Goal: Task Accomplishment & Management: Manage account settings

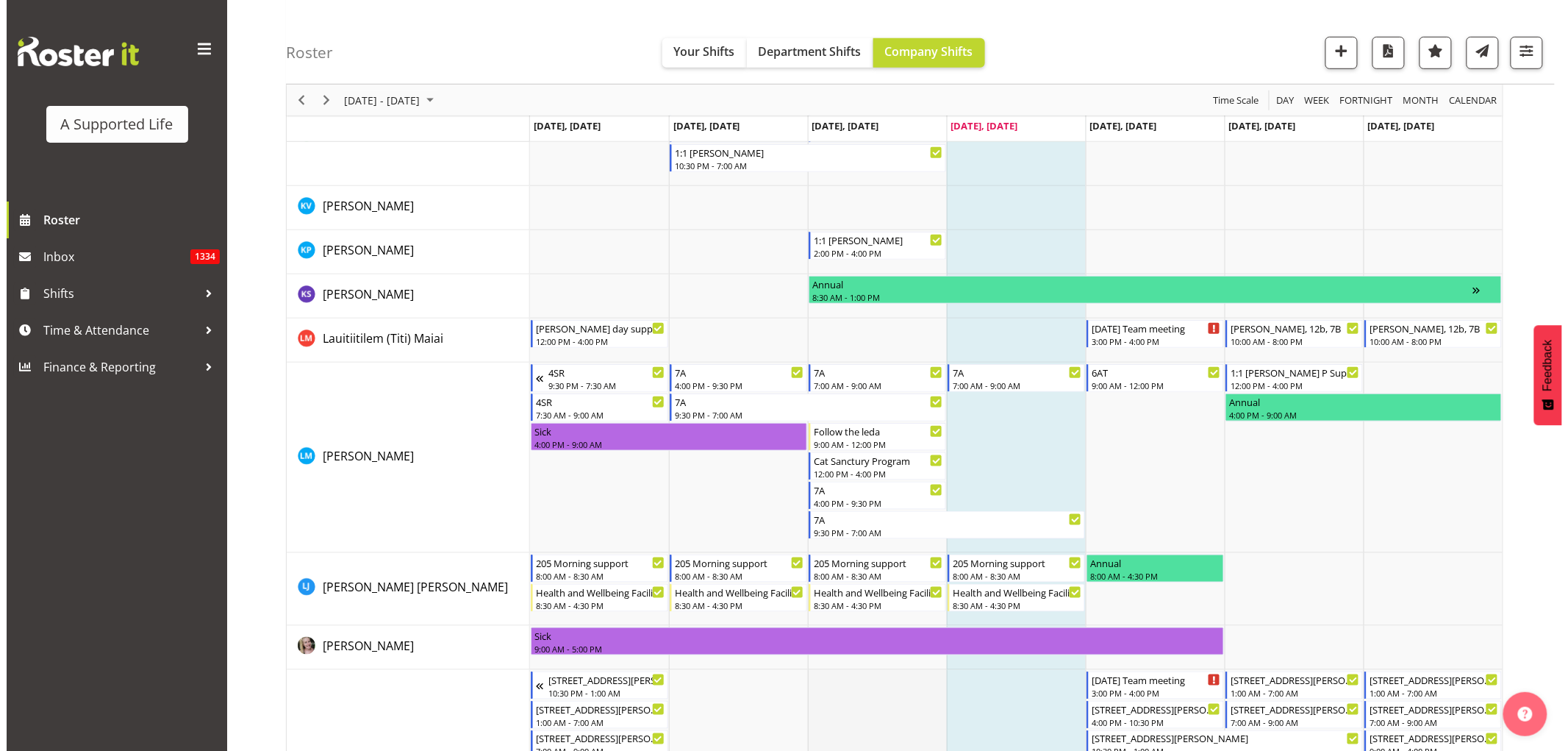
scroll to position [5311, 0]
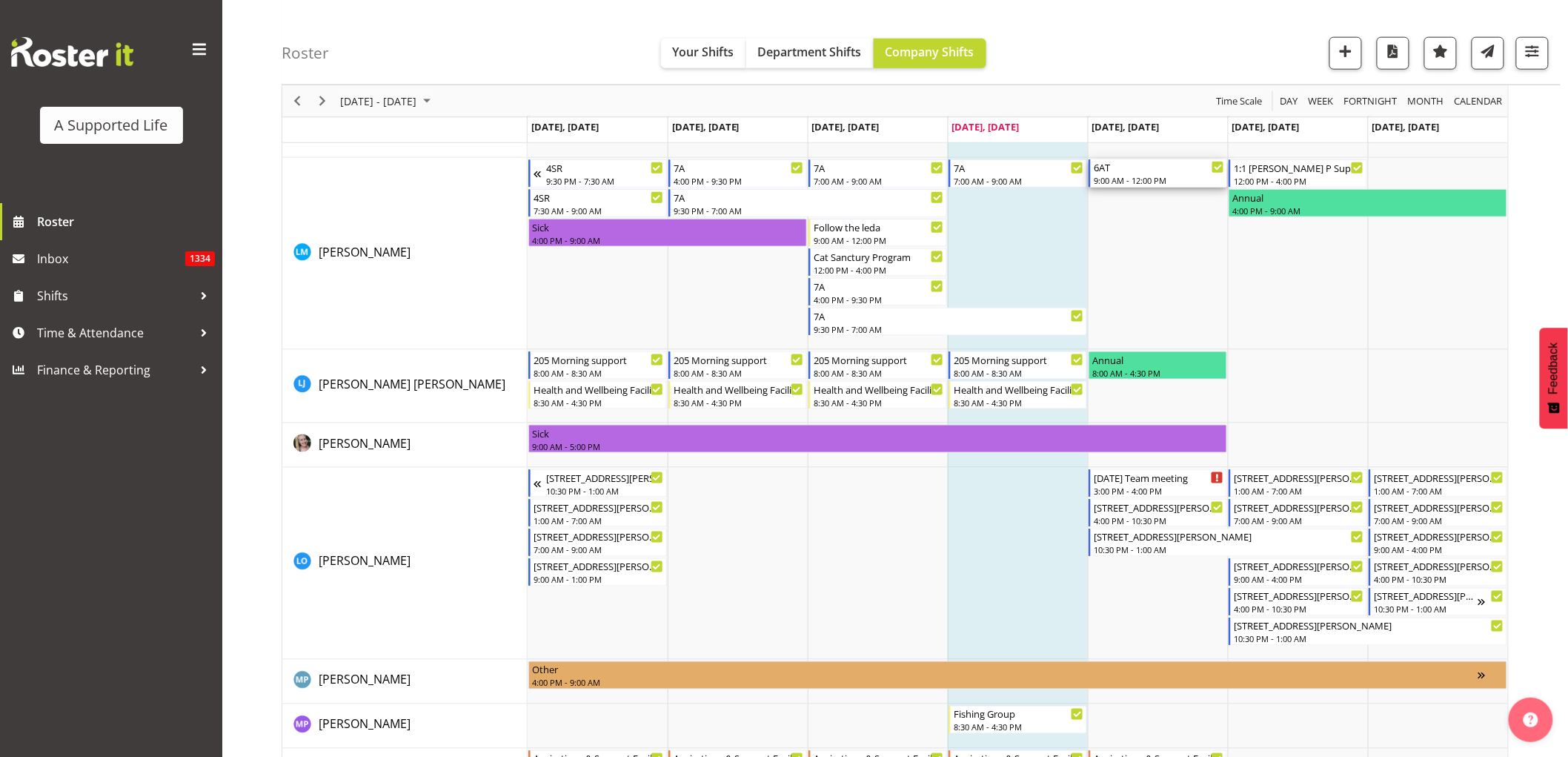
click at [1123, 177] on div "9:00 AM - 12:00 PM" at bounding box center [1159, 180] width 130 height 12
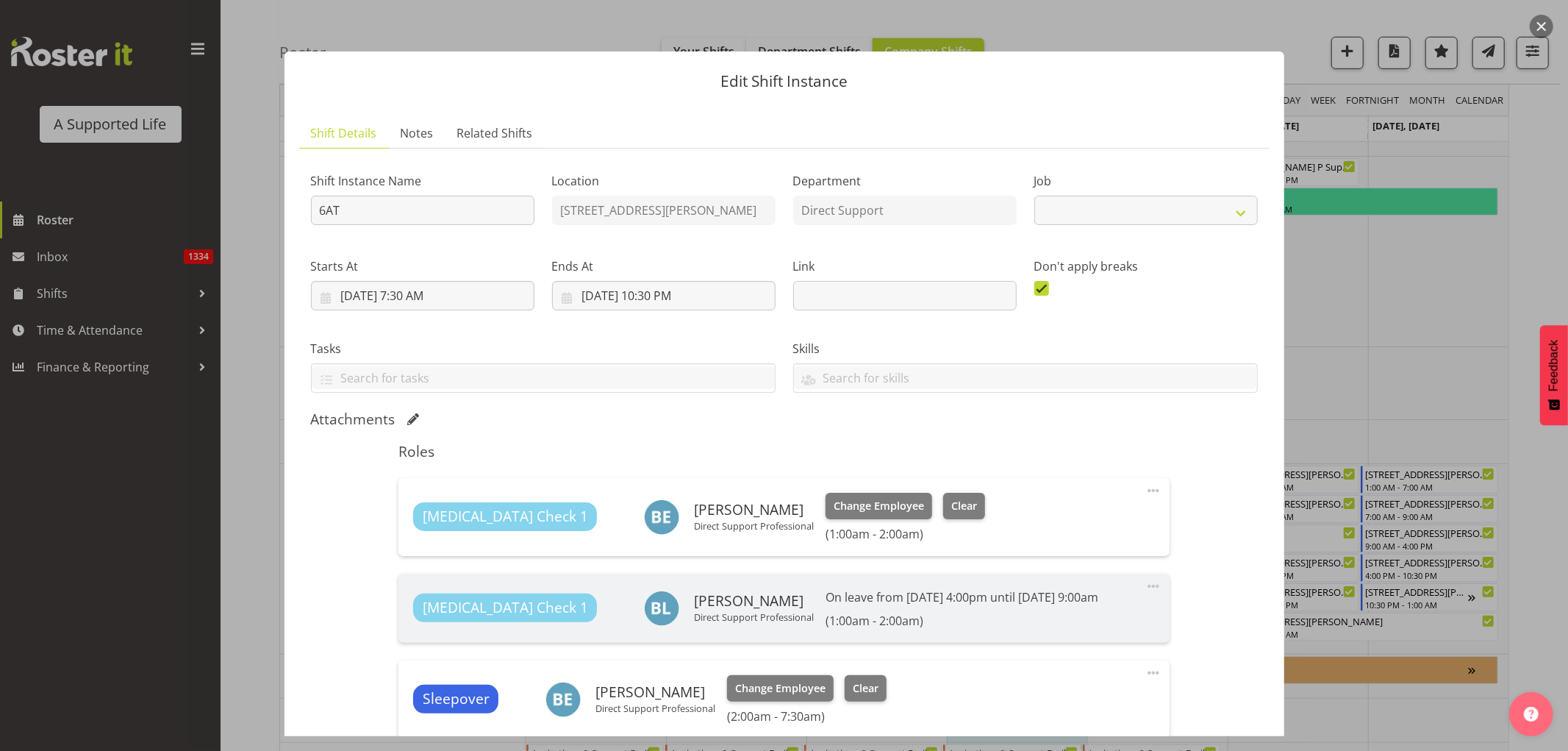
select select "4112"
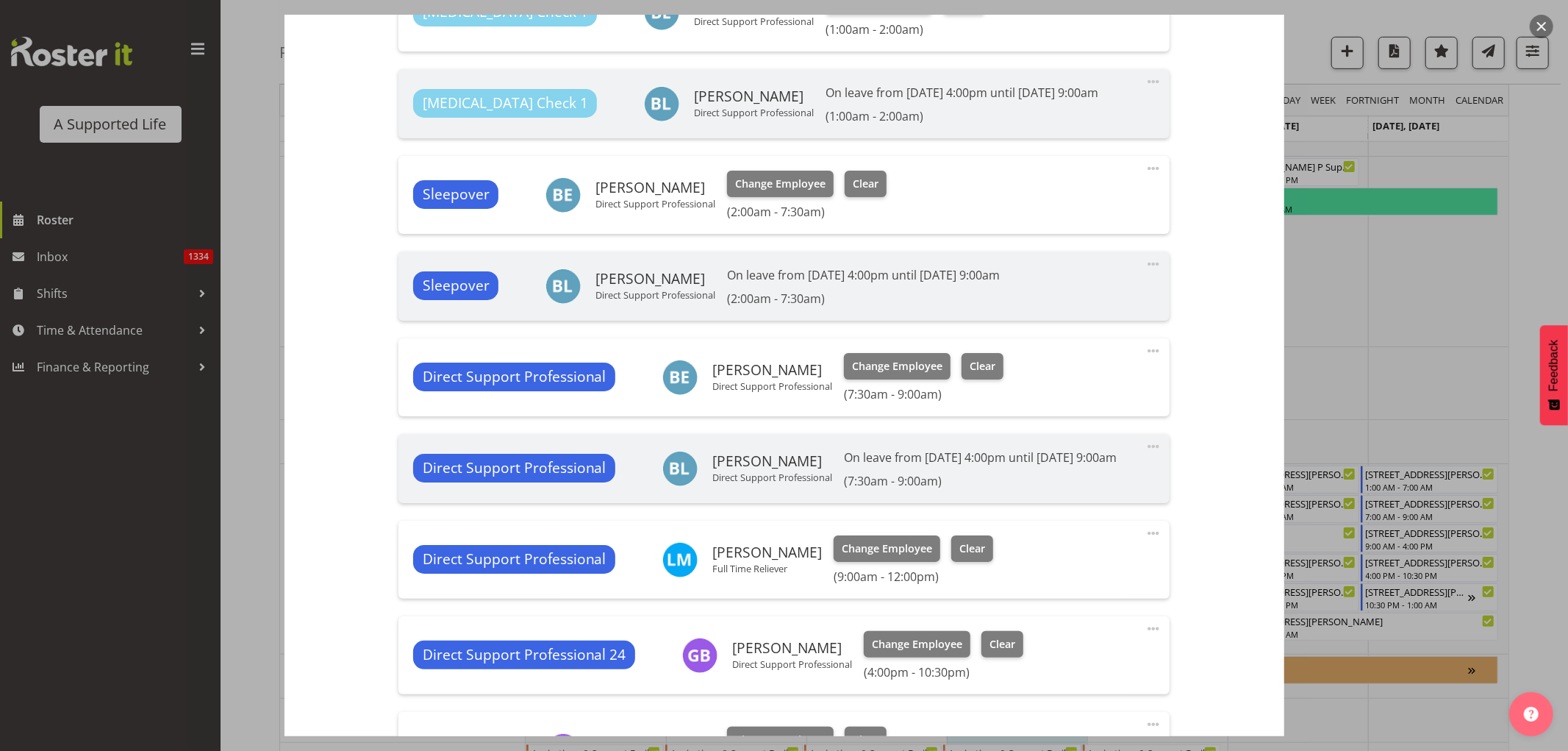
scroll to position [653, 0]
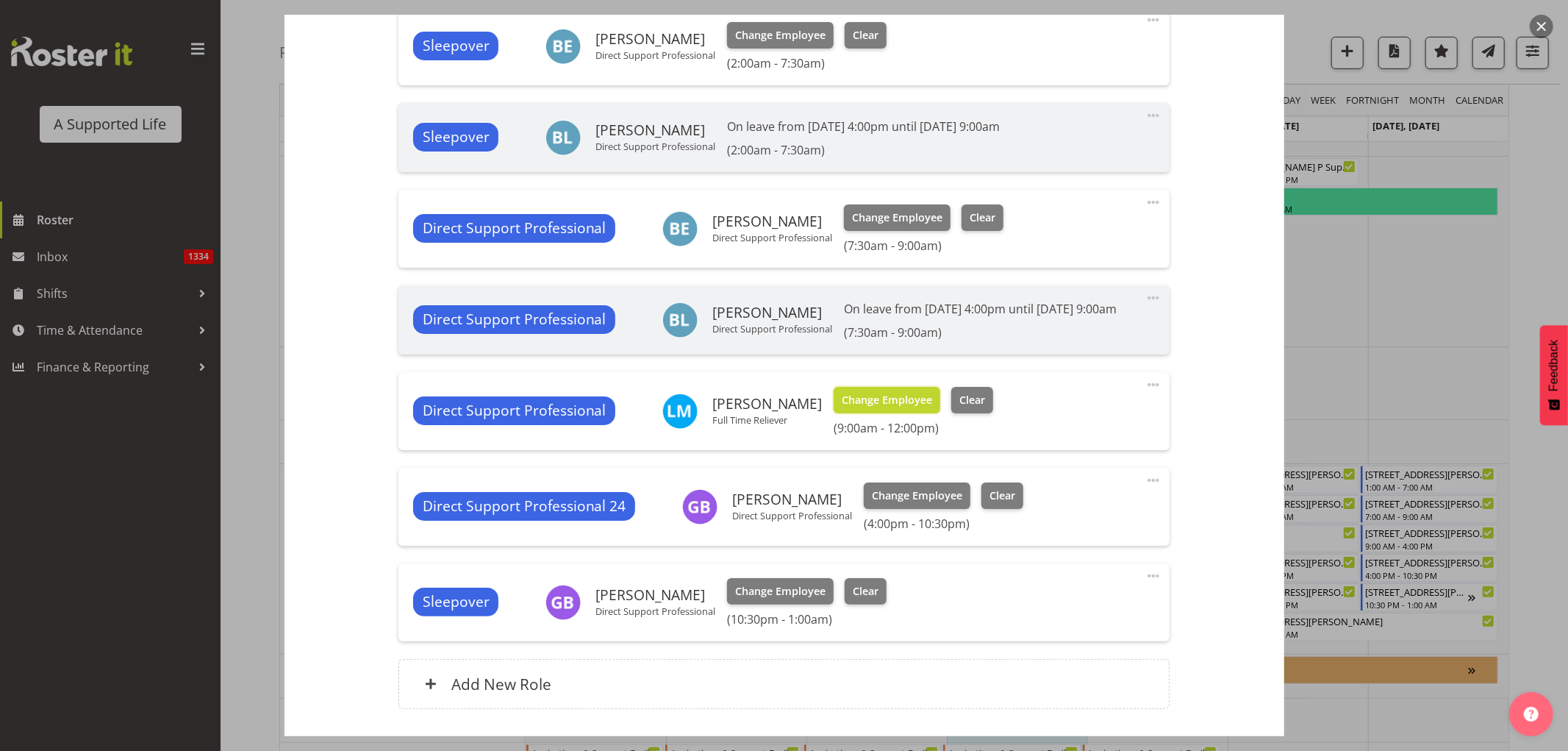
click at [870, 409] on span "Change Employee" at bounding box center [886, 400] width 90 height 17
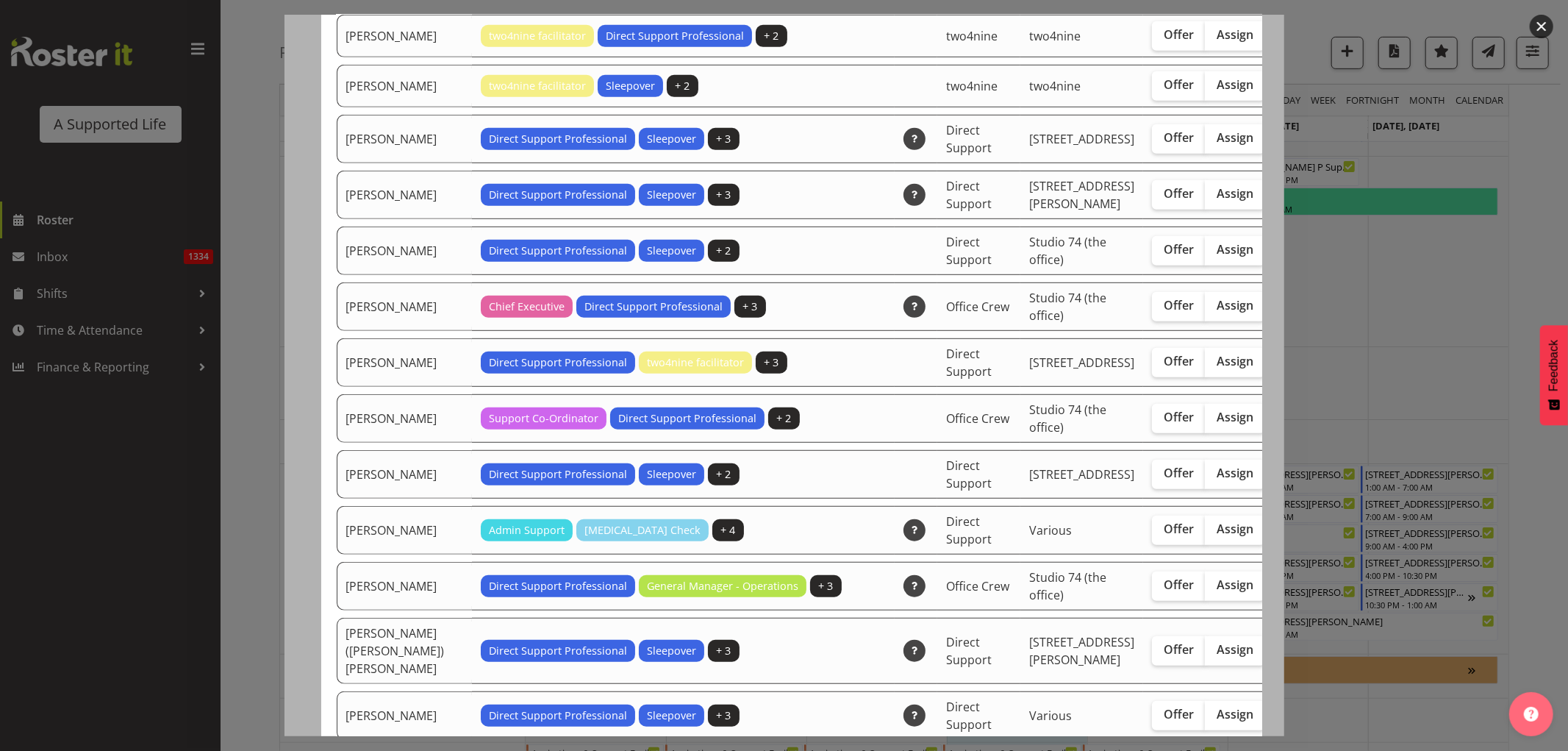
scroll to position [571, 0]
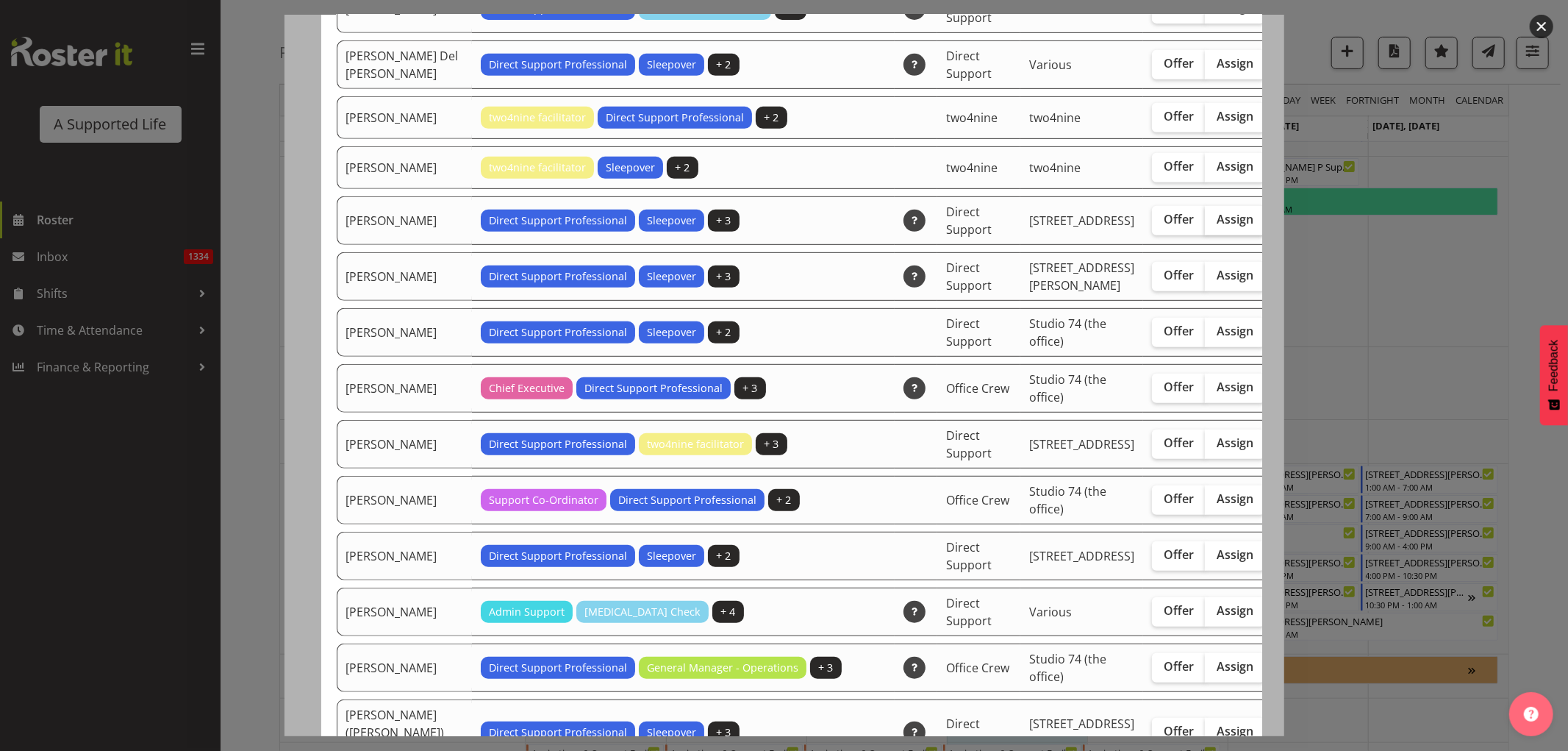
click at [1217, 227] on span "Assign" at bounding box center [1235, 219] width 37 height 15
click at [1205, 225] on input "Assign" at bounding box center [1210, 220] width 10 height 10
checkbox input "true"
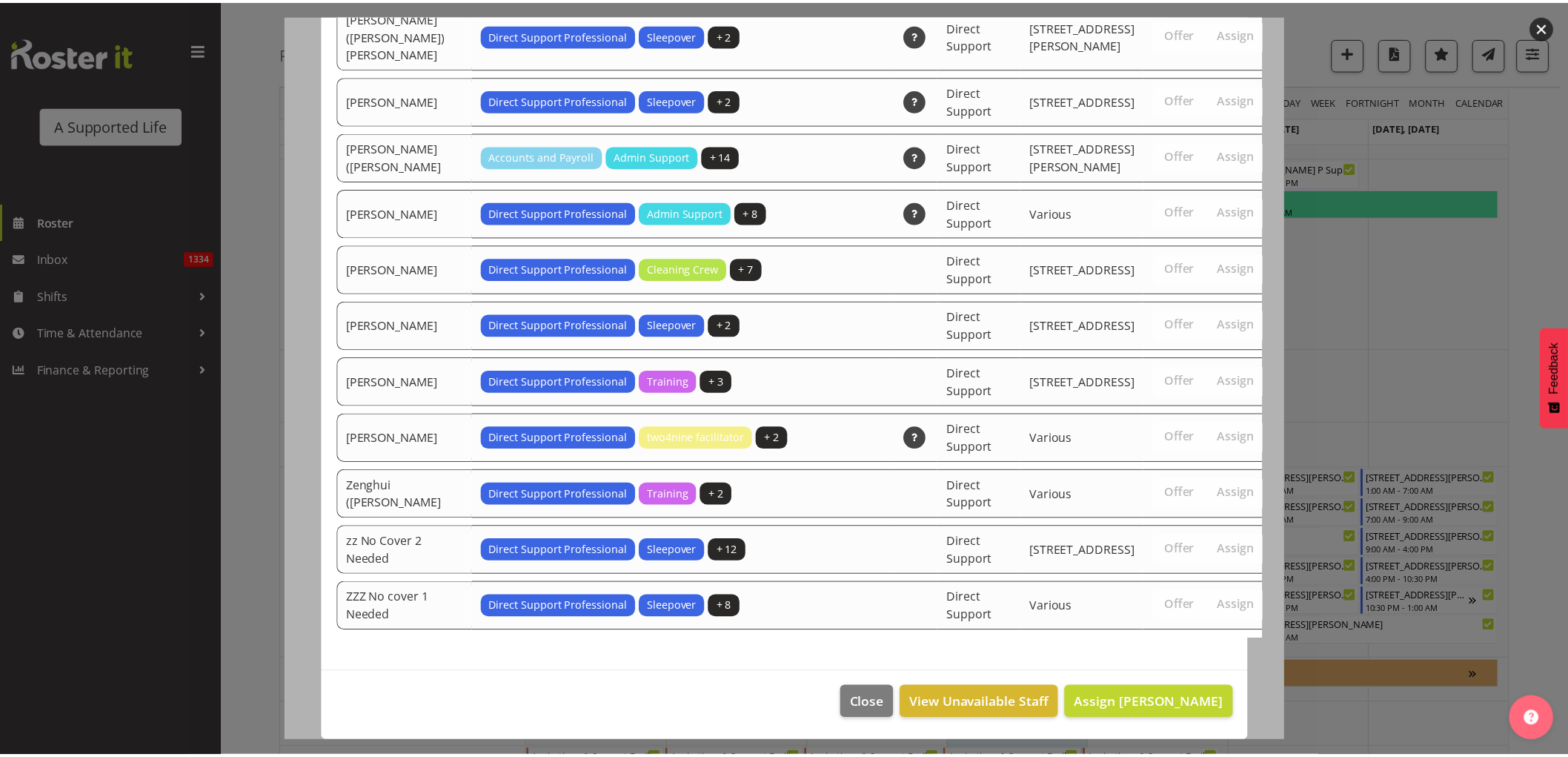
scroll to position [4573, 0]
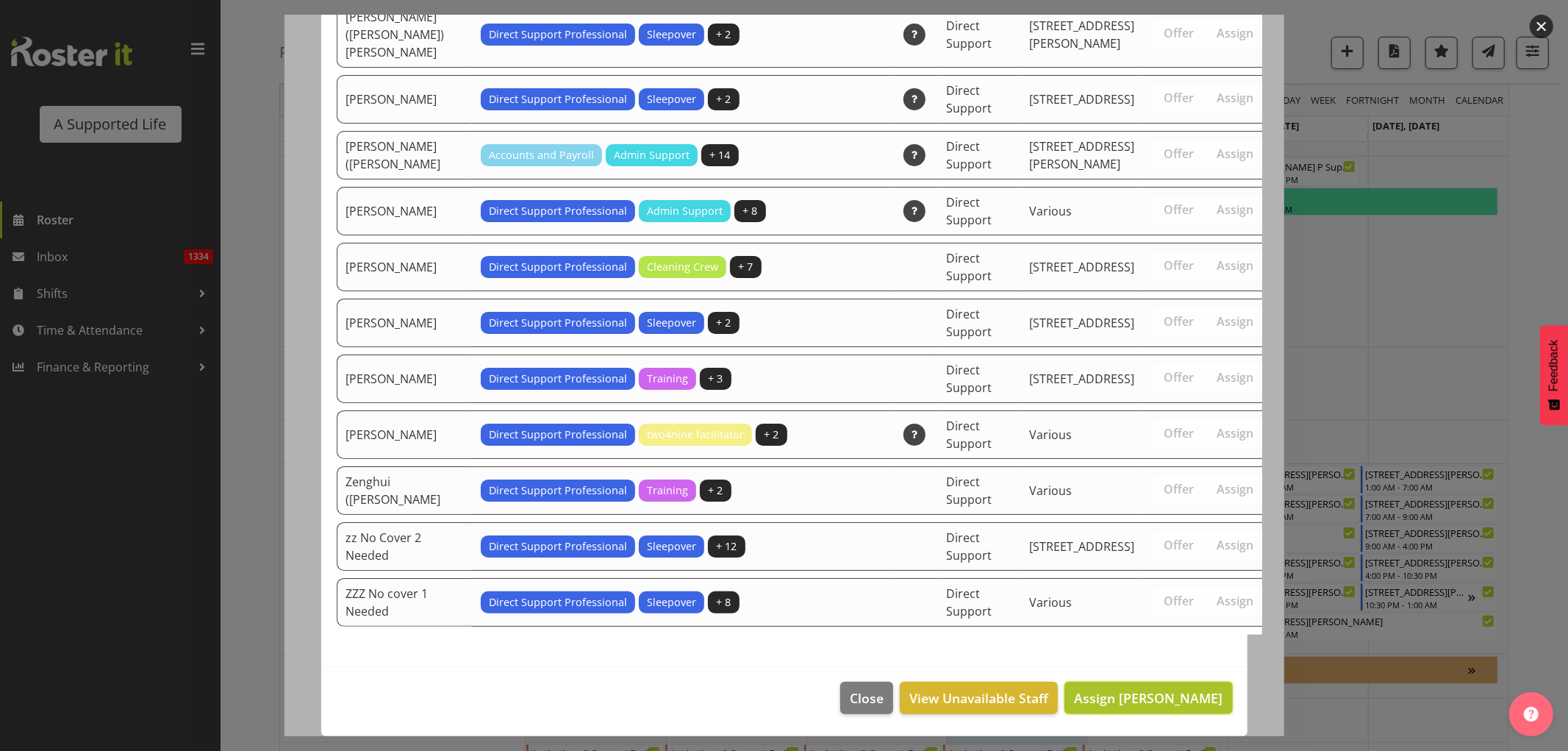
click at [1156, 696] on span "Assign Beth England" at bounding box center [1148, 697] width 149 height 18
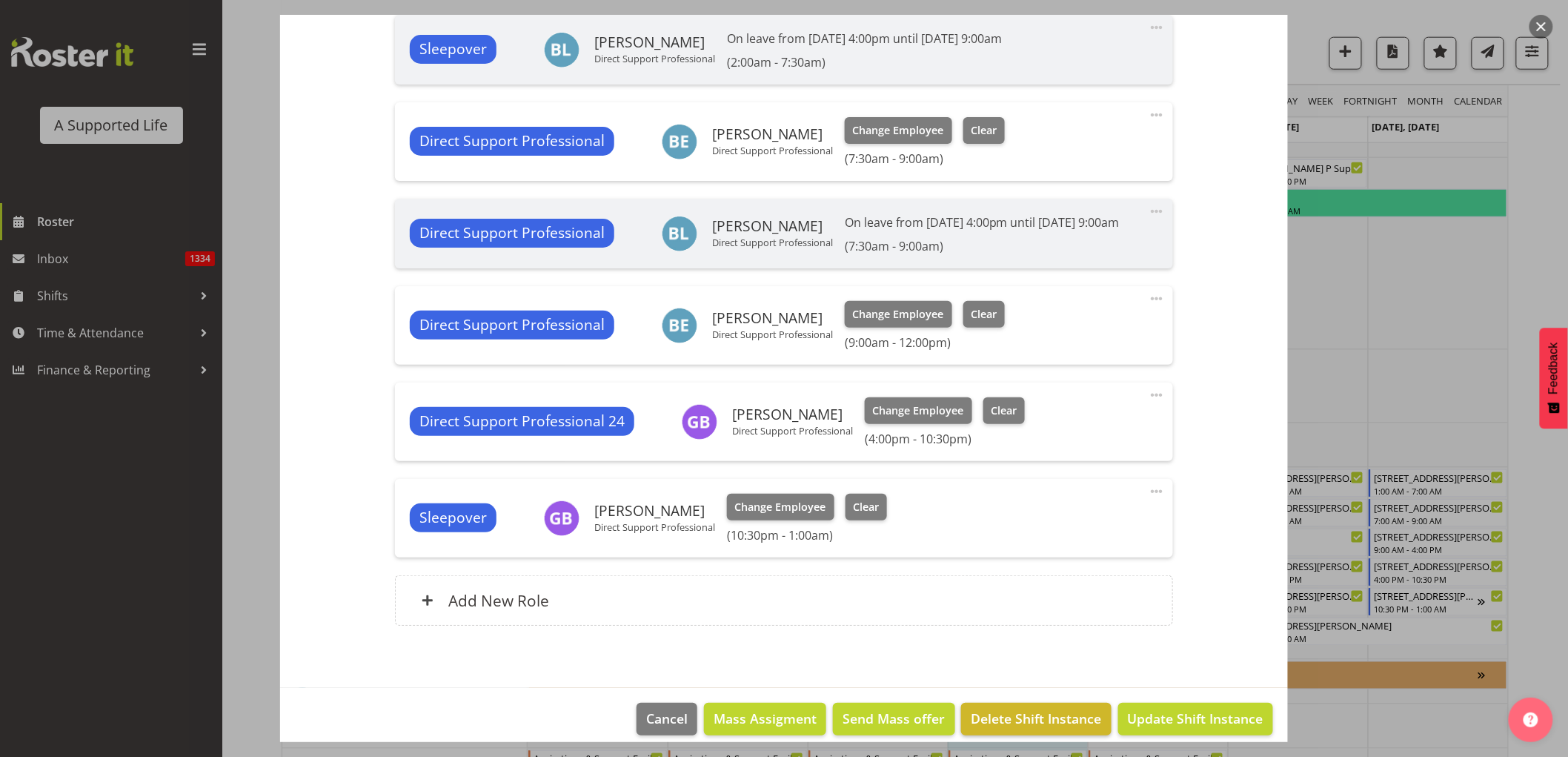
scroll to position [781, 0]
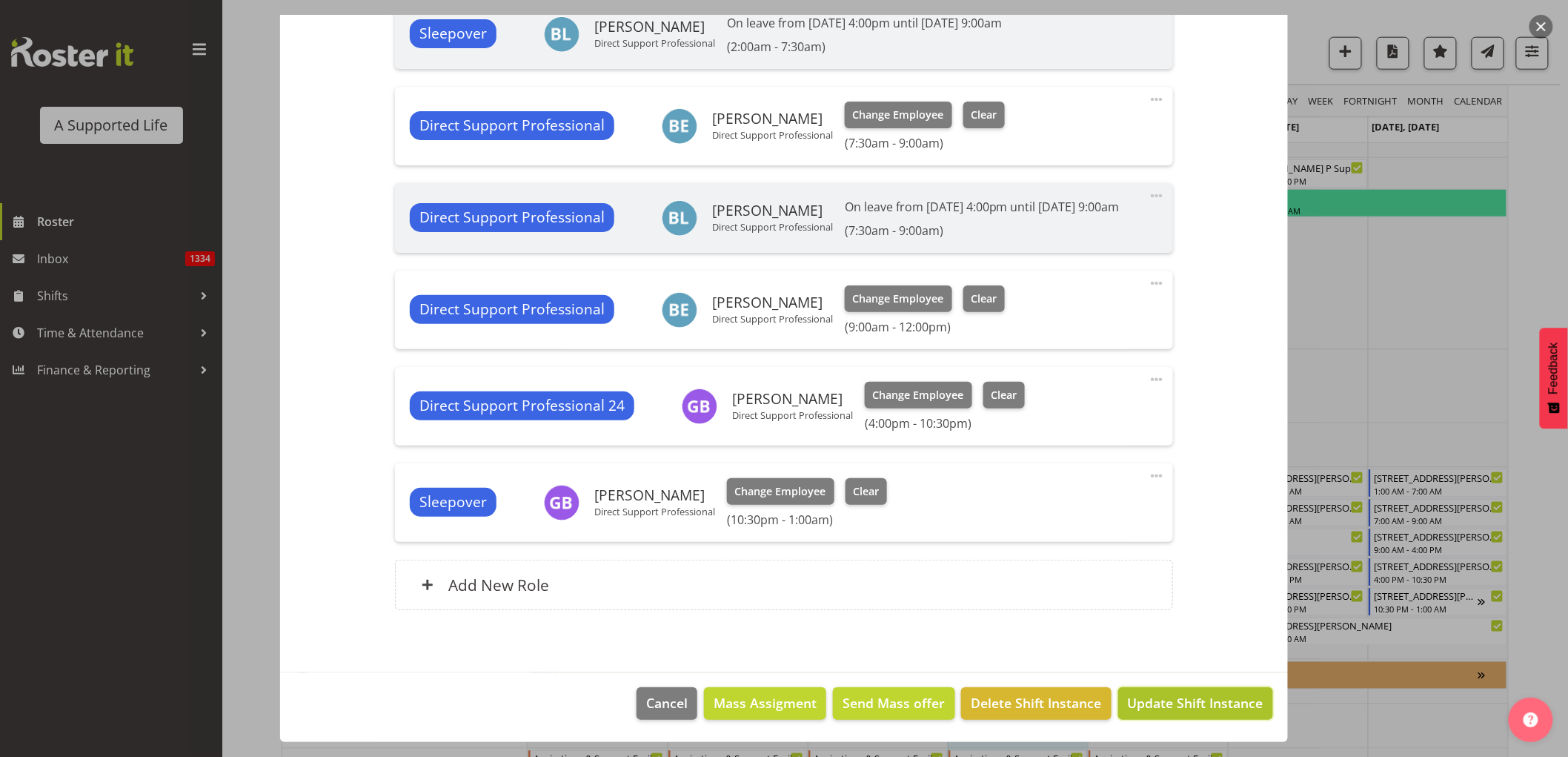
click at [1206, 697] on span "Update Shift Instance" at bounding box center [1195, 703] width 135 height 20
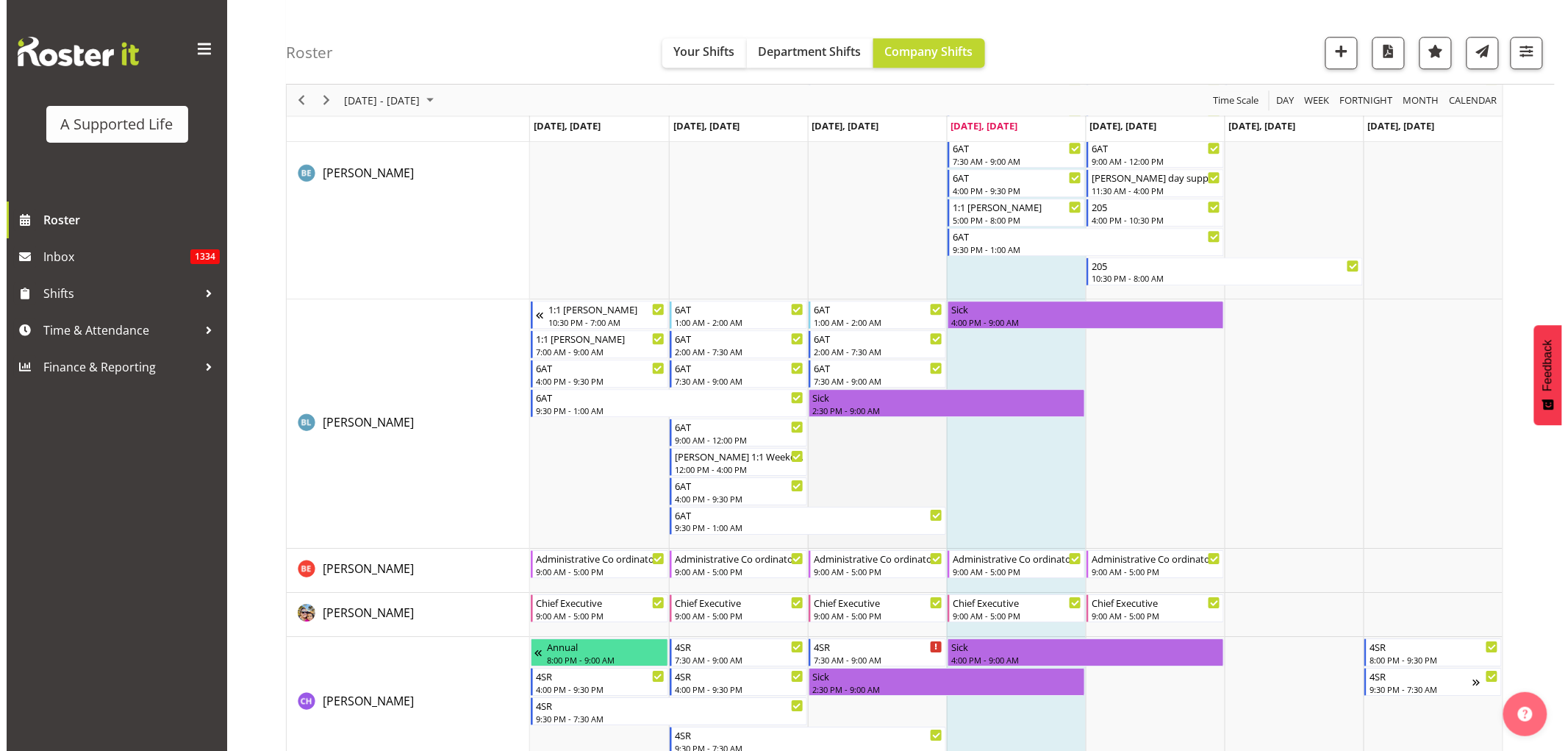
scroll to position [1528, 0]
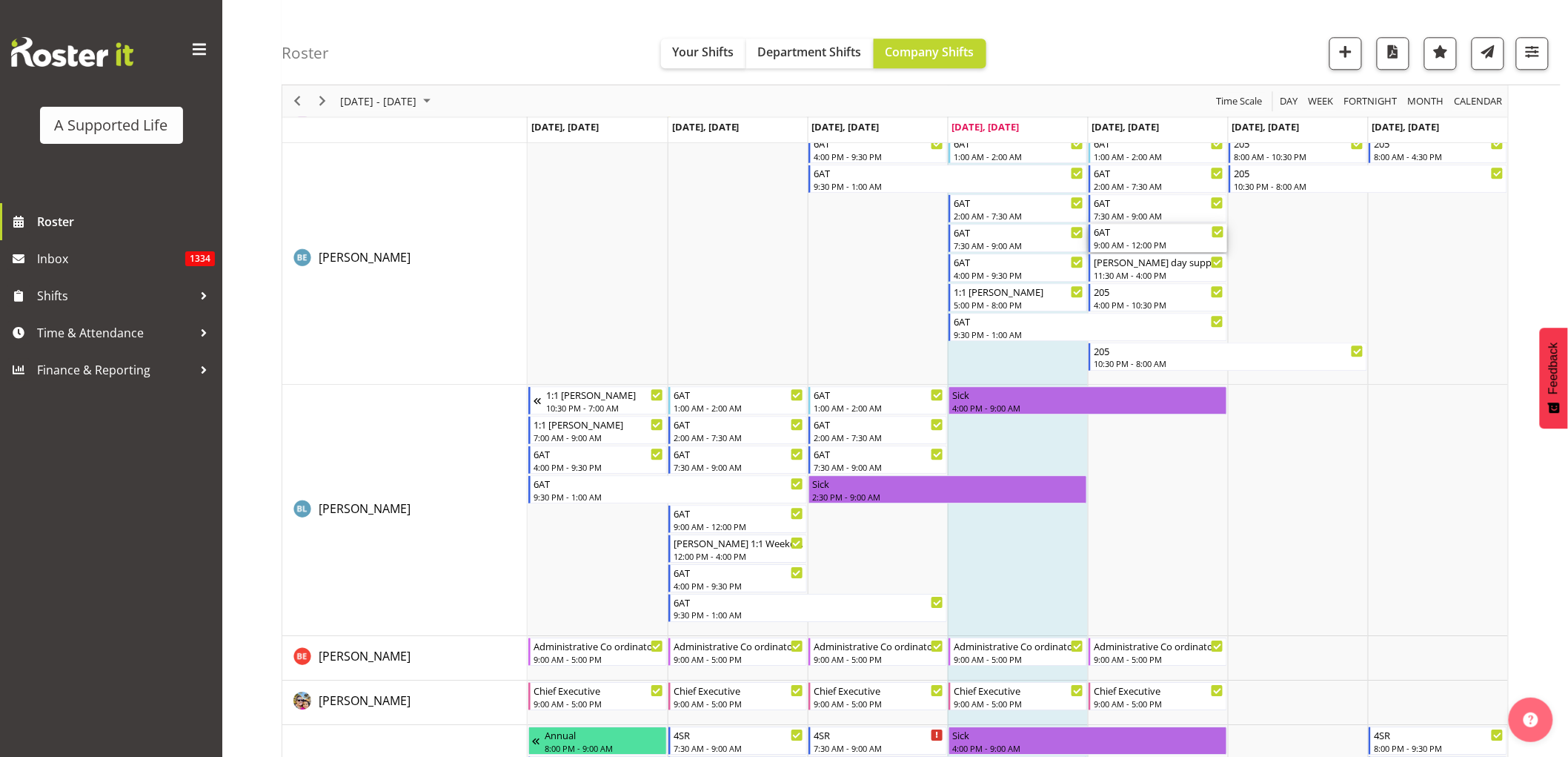
click at [1183, 241] on div "9:00 AM - 12:00 PM" at bounding box center [1159, 244] width 130 height 12
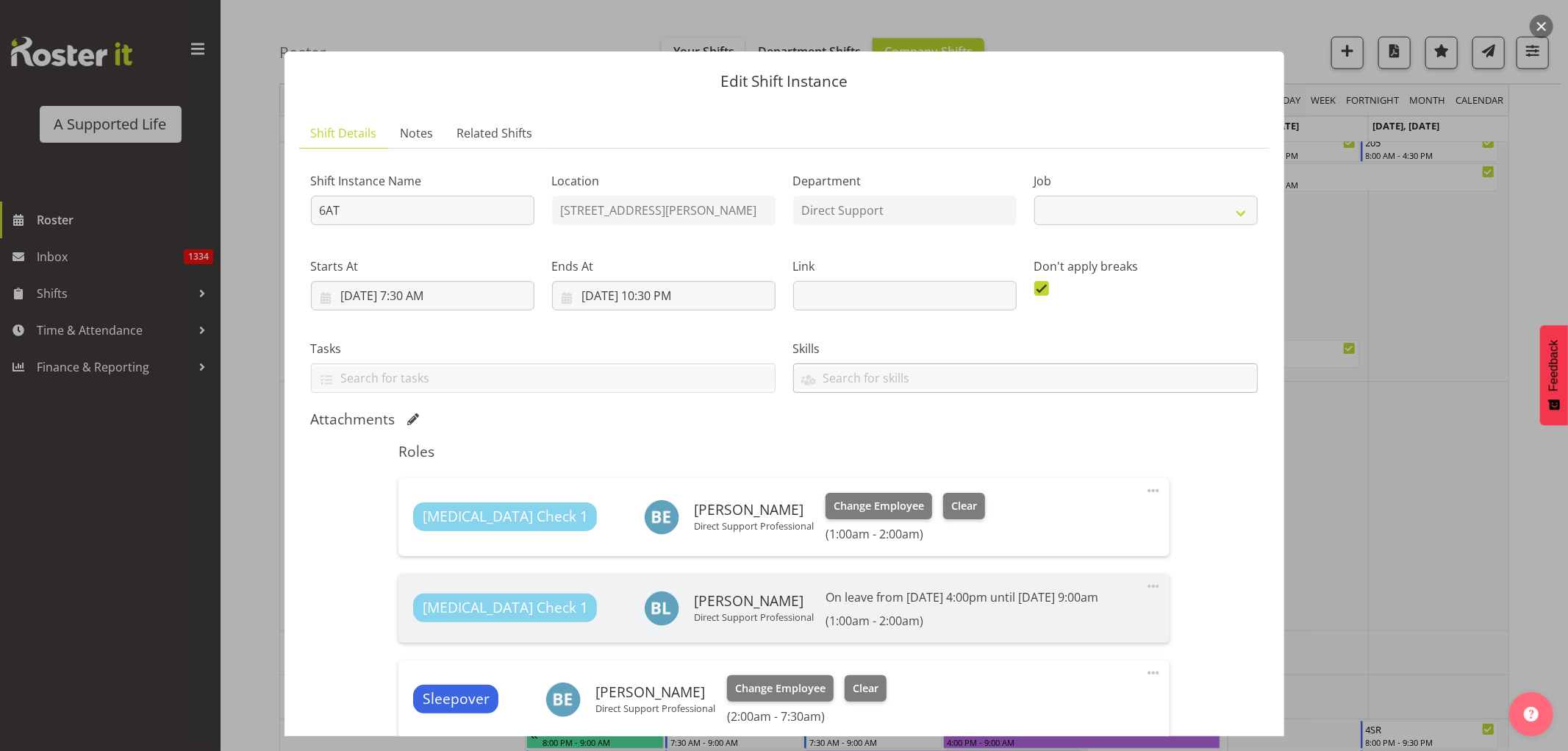
select select "4112"
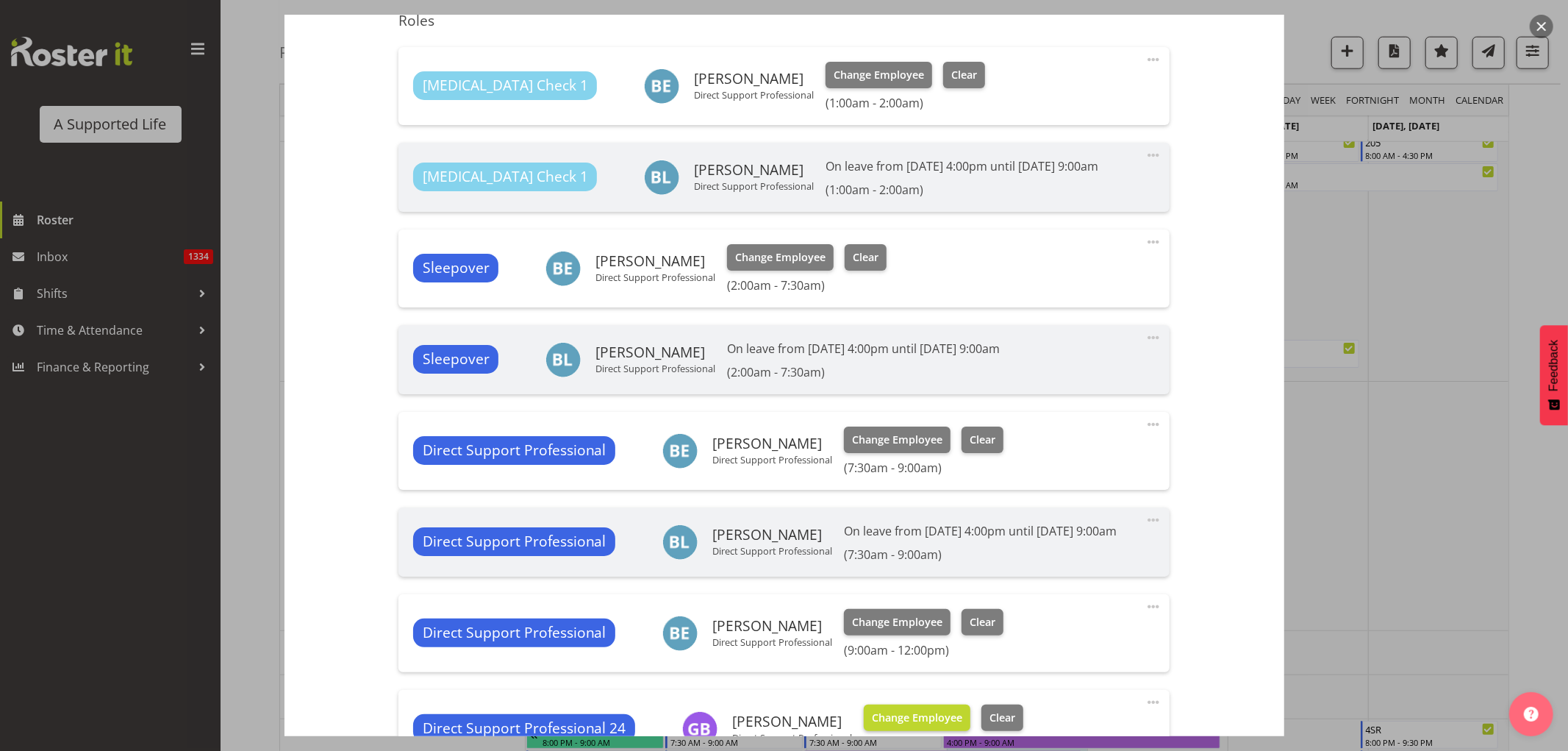
scroll to position [735, 0]
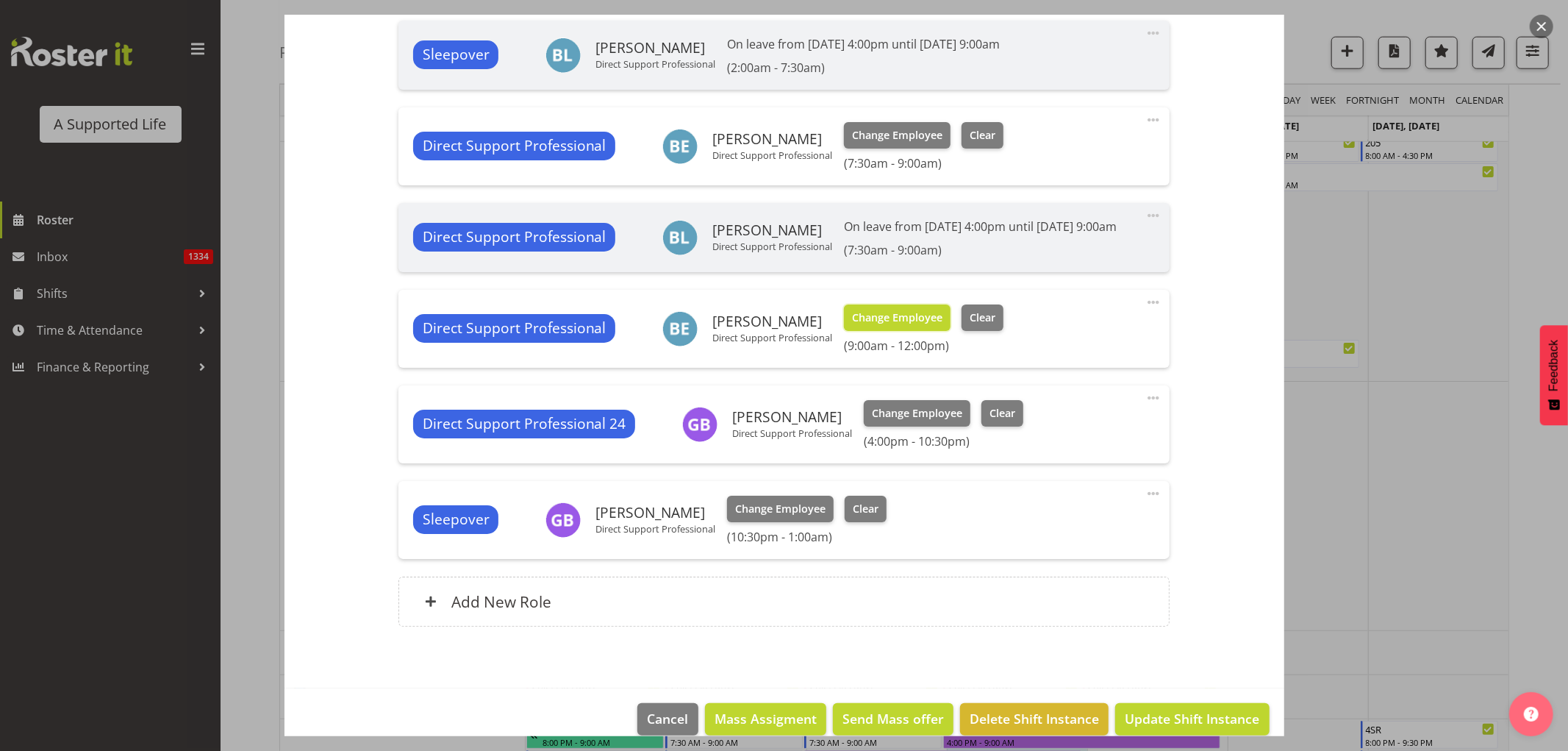
click at [899, 326] on span "Change Employee" at bounding box center [897, 317] width 90 height 17
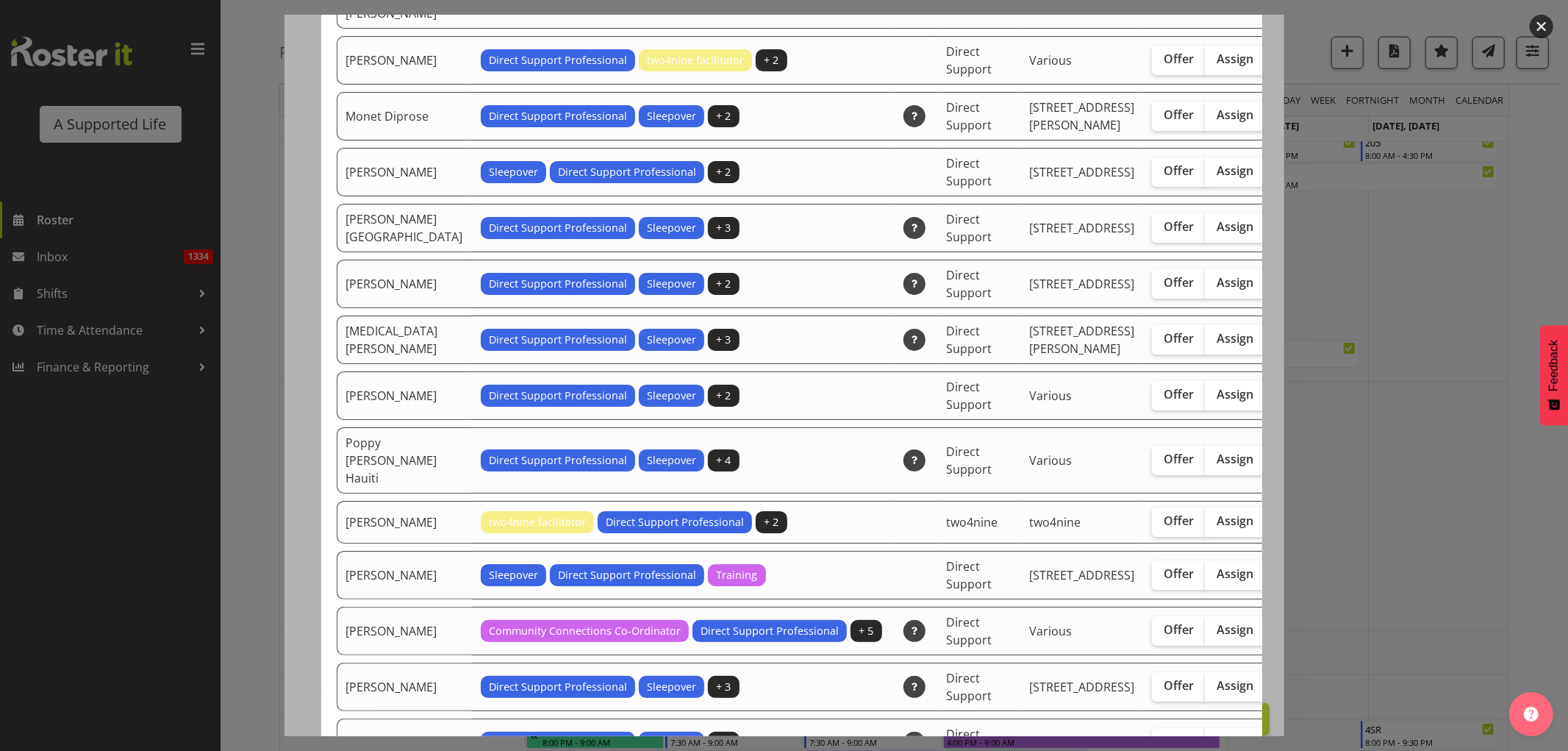
scroll to position [3022, 0]
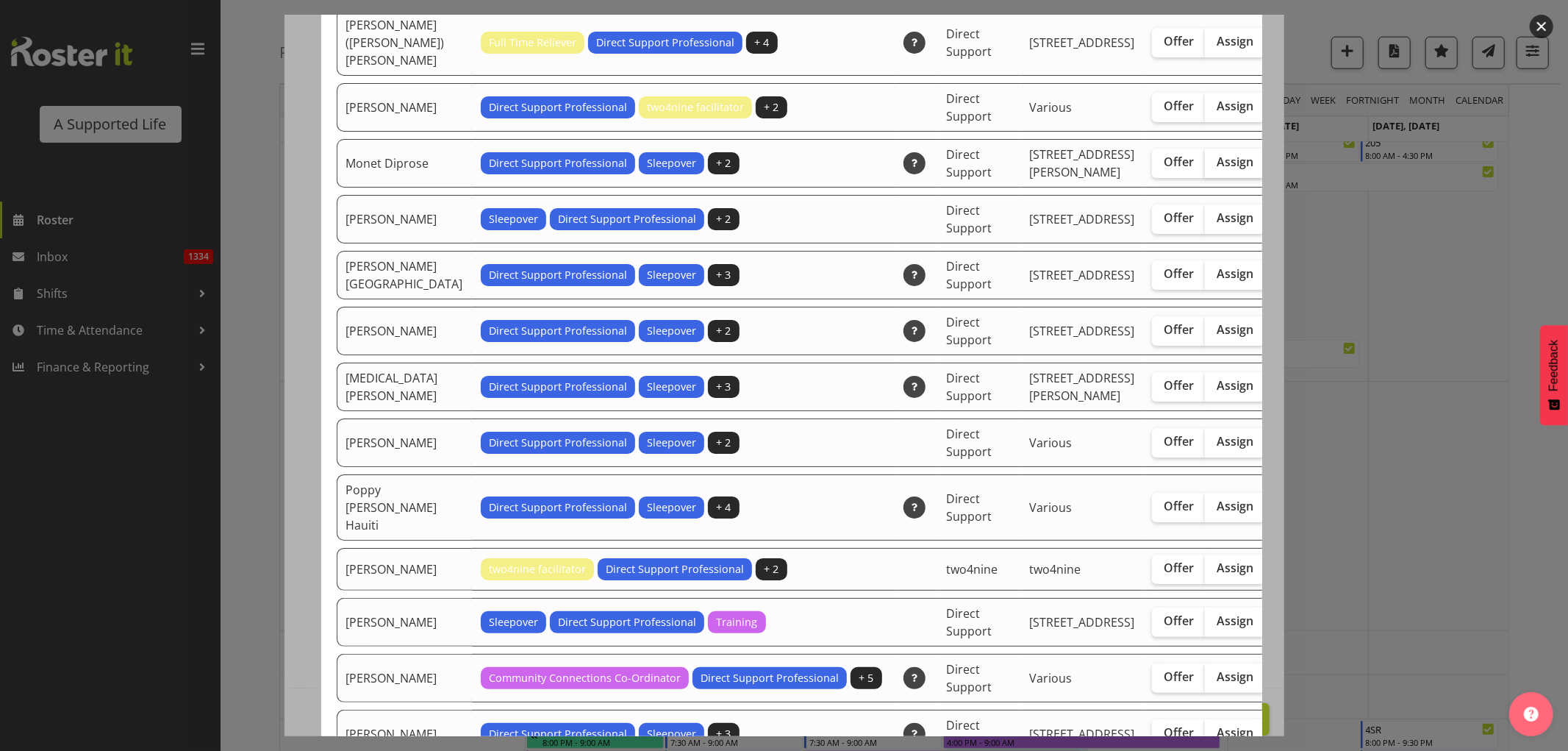
click at [1205, 178] on label "Assign" at bounding box center [1235, 163] width 60 height 29
click at [1205, 167] on input "Assign" at bounding box center [1210, 162] width 10 height 10
checkbox input "true"
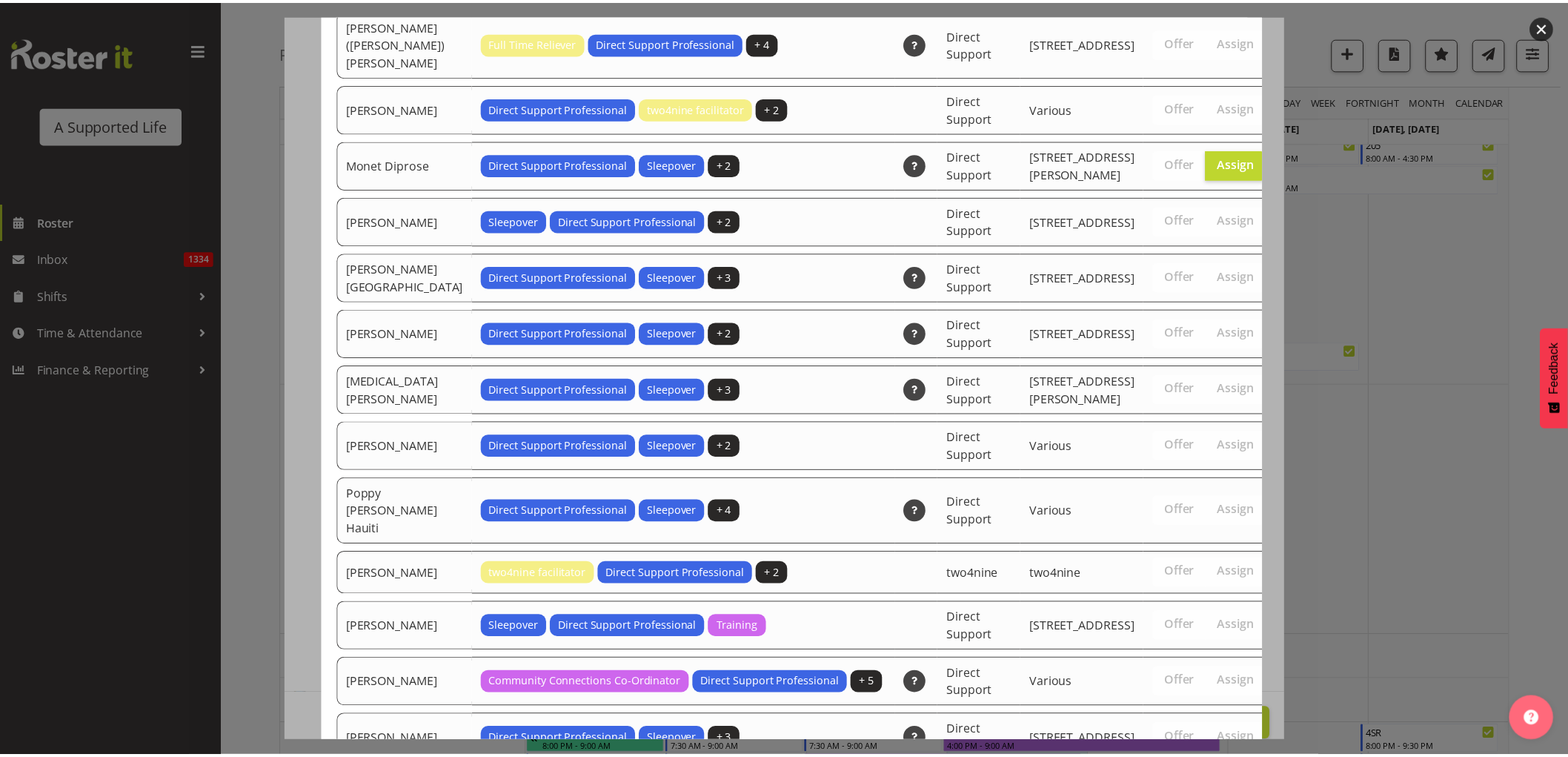
scroll to position [4556, 0]
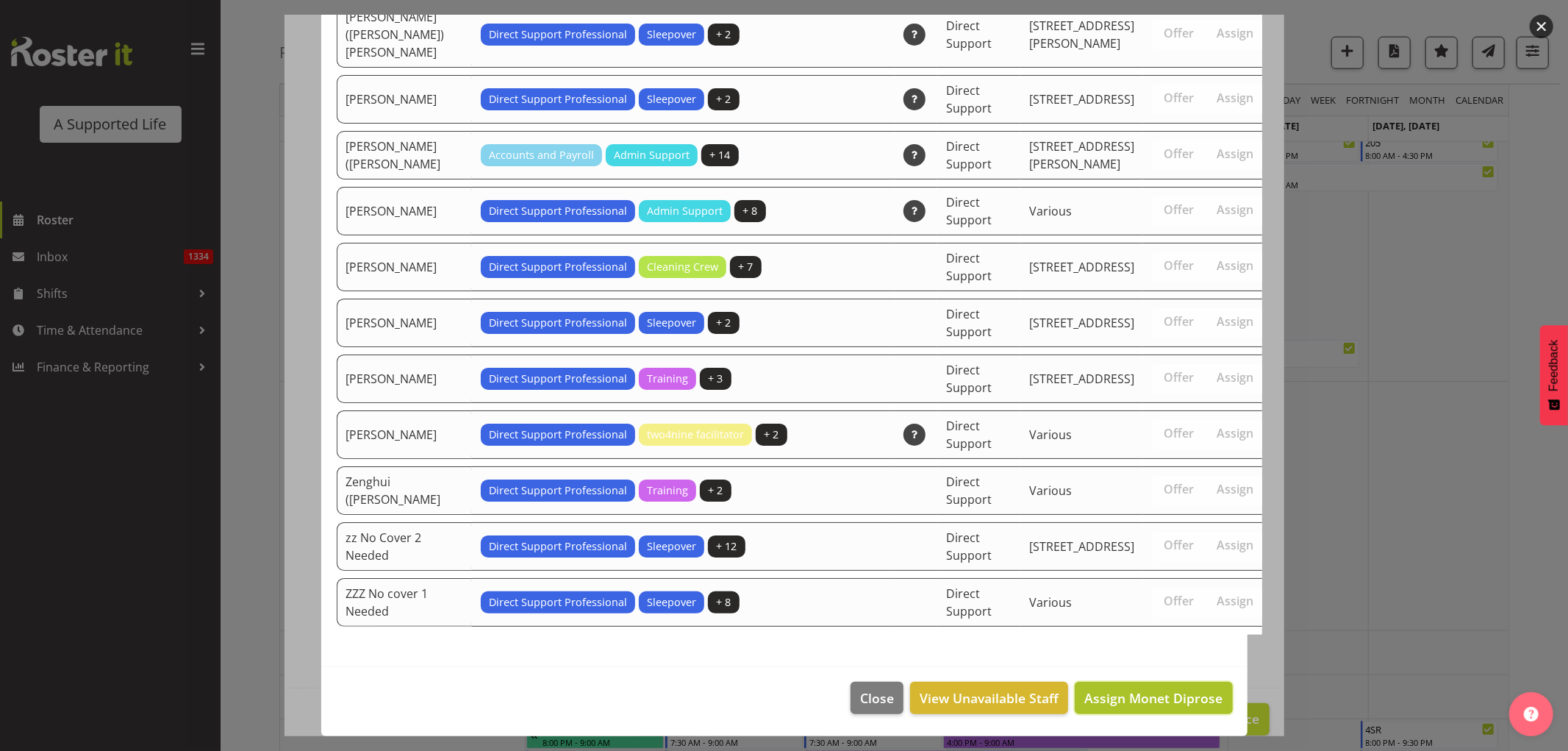
click at [1119, 703] on span "Assign Monet Diprose" at bounding box center [1154, 697] width 138 height 18
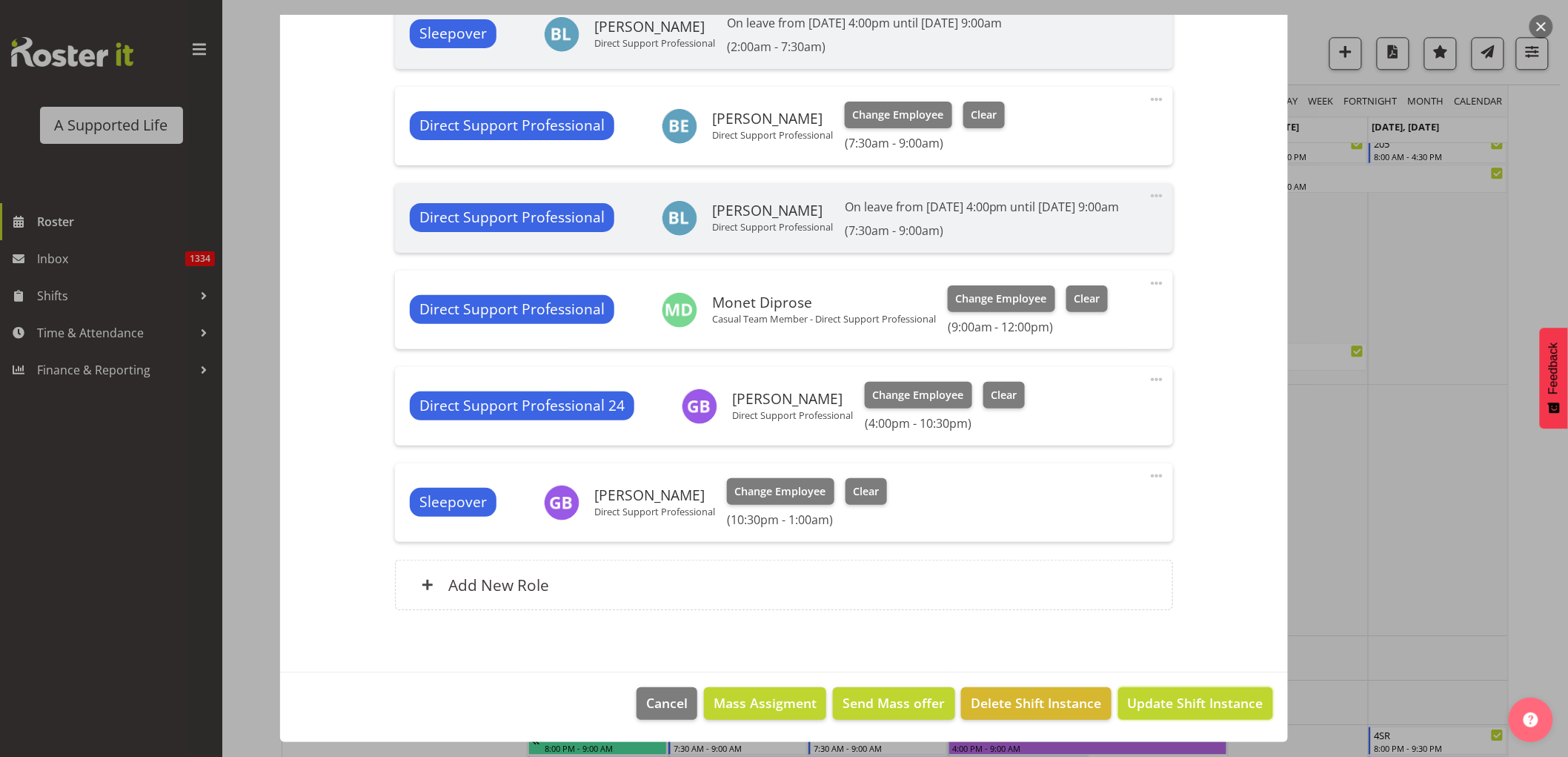
click at [1176, 714] on button "Update Shift Instance" at bounding box center [1196, 703] width 155 height 32
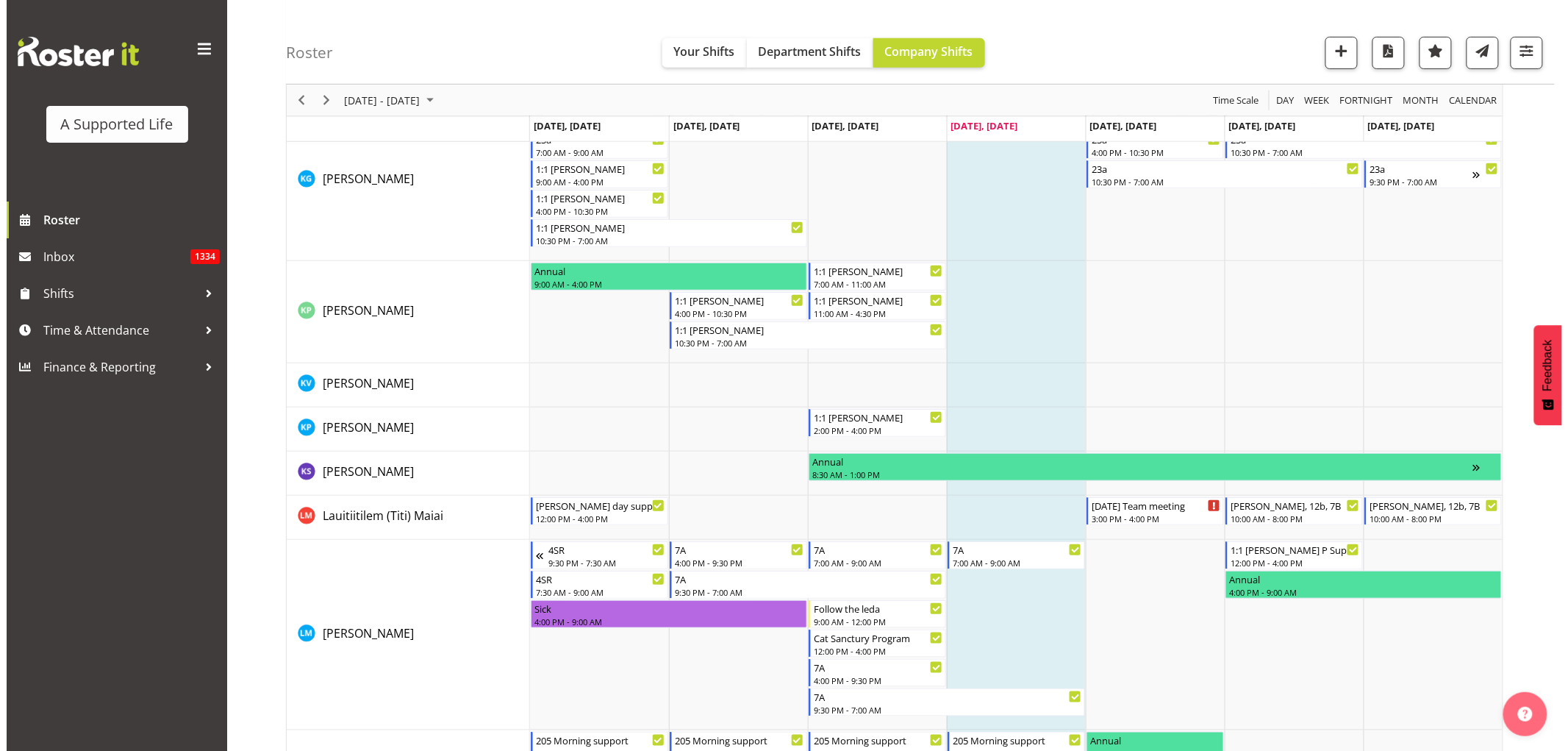
scroll to position [5021, 0]
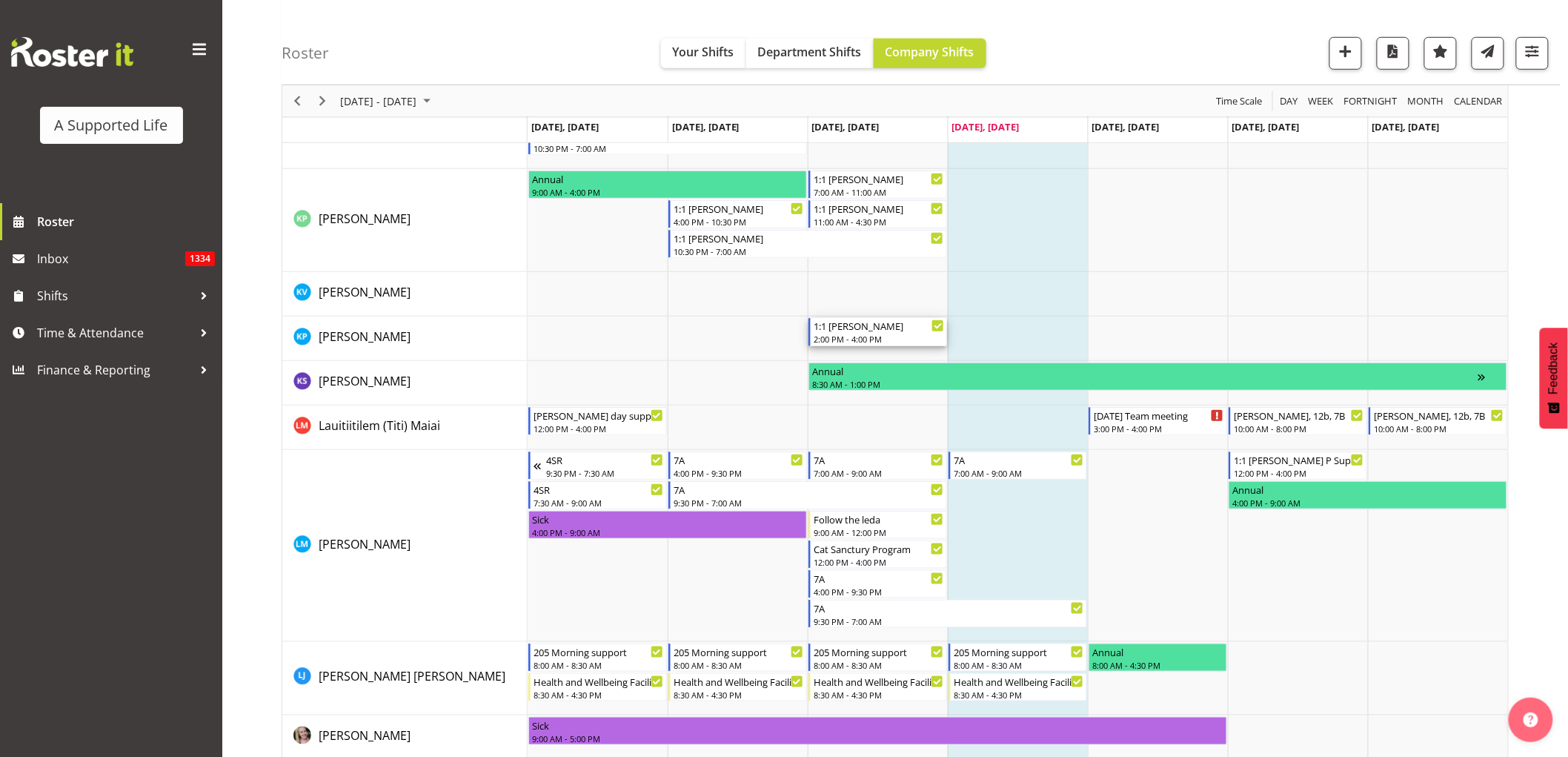
click at [870, 337] on div "2:00 PM - 4:00 PM" at bounding box center [879, 338] width 130 height 12
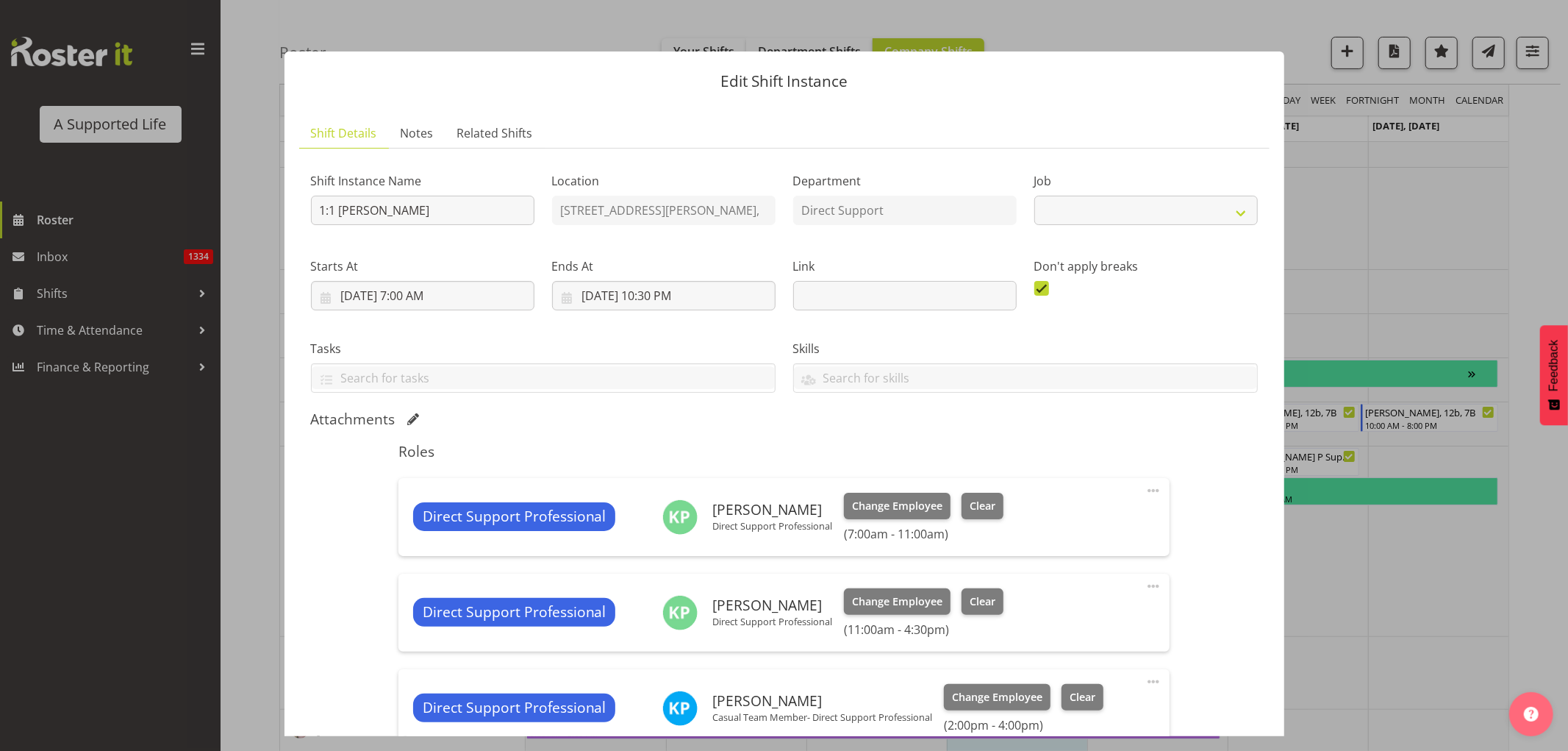
select select "4112"
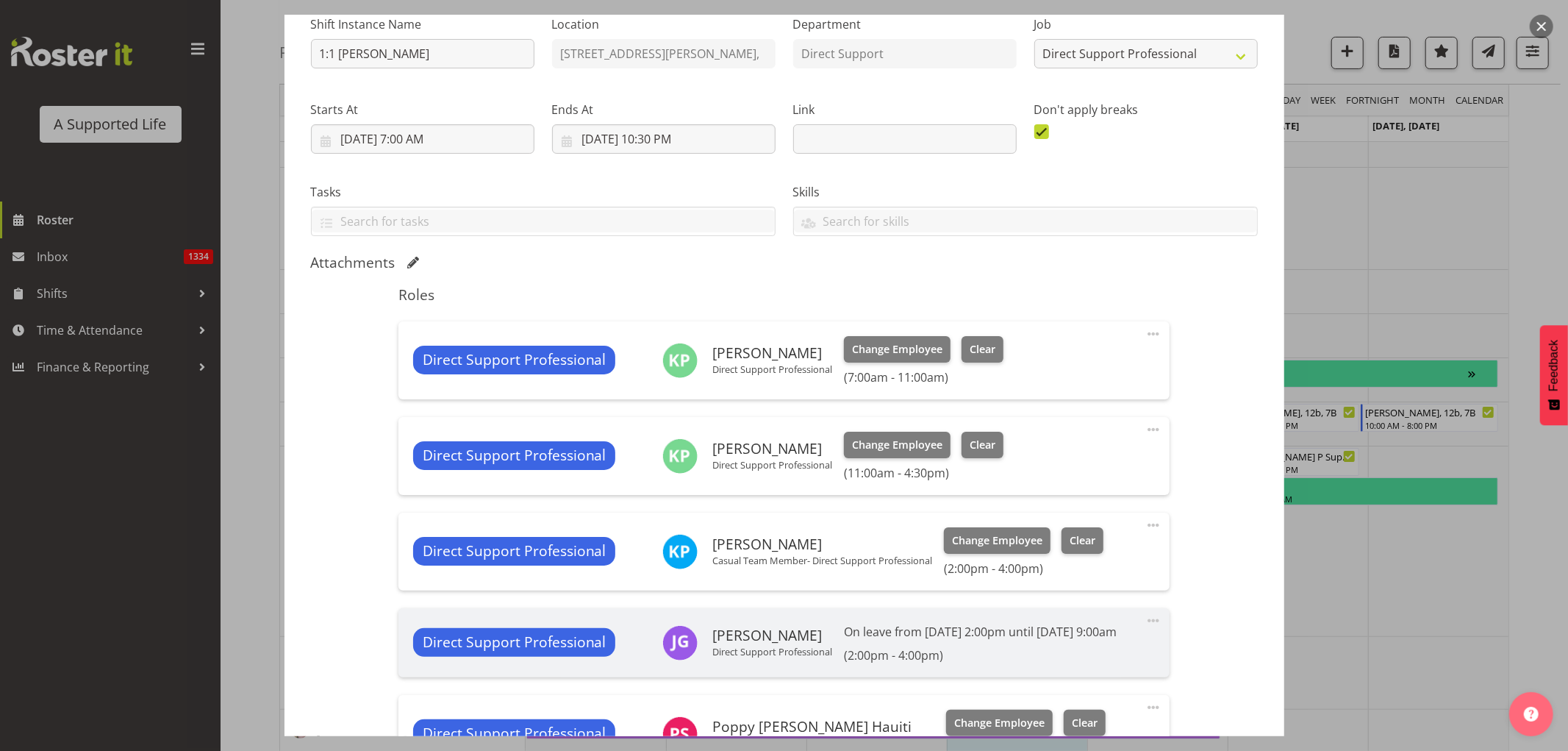
scroll to position [409, 0]
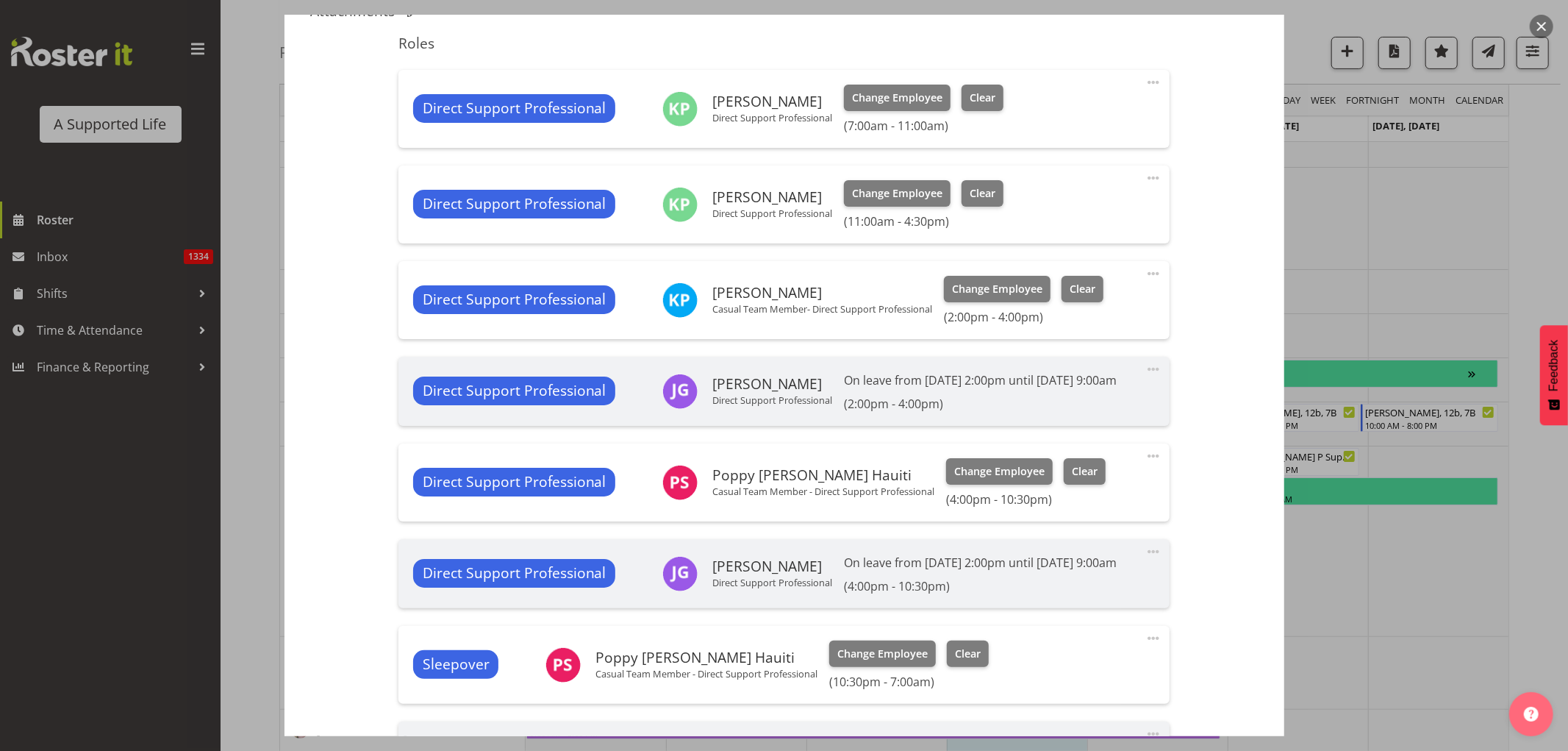
click at [1145, 272] on span at bounding box center [1154, 273] width 18 height 18
click at [1059, 304] on link "Edit" at bounding box center [1091, 308] width 141 height 26
select select "8"
select select "2025"
select select "16"
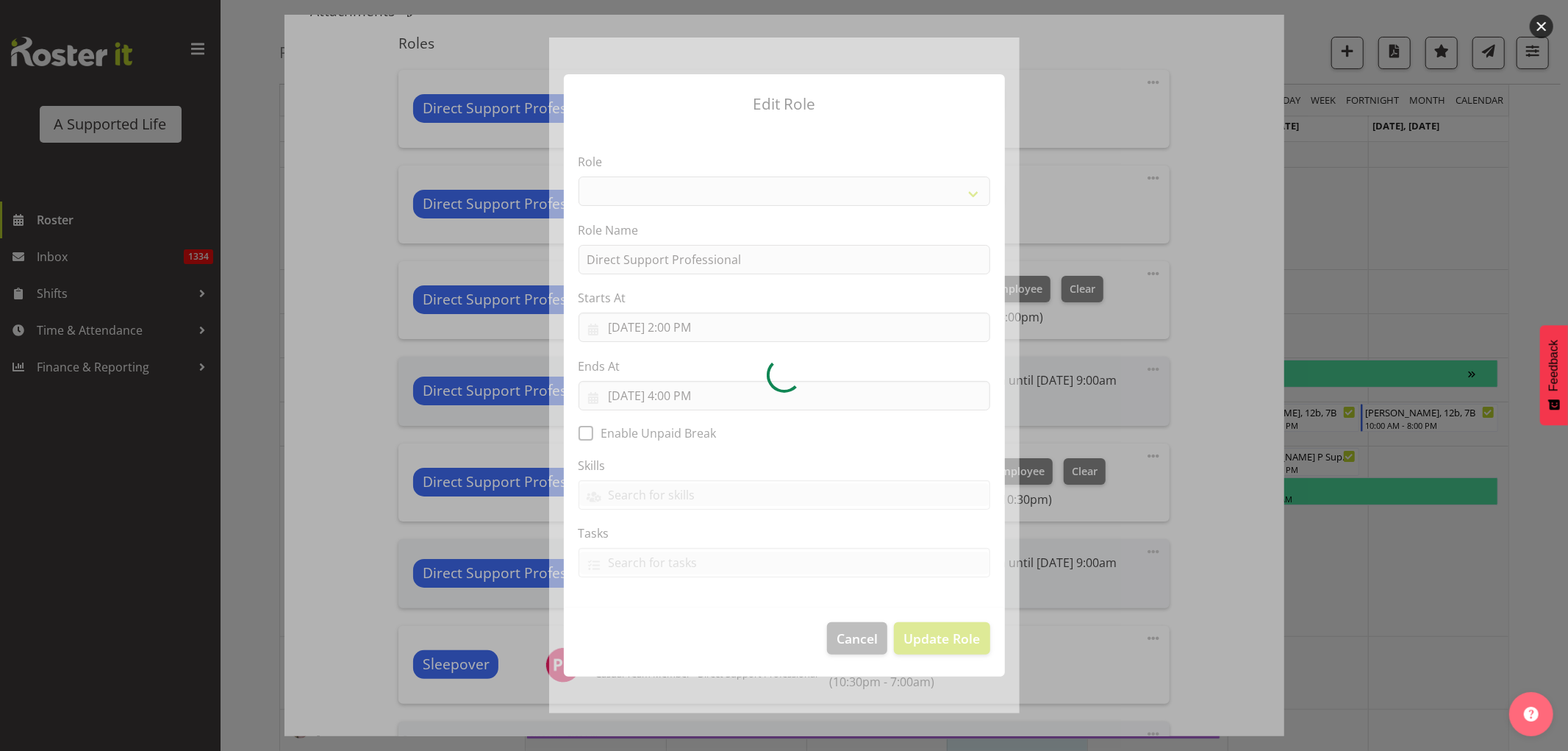
select select "519"
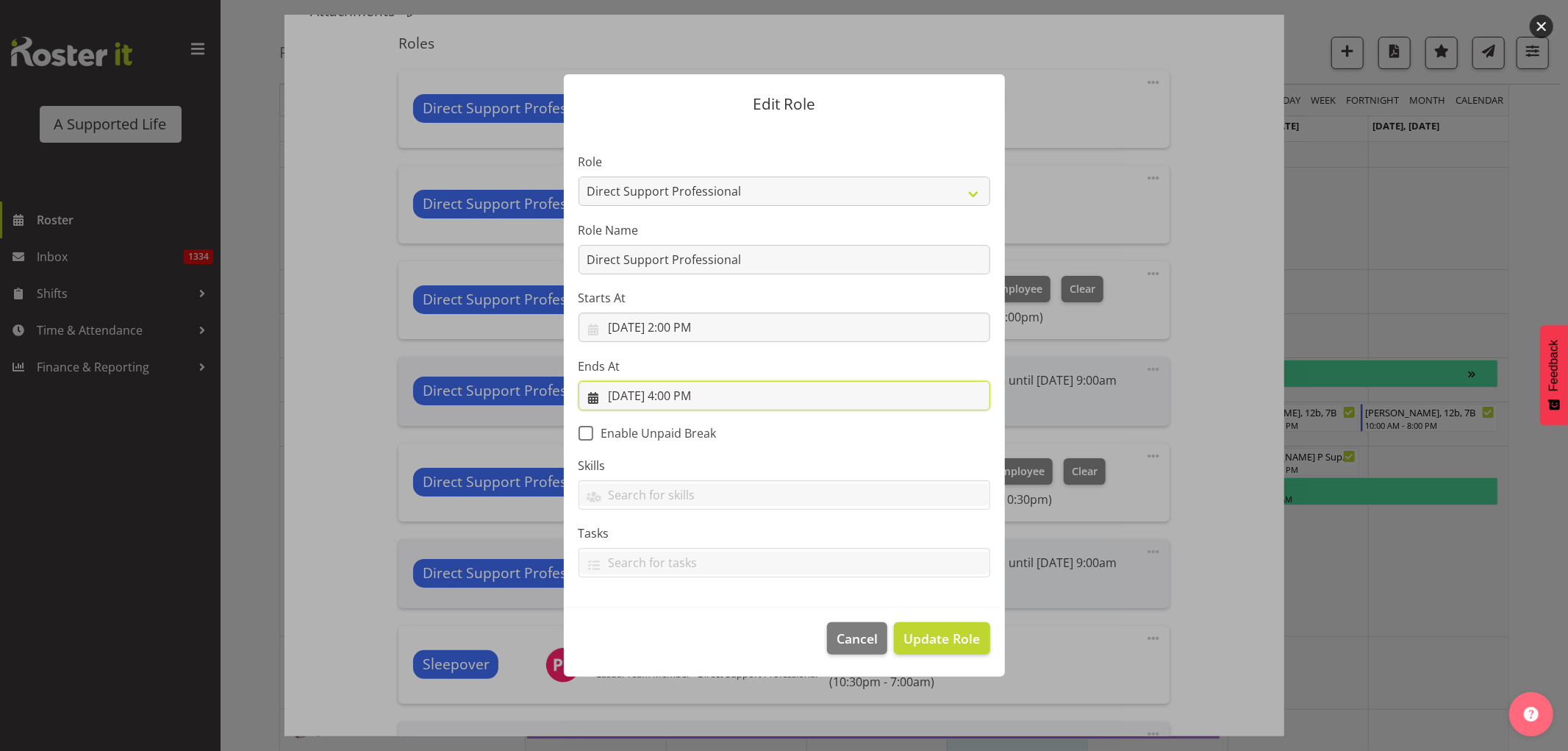
click at [686, 396] on input "9/3/2025, 4:00 PM" at bounding box center [784, 396] width 411 height 29
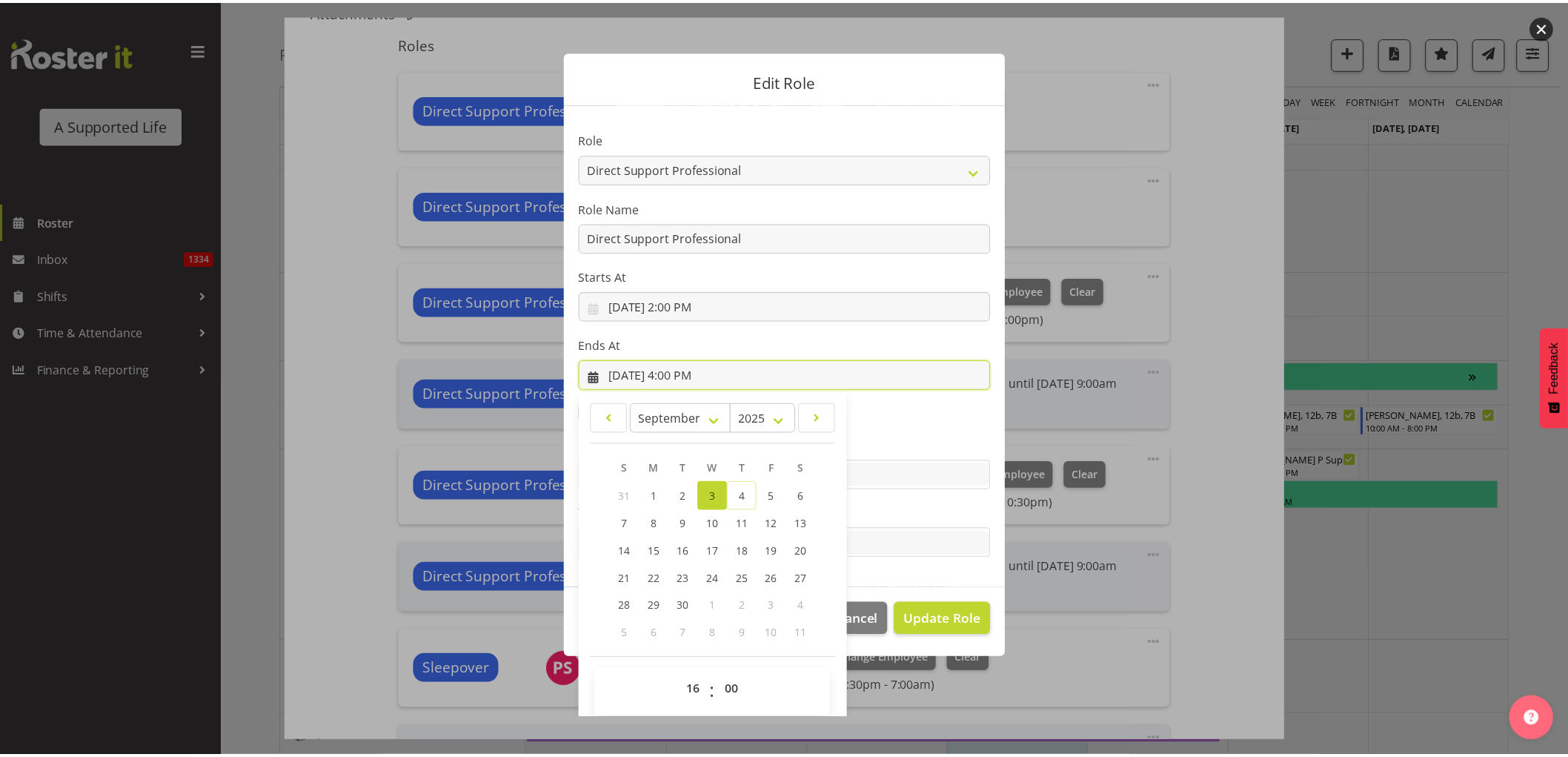
scroll to position [32, 0]
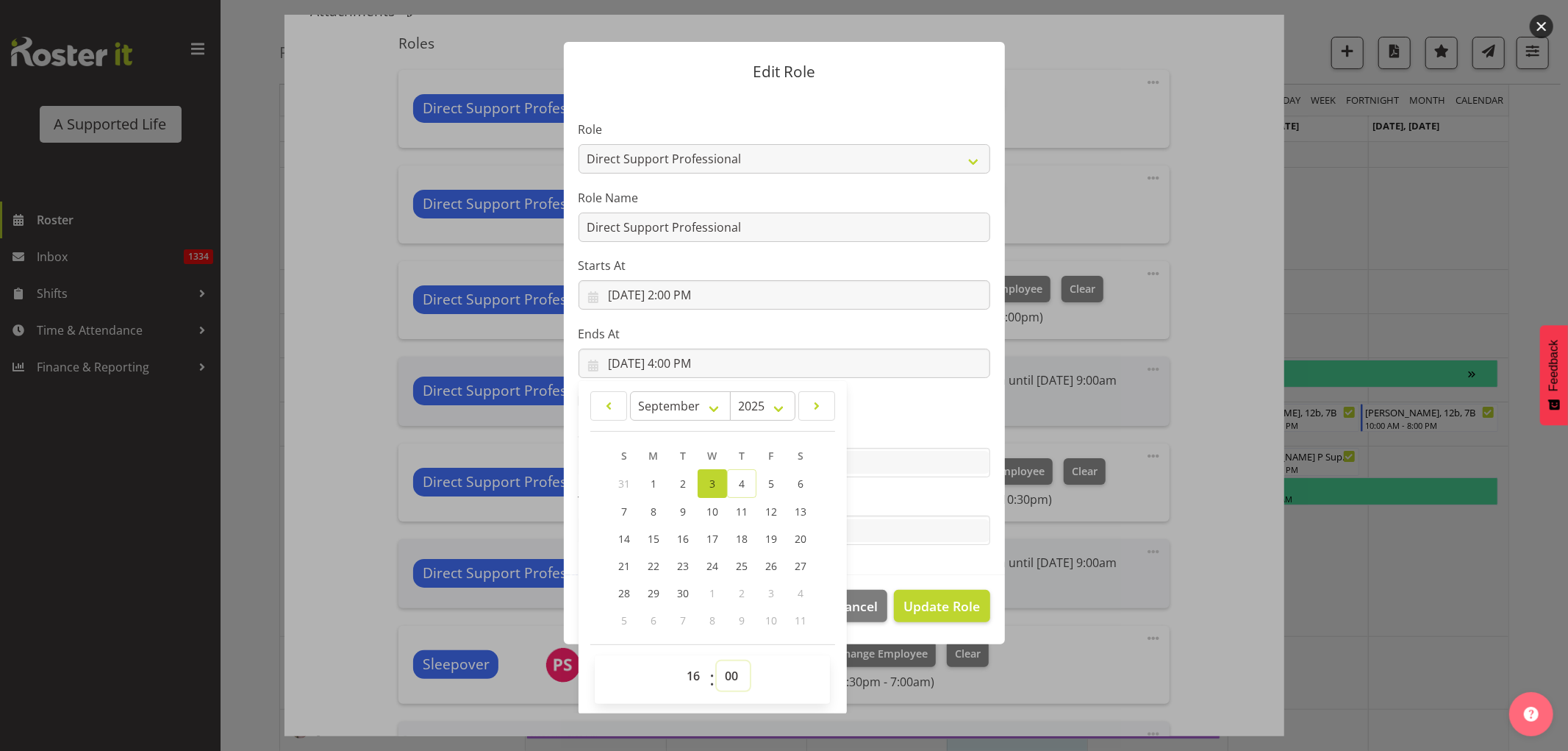
click at [723, 671] on select "00 01 02 03 04 05 06 07 08 09 10 11 12 13 14 15 16 17 18 19 20 21 22 23 24 25 2…" at bounding box center [733, 676] width 33 height 29
select select "30"
click at [717, 662] on select "00 01 02 03 04 05 06 07 08 09 10 11 12 13 14 15 16 17 18 19 20 21 22 23 24 25 2…" at bounding box center [733, 676] width 33 height 29
type input "9/3/2025, 4:30 PM"
click at [936, 604] on span "Update Role" at bounding box center [942, 606] width 77 height 19
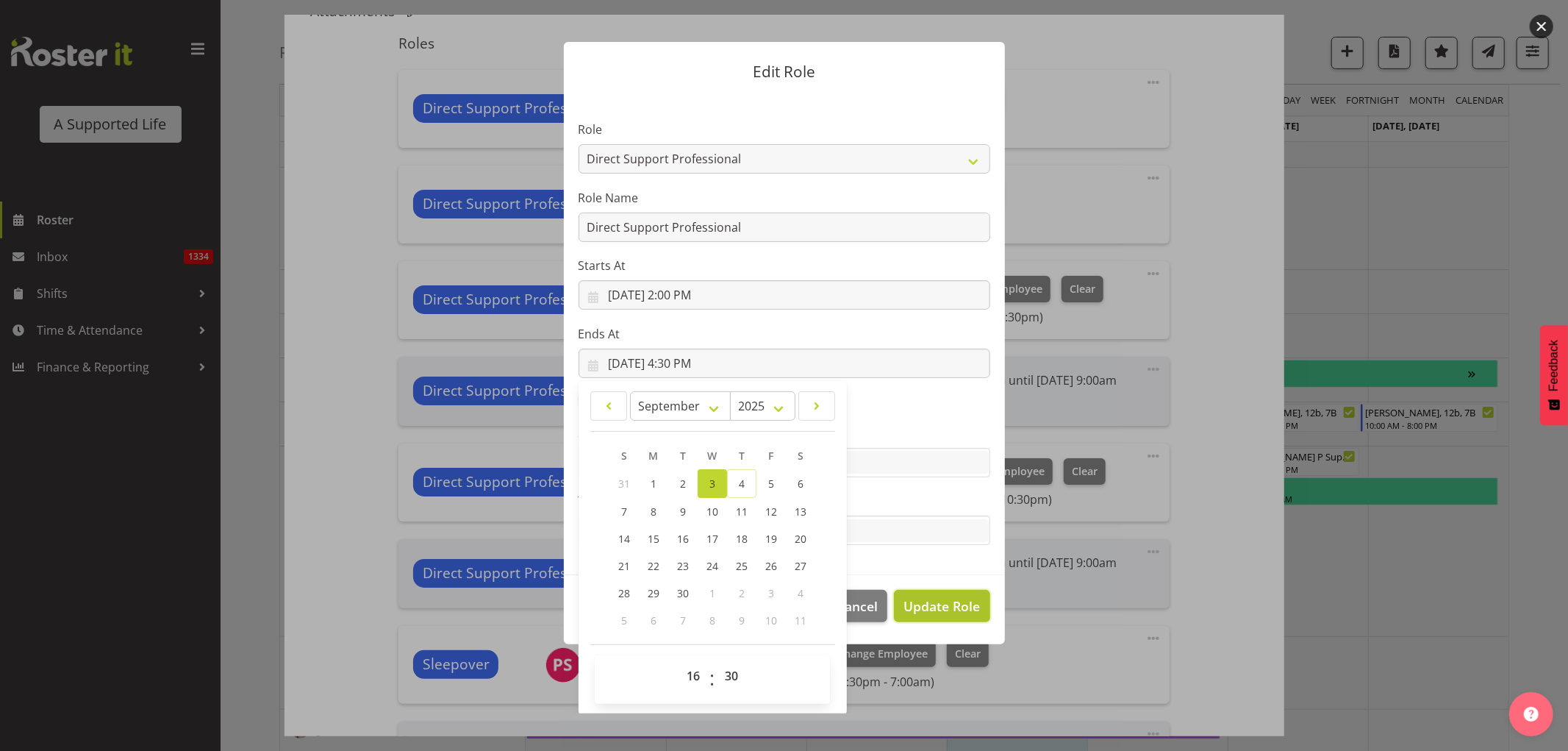
select select
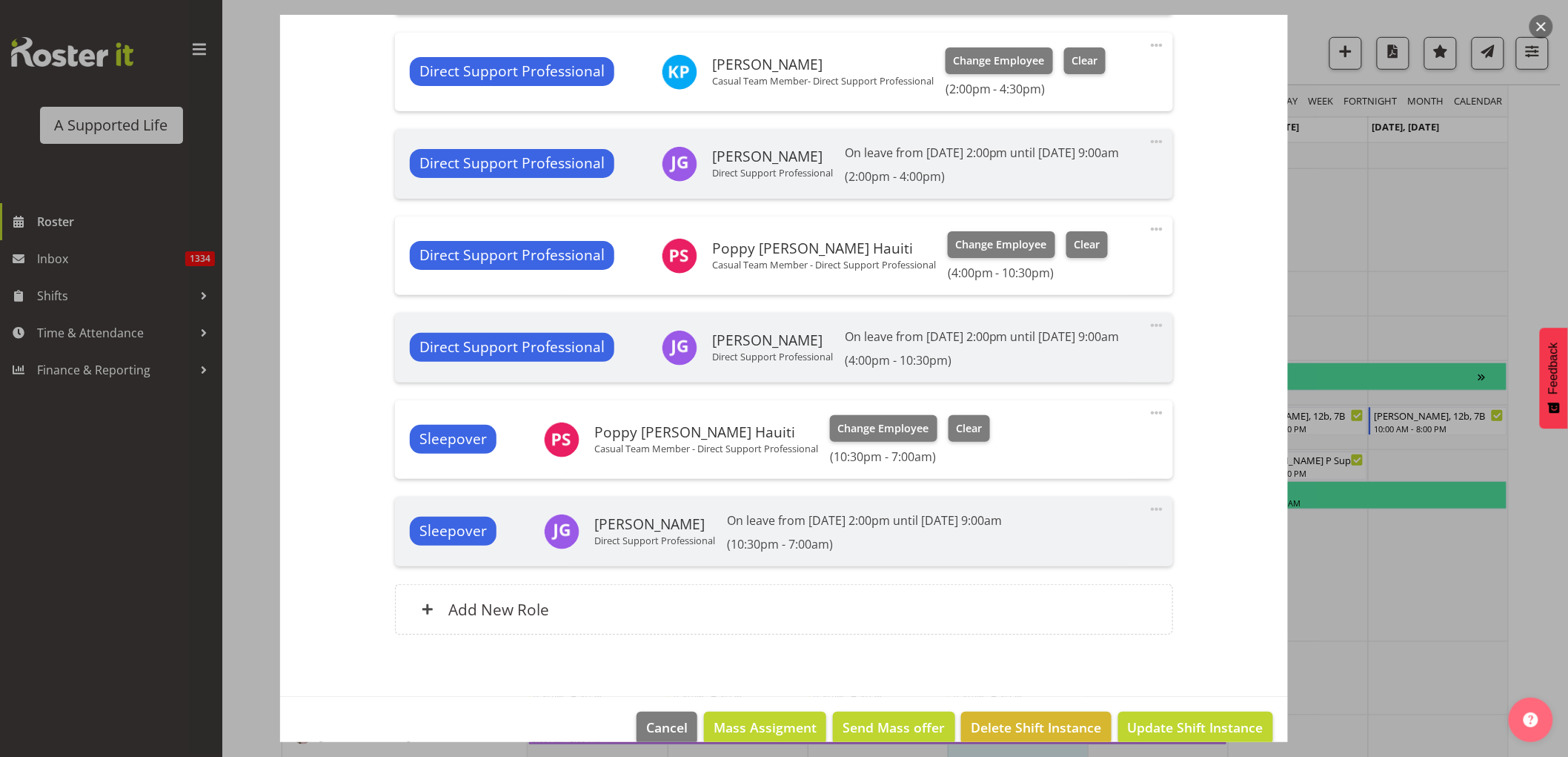
scroll to position [701, 0]
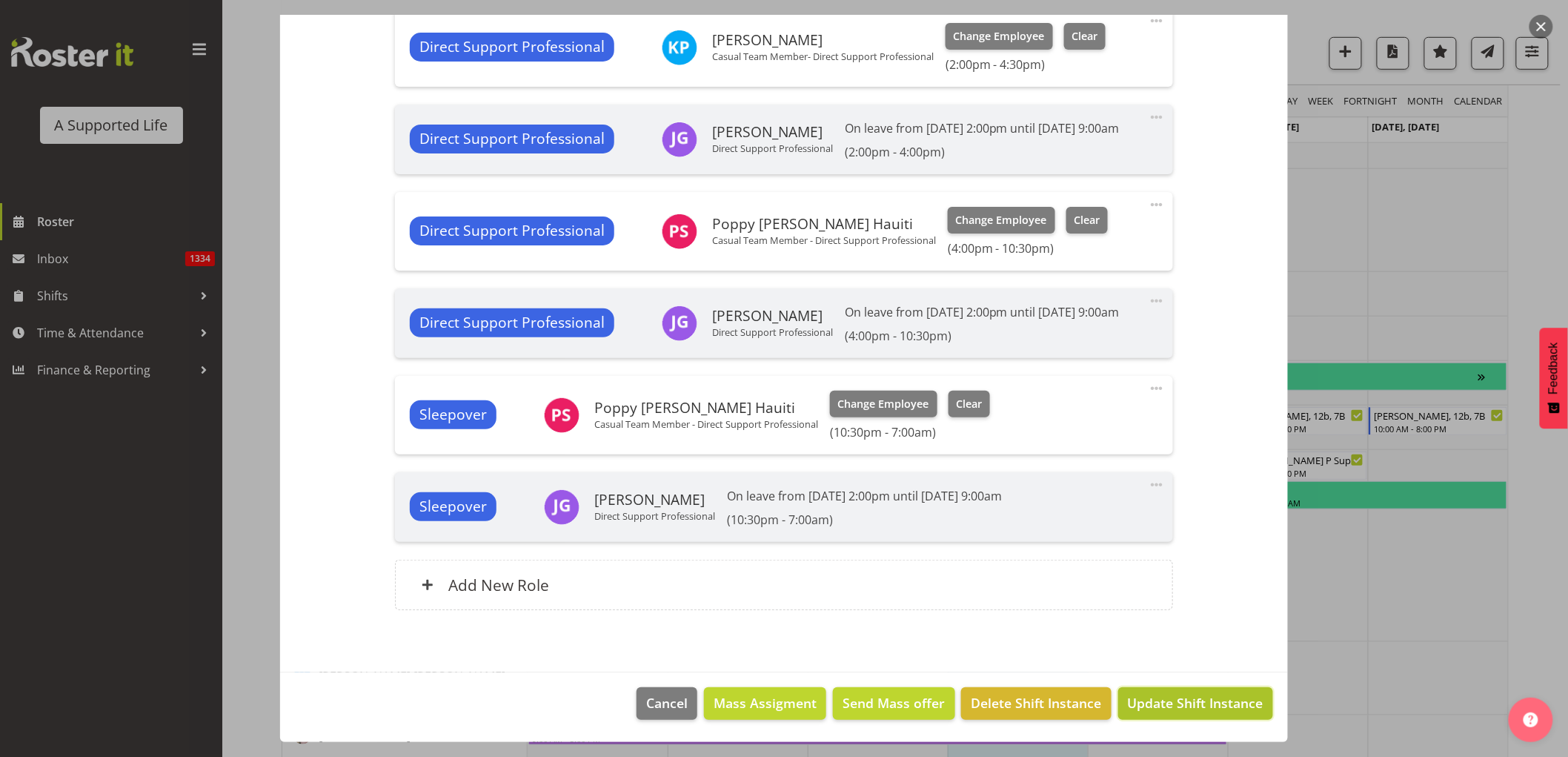
click at [1176, 704] on span "Update Shift Instance" at bounding box center [1195, 703] width 135 height 20
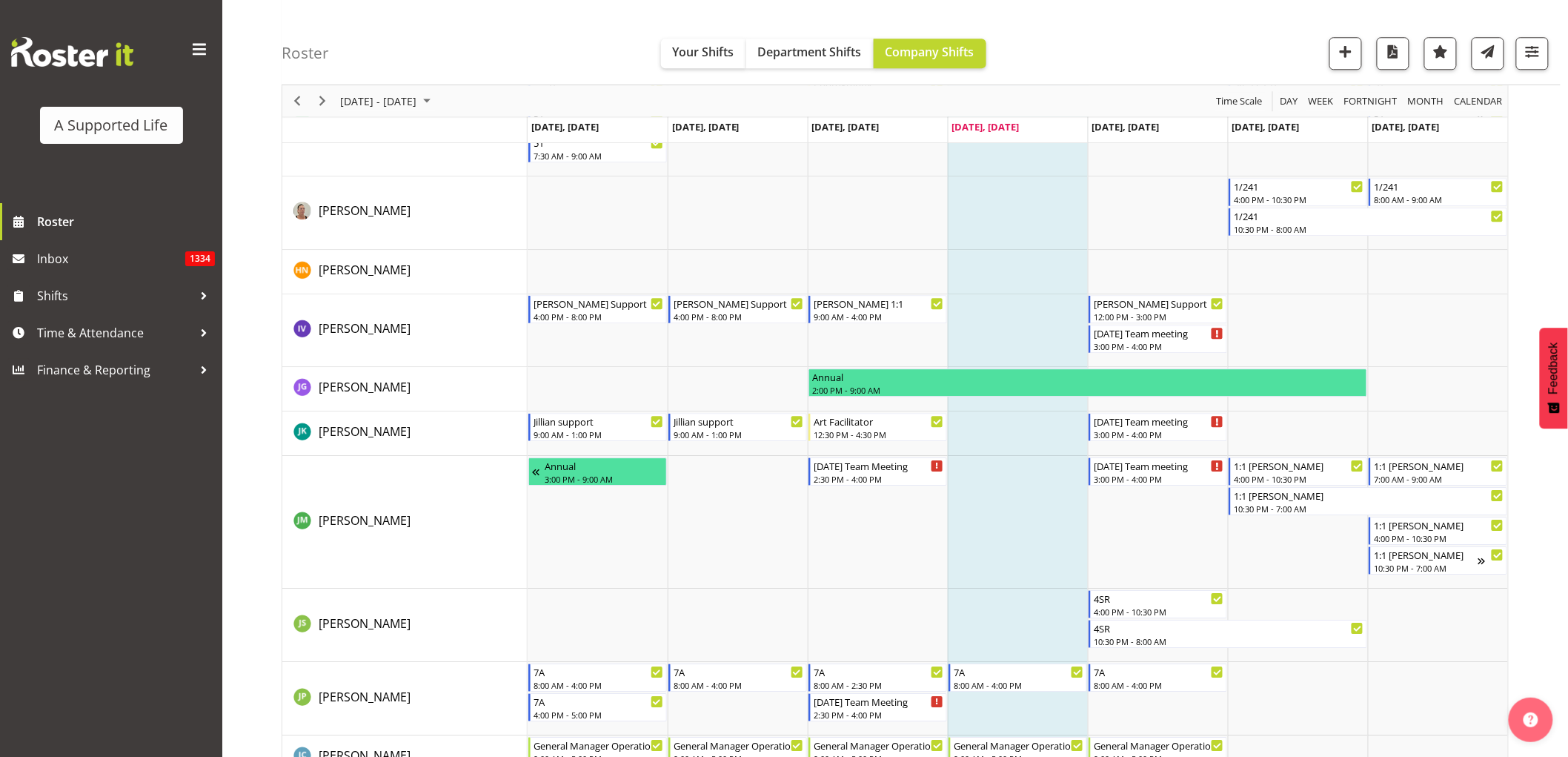
scroll to position [3896, 0]
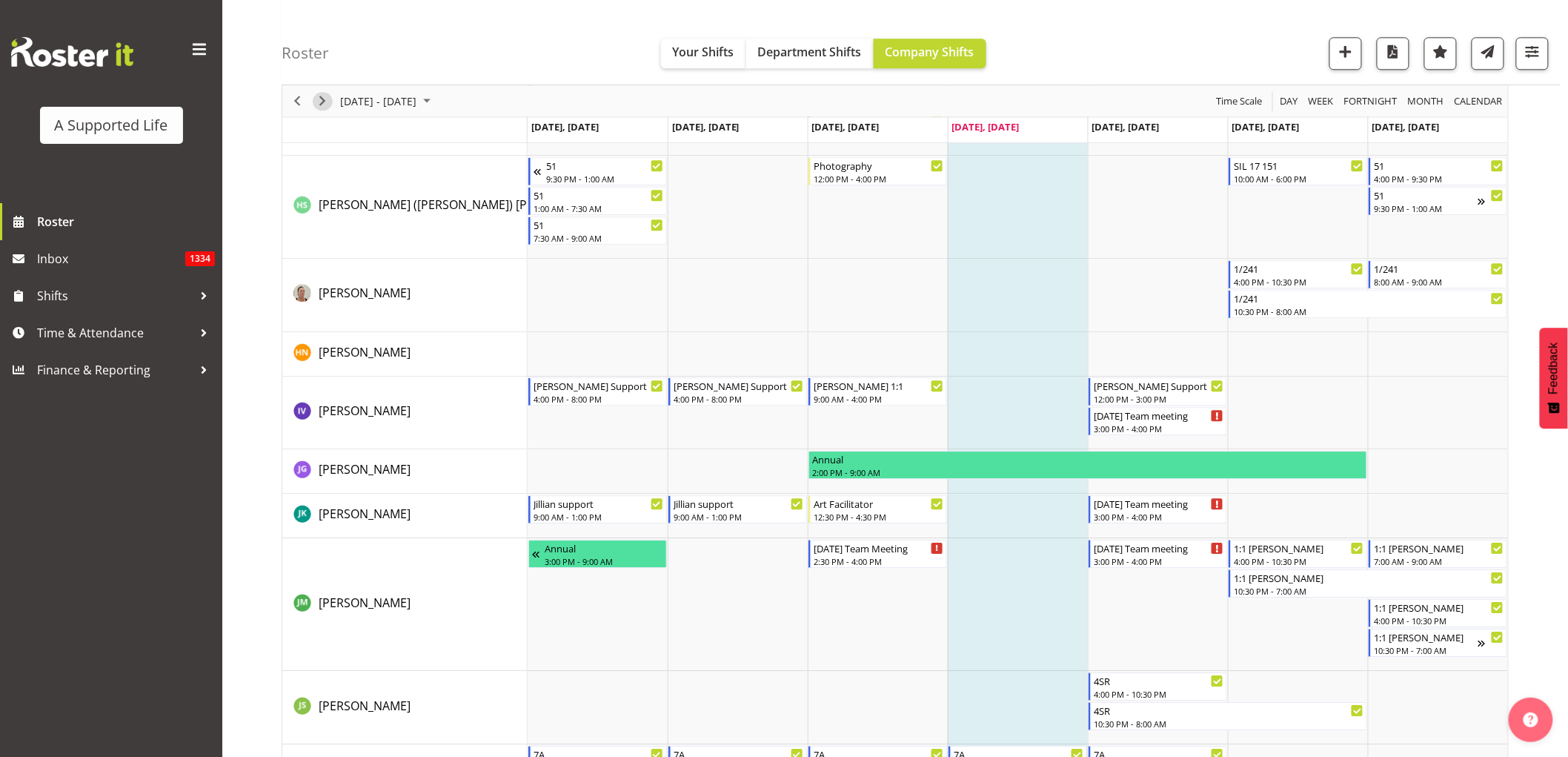
click at [320, 105] on span "Next" at bounding box center [323, 101] width 18 height 19
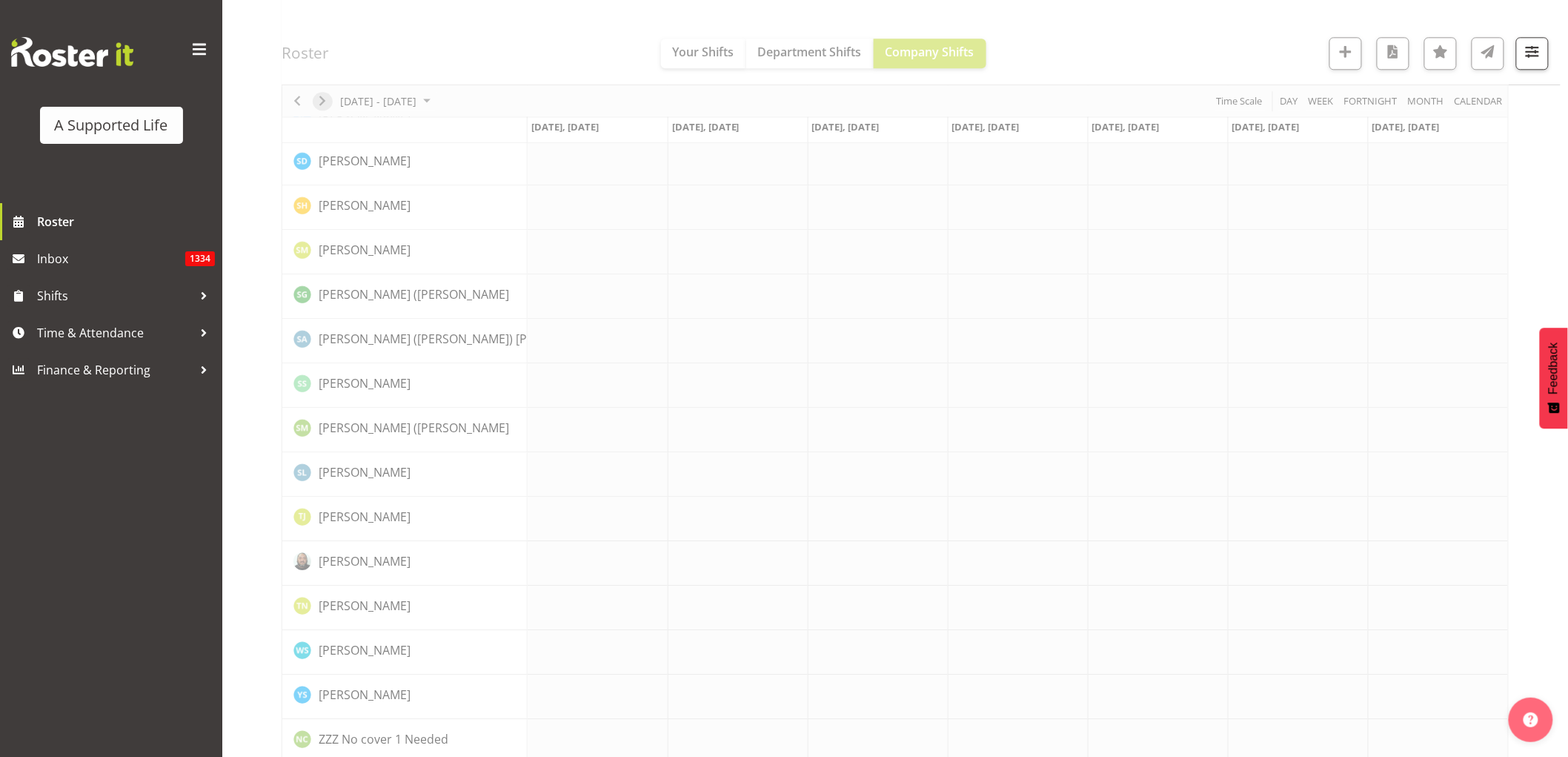
scroll to position [0, 0]
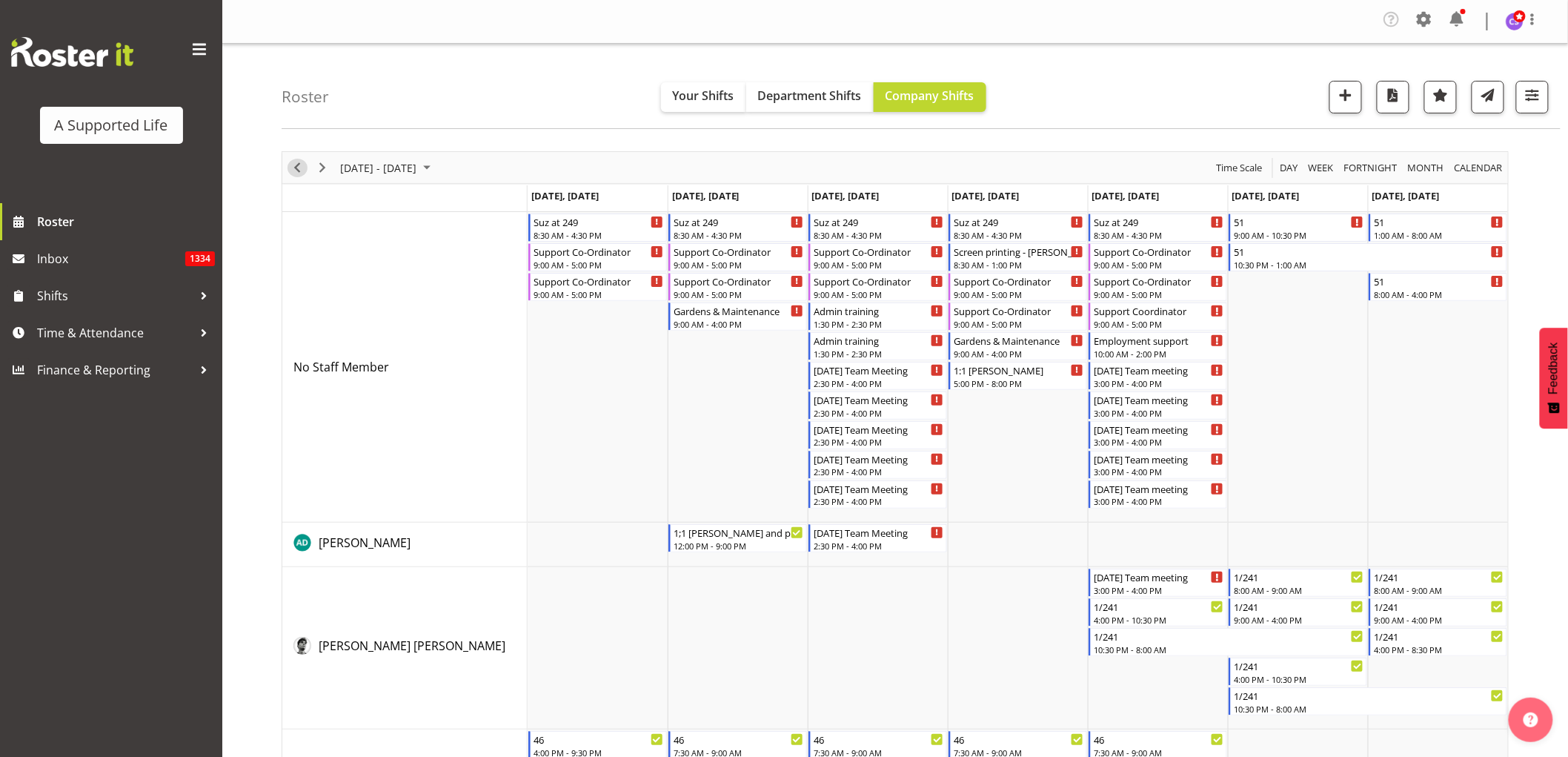
click at [299, 166] on span "Previous" at bounding box center [297, 168] width 18 height 19
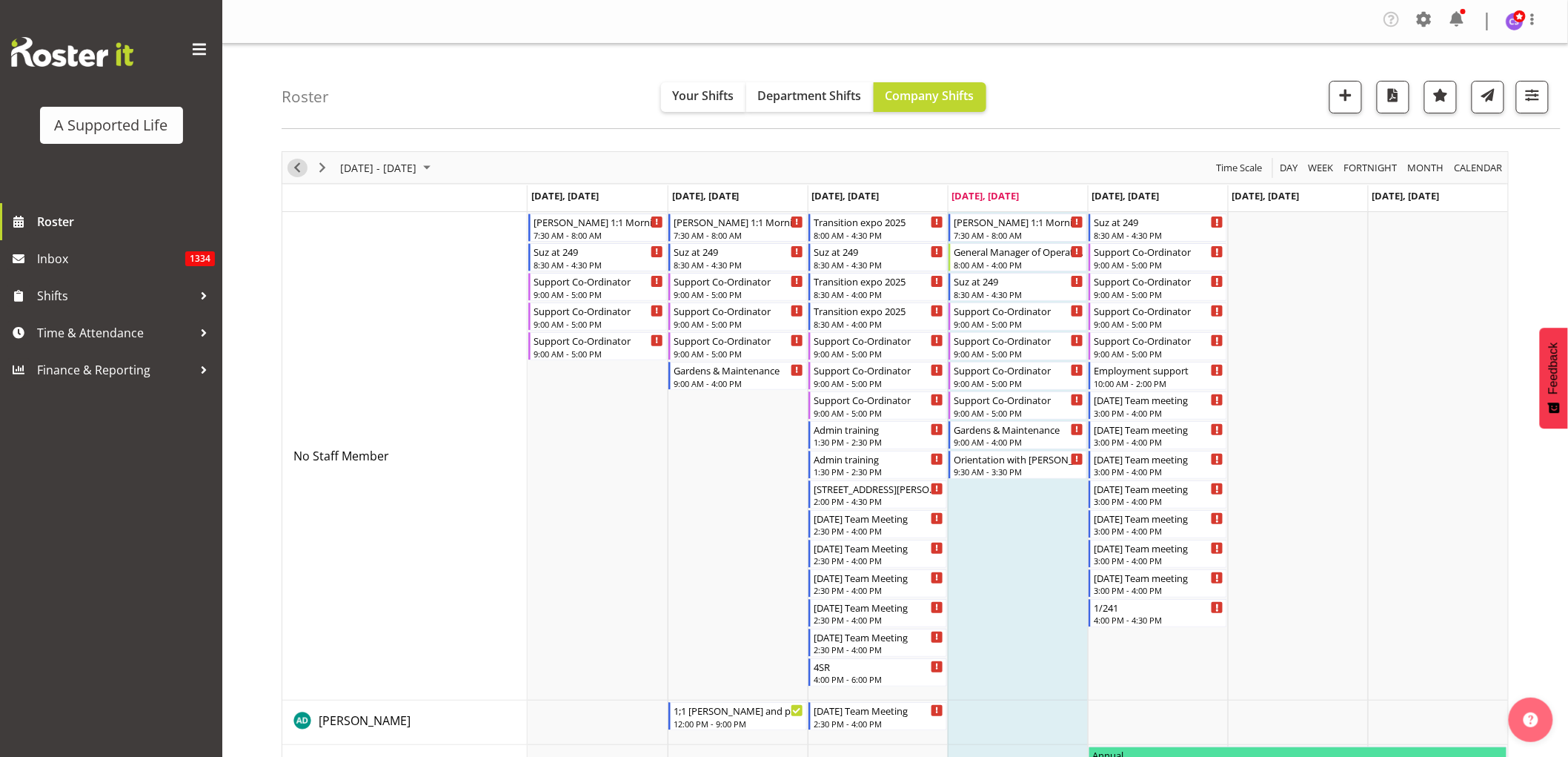
drag, startPoint x: 301, startPoint y: 169, endPoint x: 417, endPoint y: 314, distance: 185.7
click at [301, 169] on span "Previous" at bounding box center [297, 168] width 18 height 19
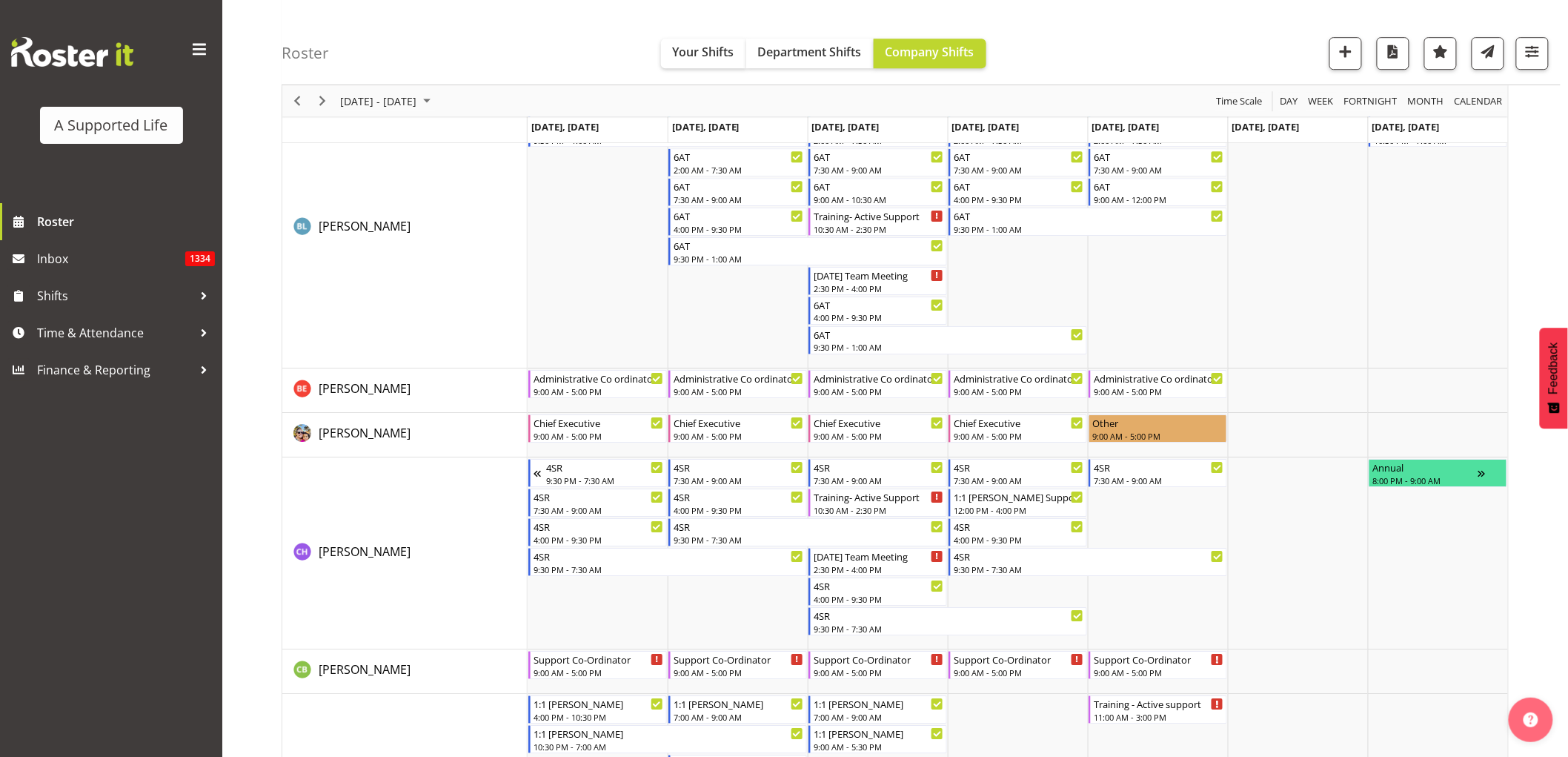
scroll to position [1893, 0]
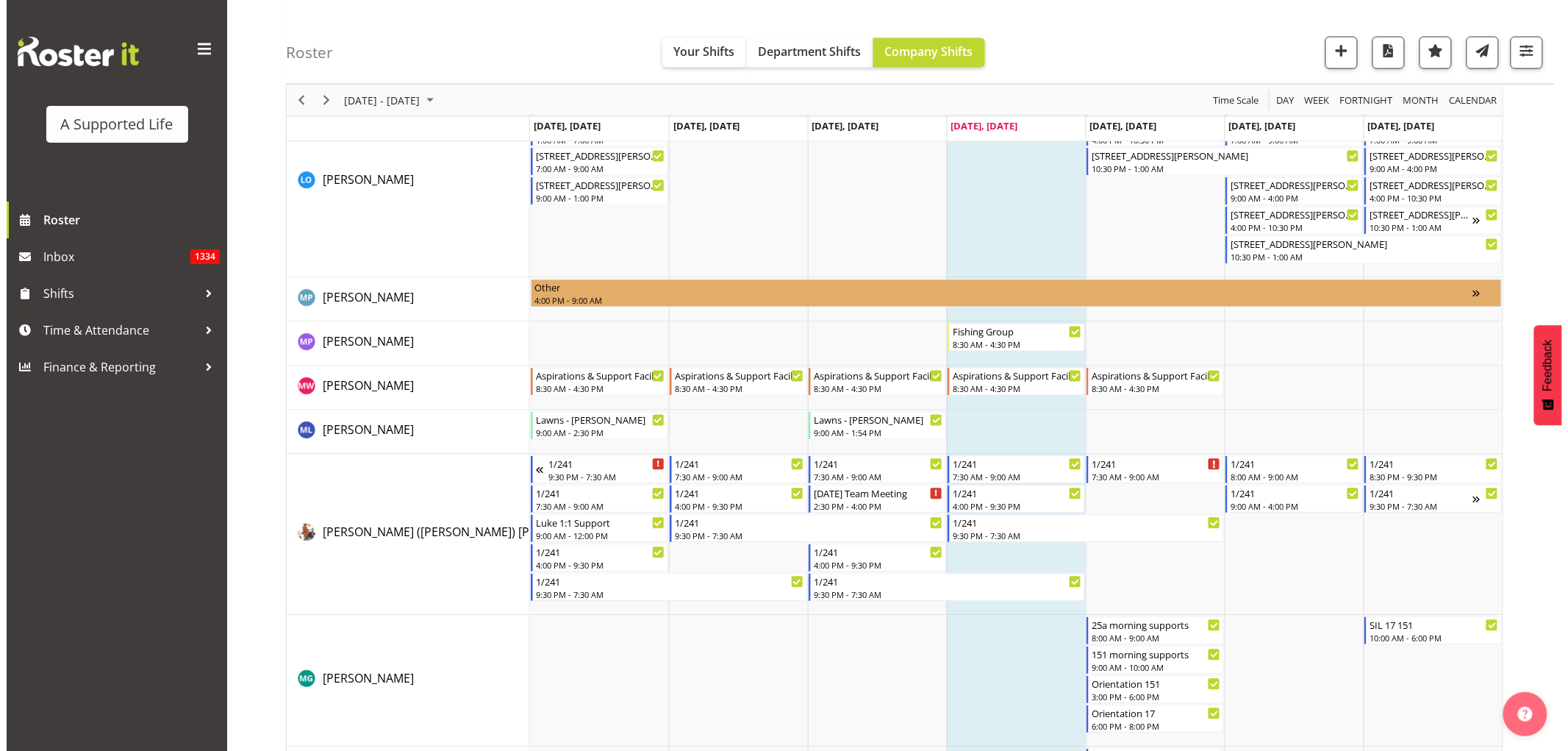
scroll to position [5964, 0]
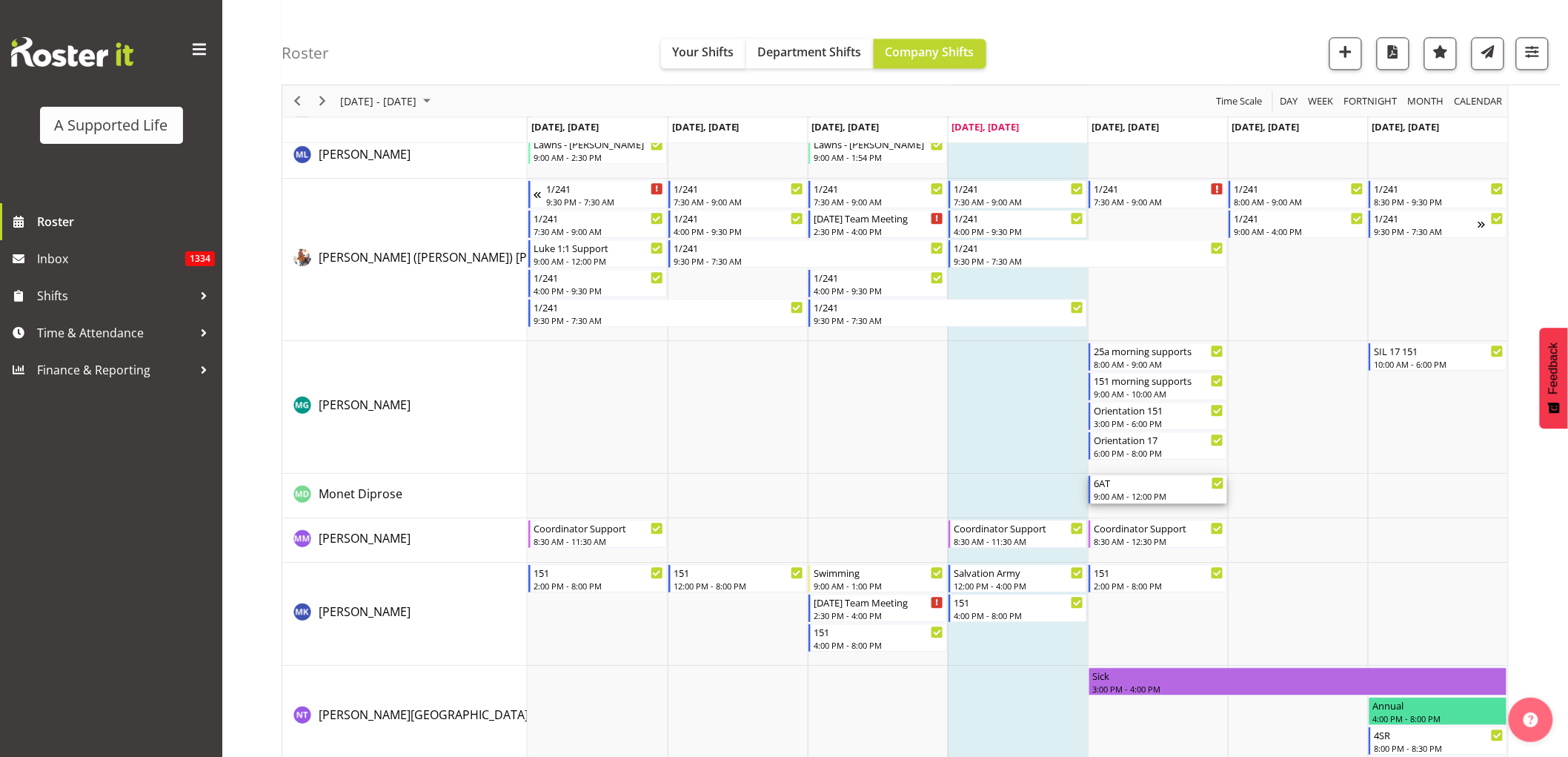
click at [1204, 486] on div "6AT" at bounding box center [1159, 482] width 130 height 15
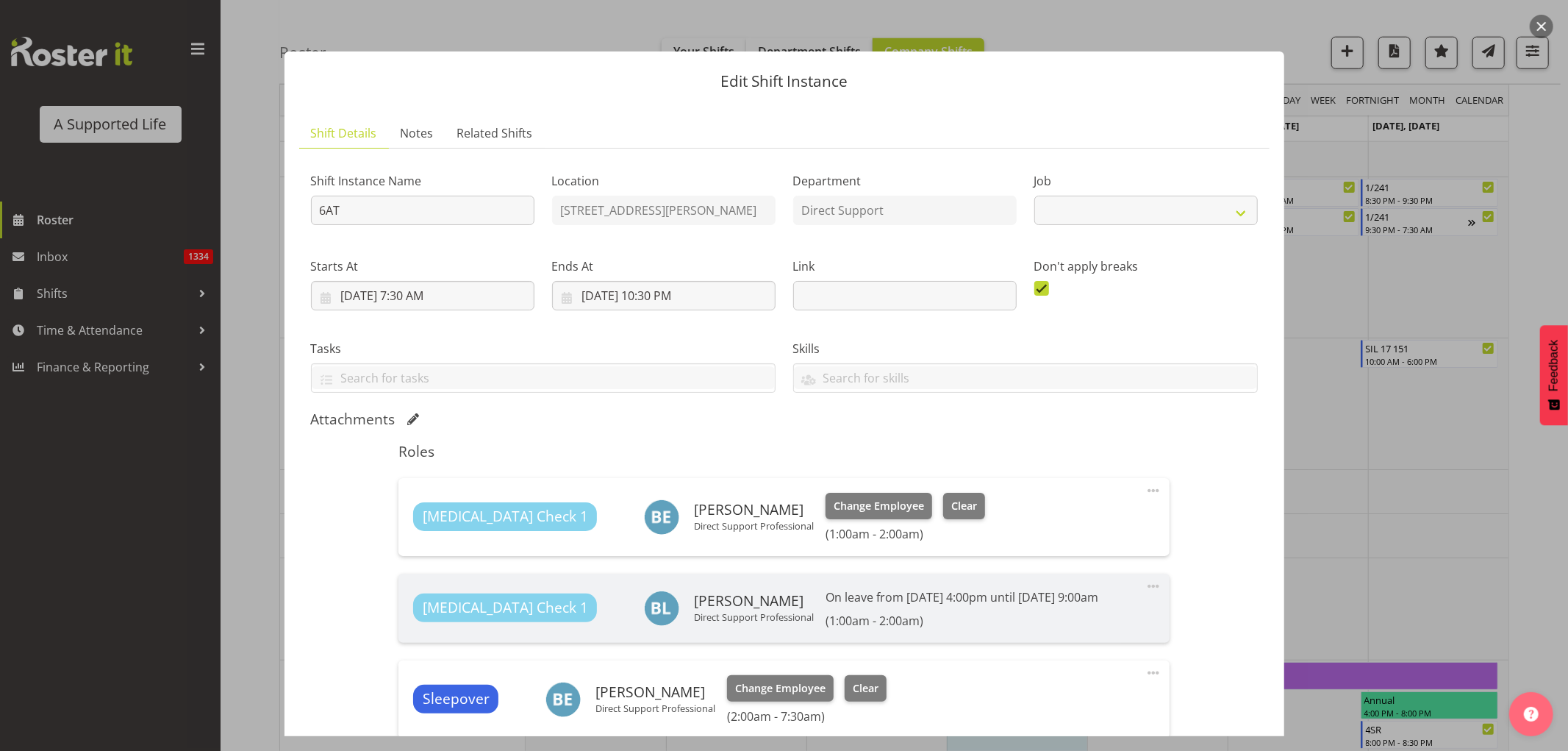
select select "4112"
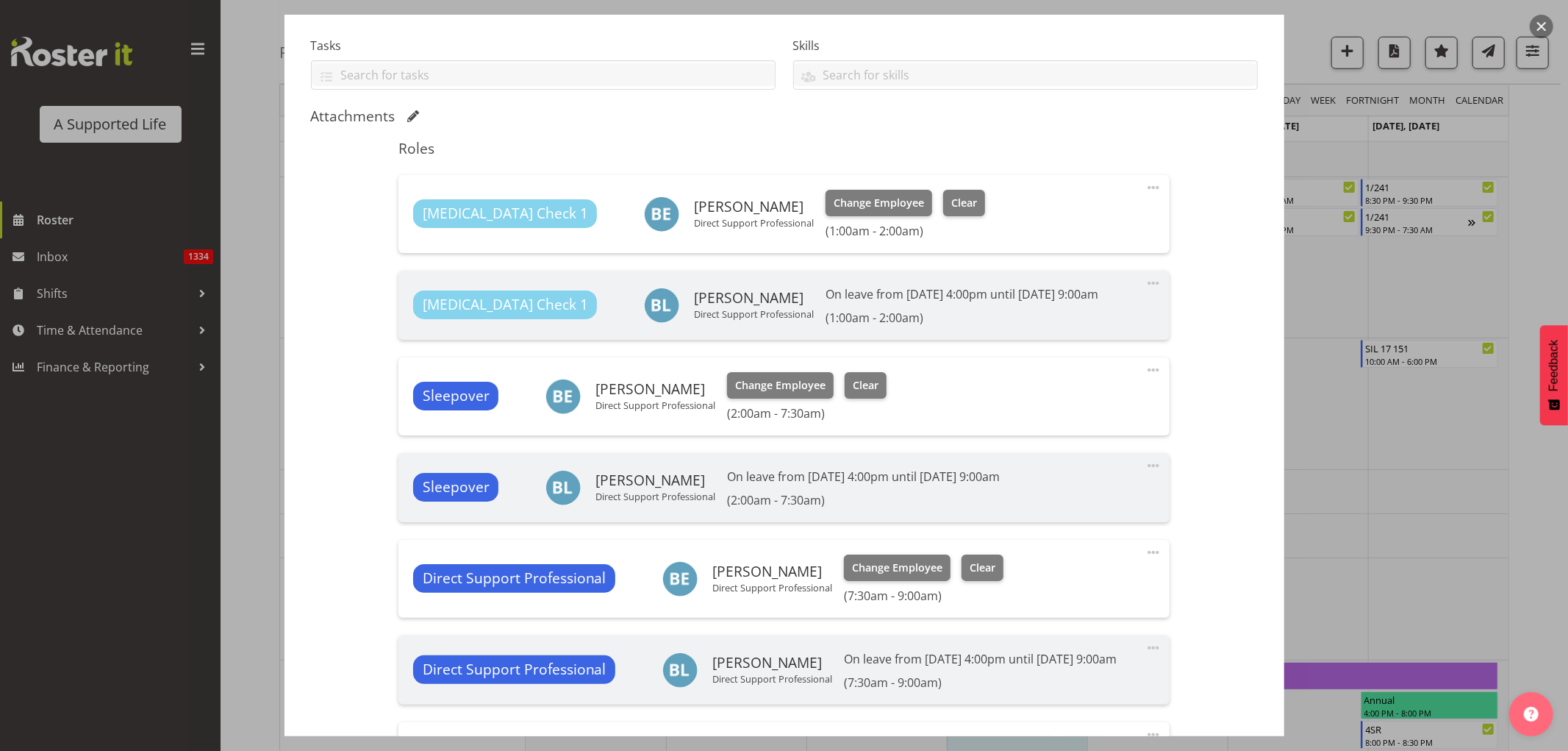
scroll to position [409, 0]
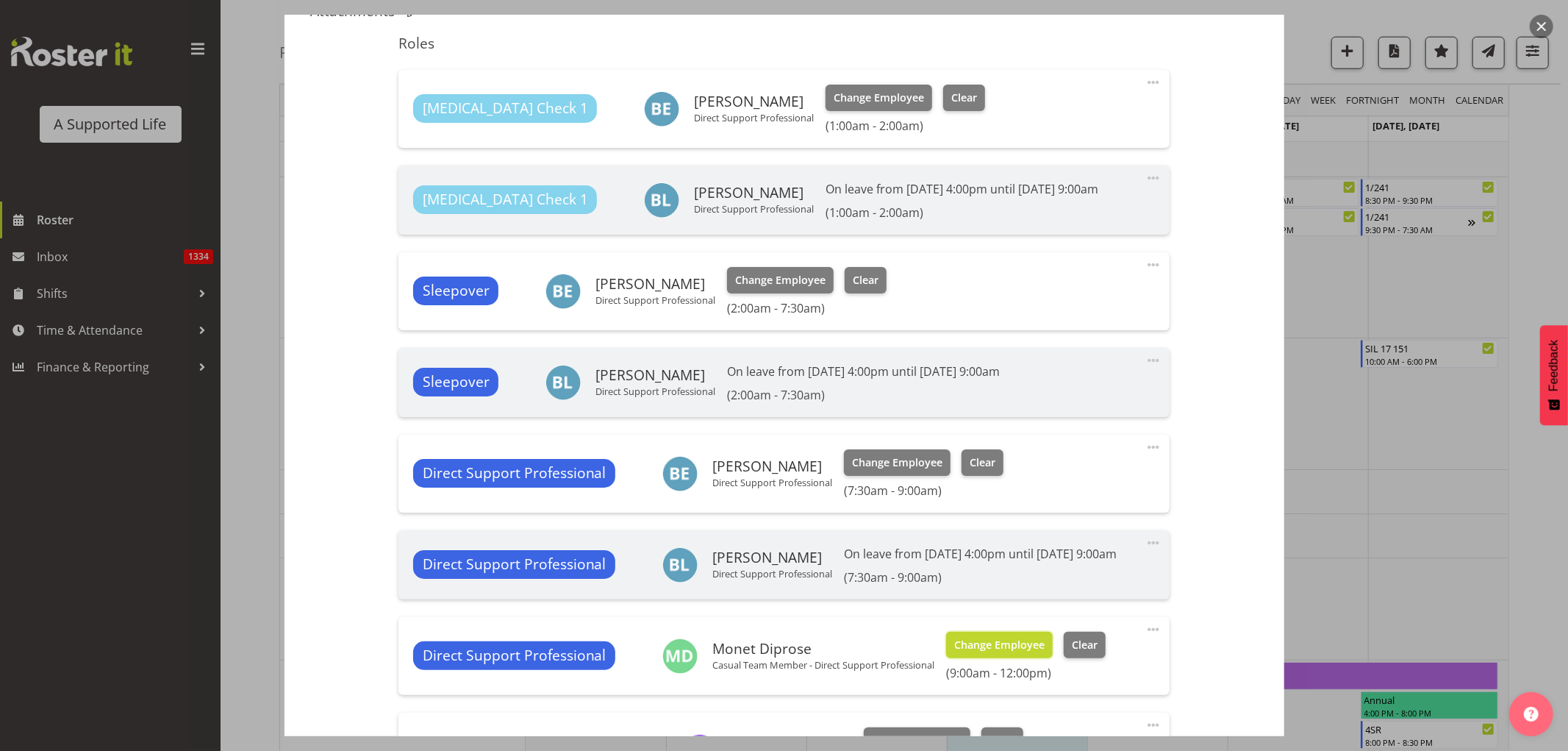
click at [1014, 653] on span "Change Employee" at bounding box center [999, 645] width 90 height 17
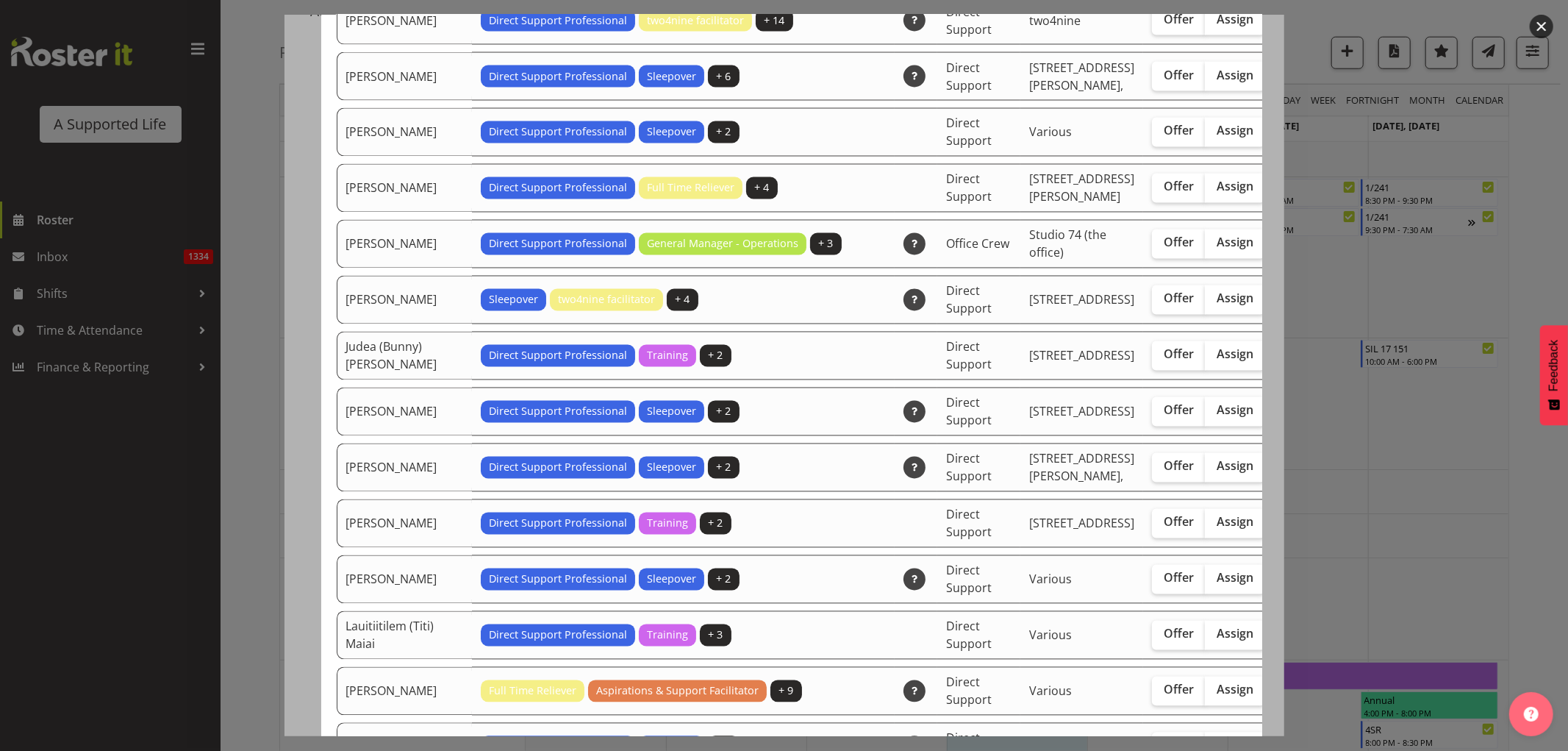
scroll to position [2450, 0]
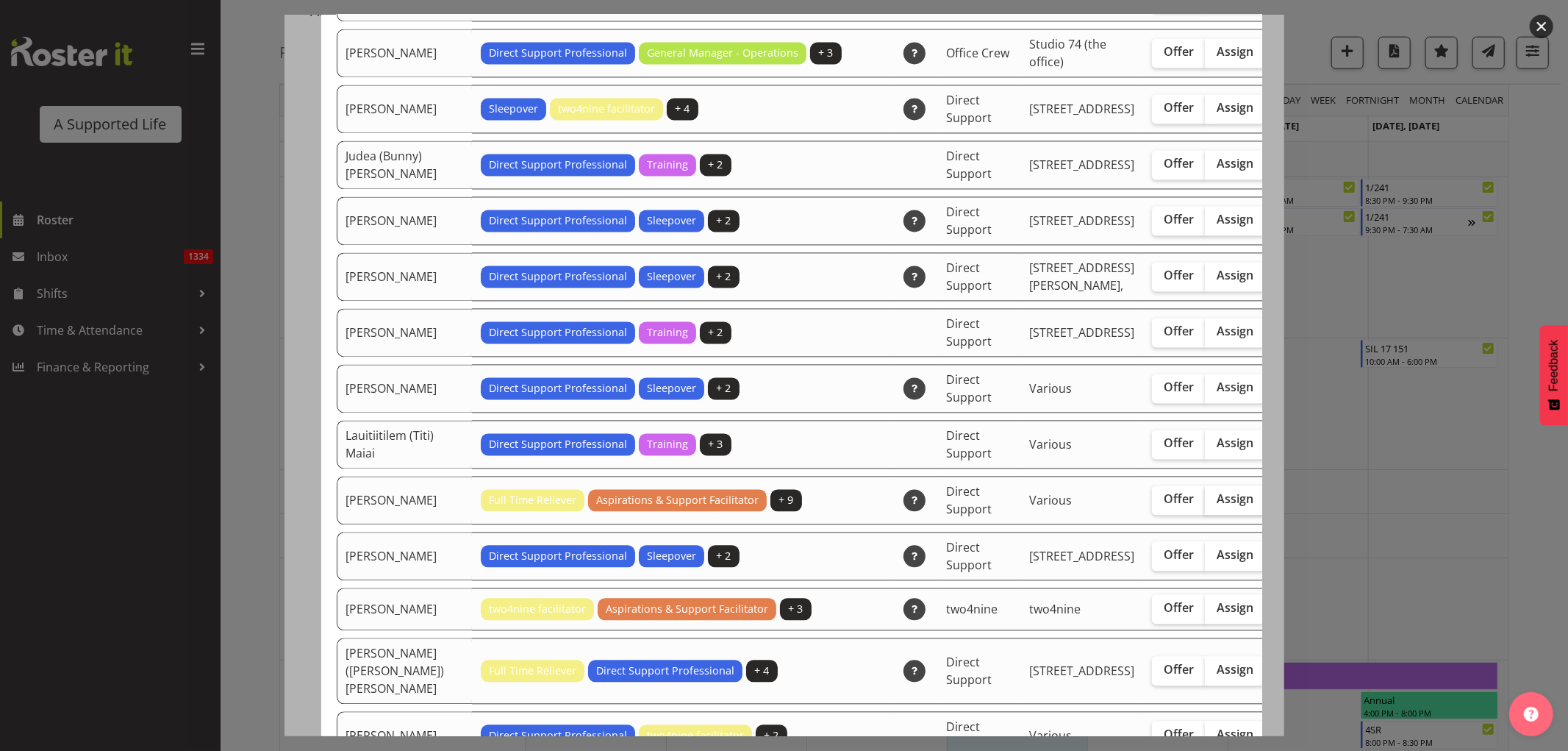
click at [1217, 506] on span "Assign" at bounding box center [1235, 498] width 37 height 15
click at [1205, 504] on input "Assign" at bounding box center [1210, 499] width 10 height 10
checkbox input "true"
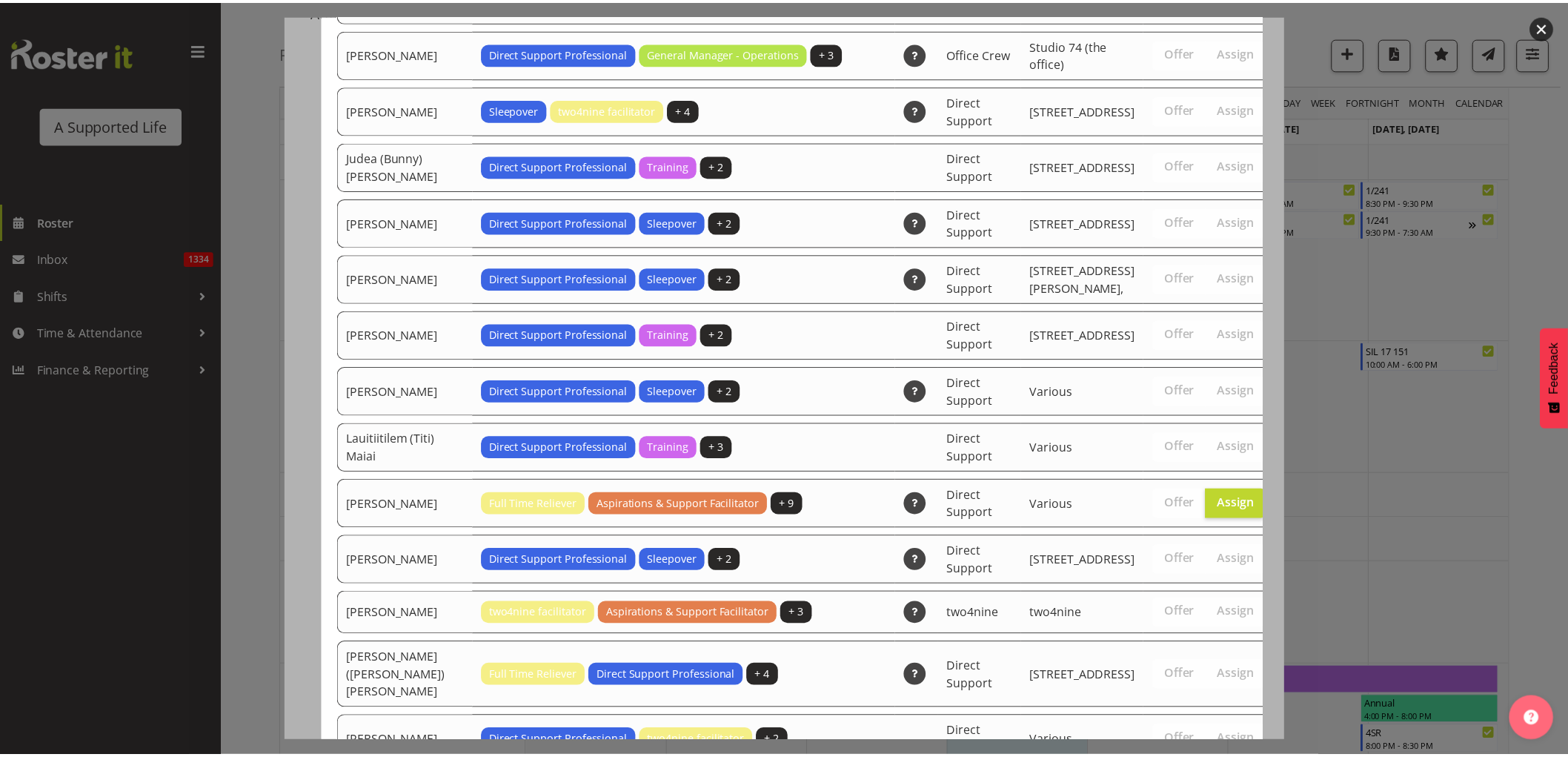
scroll to position [4573, 0]
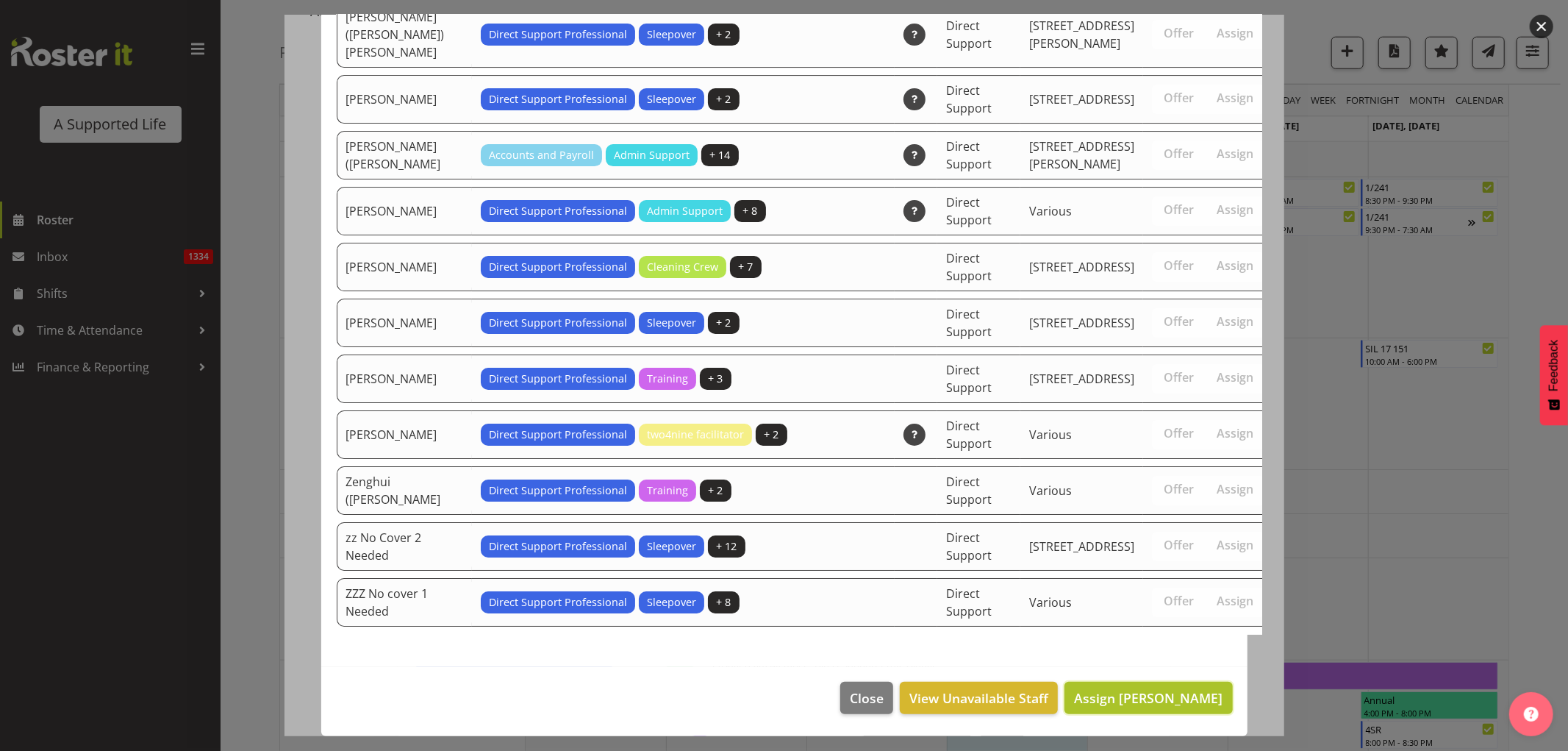
click at [1155, 706] on span "Assign [PERSON_NAME]" at bounding box center [1148, 697] width 149 height 18
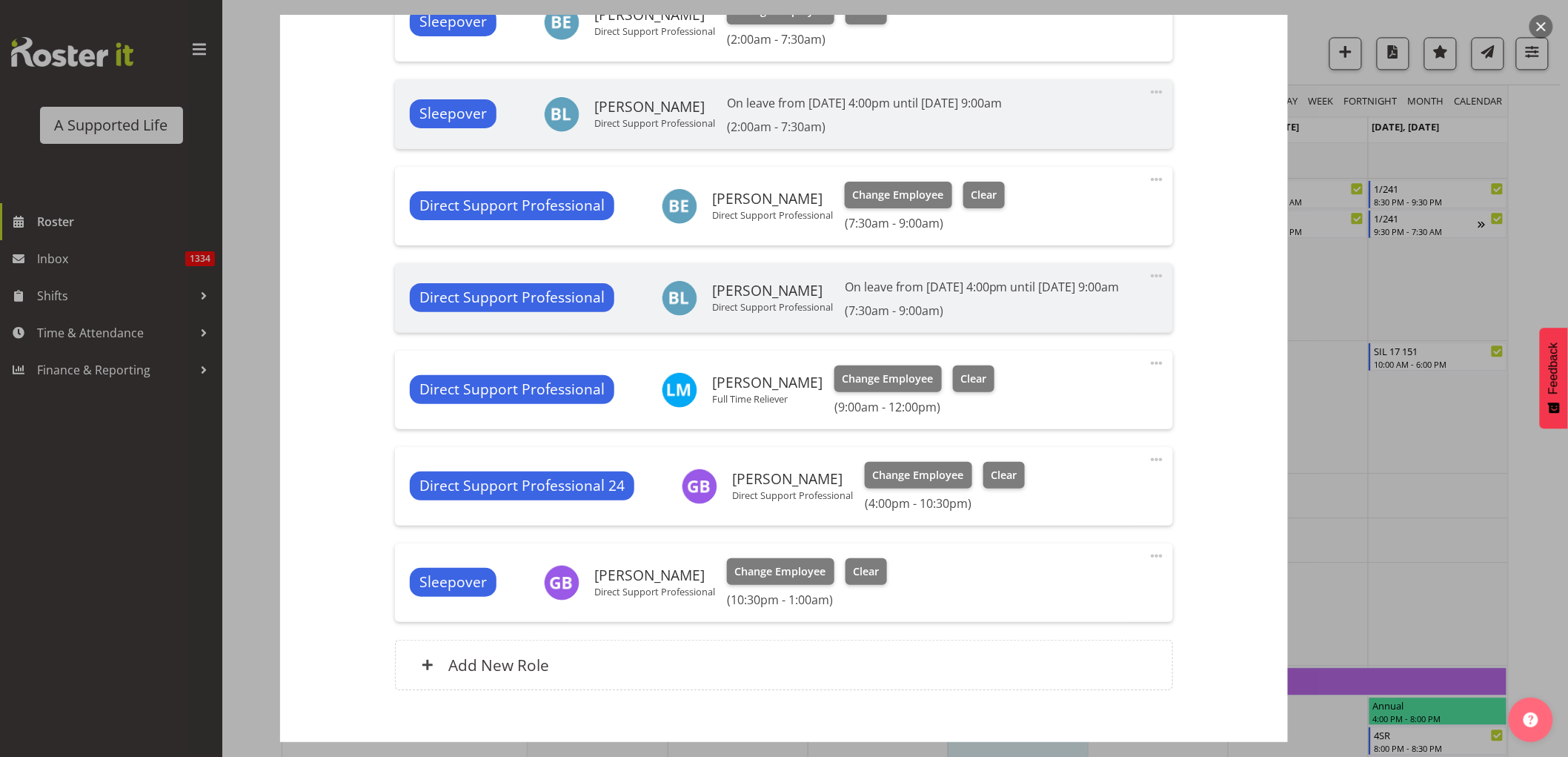
scroll to position [781, 0]
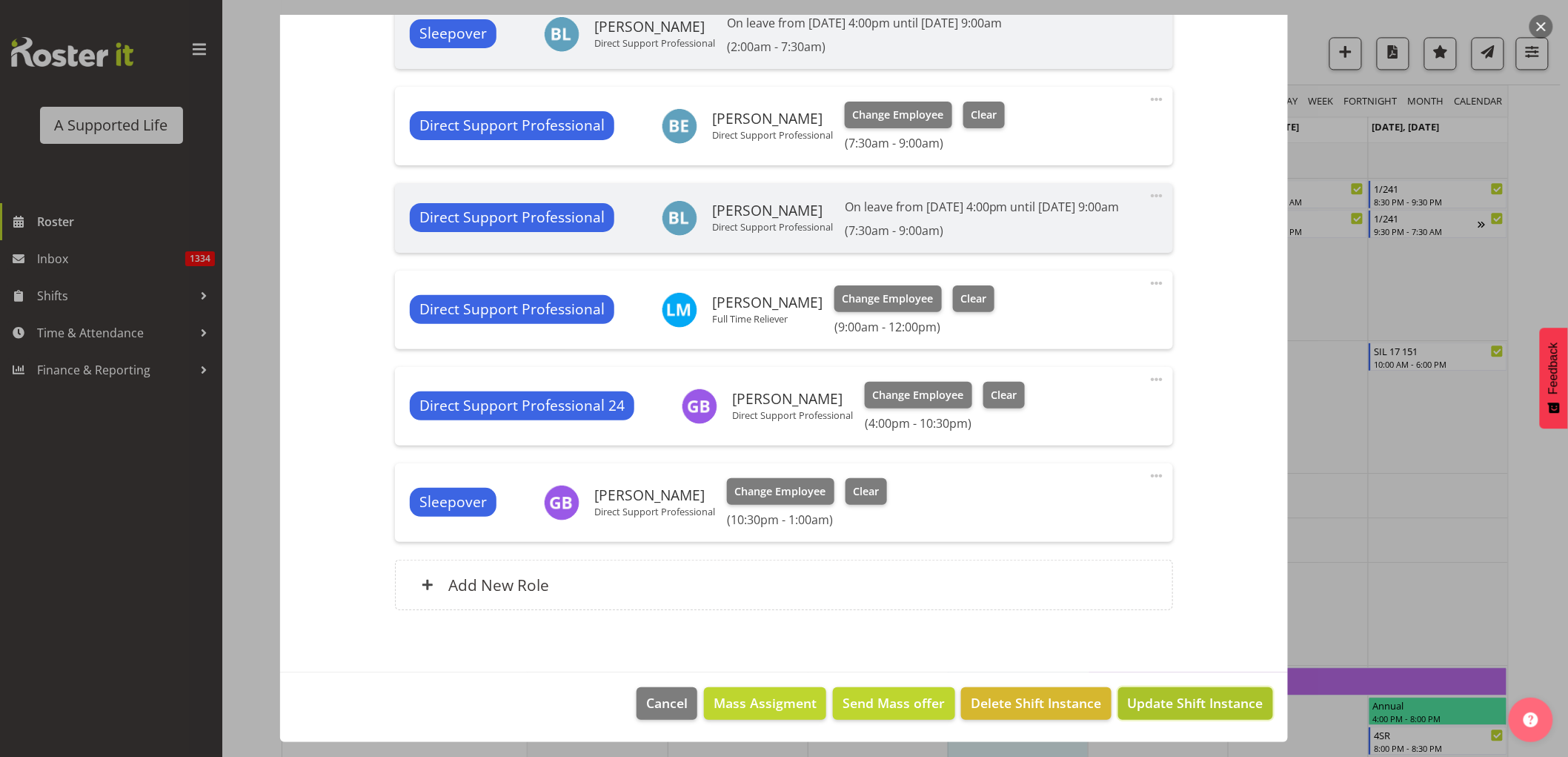
click at [1189, 697] on span "Update Shift Instance" at bounding box center [1195, 703] width 135 height 20
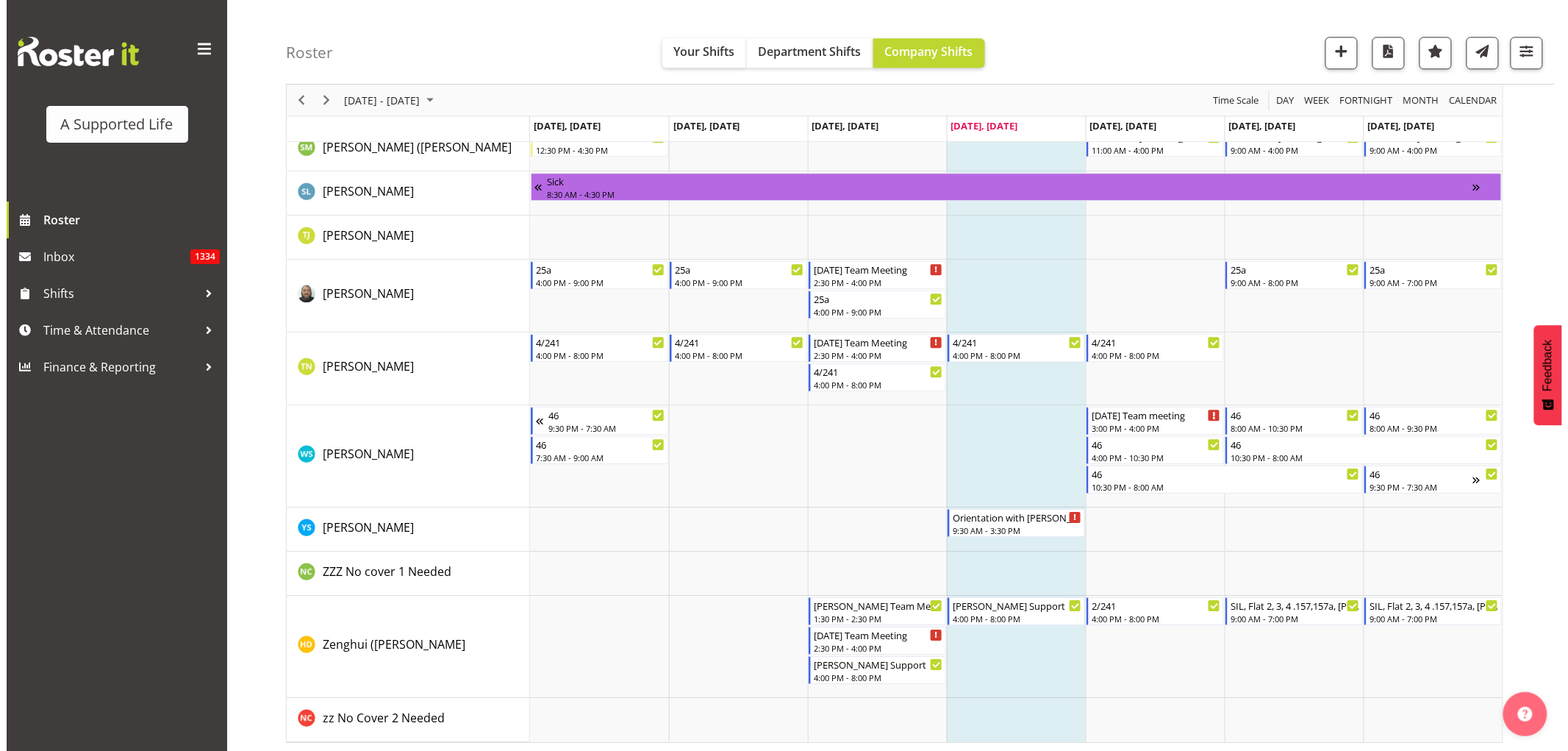
scroll to position [8606, 0]
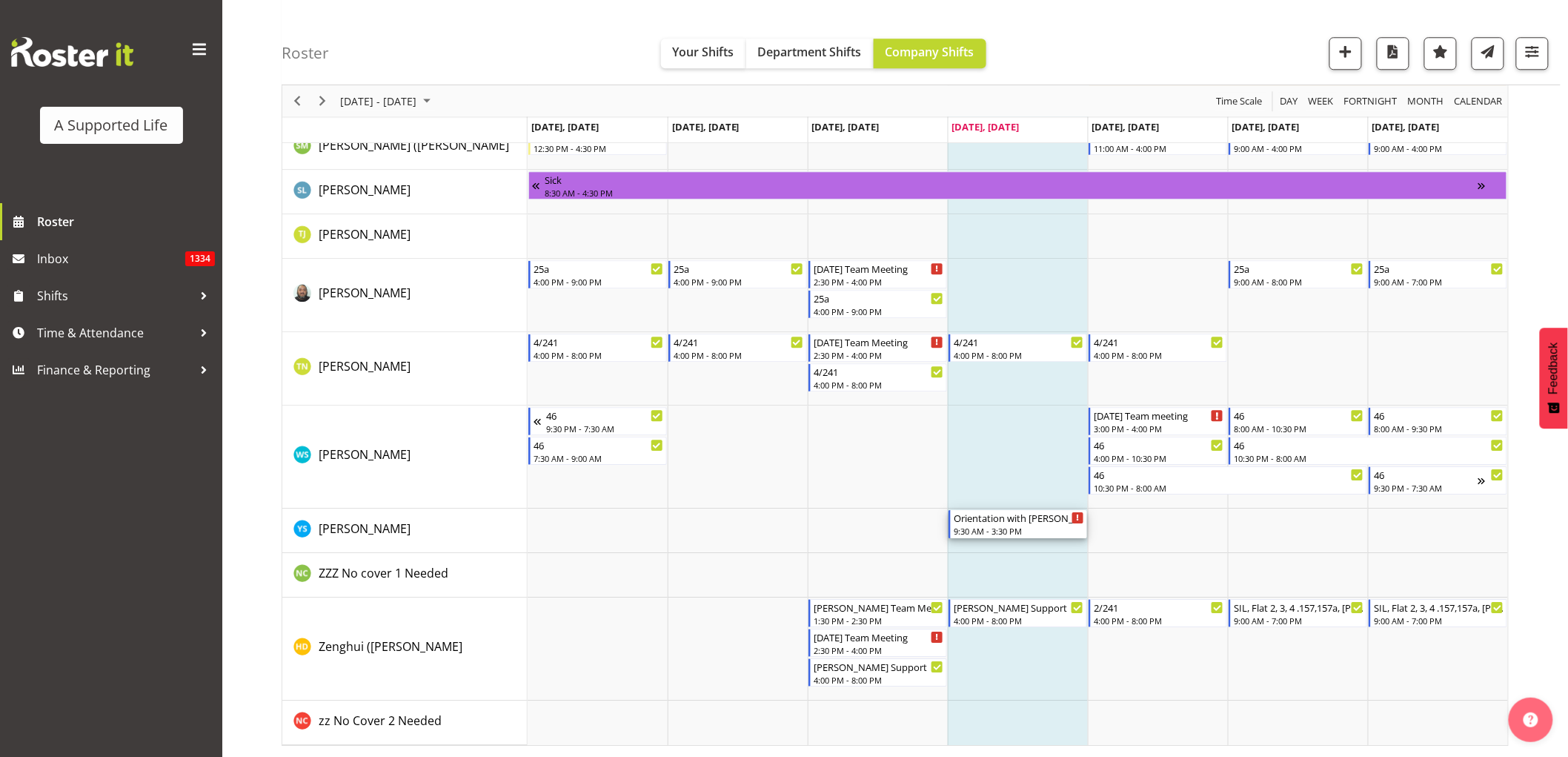
click at [1023, 530] on div "9:30 AM - 3:30 PM" at bounding box center [1019, 530] width 130 height 12
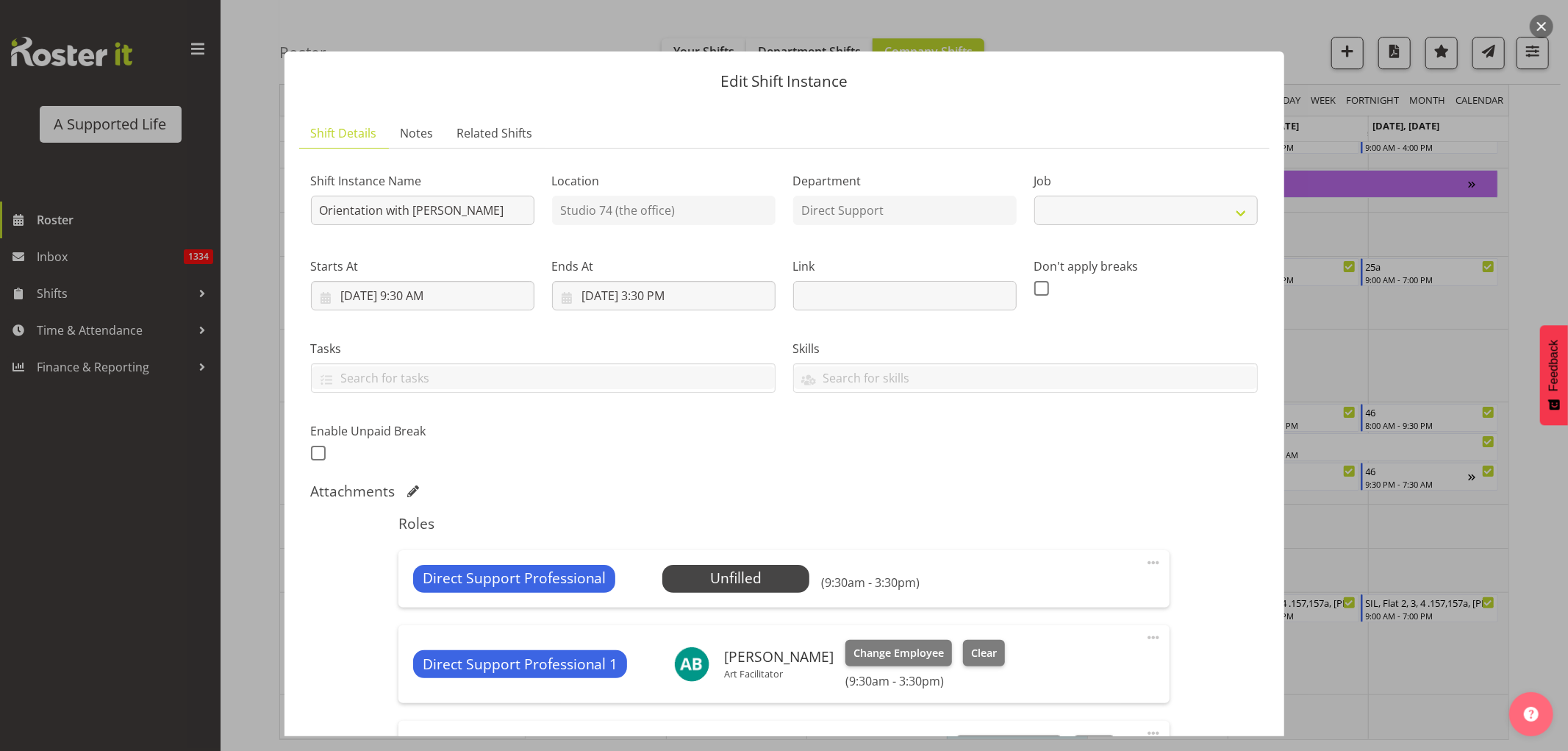
select select "4112"
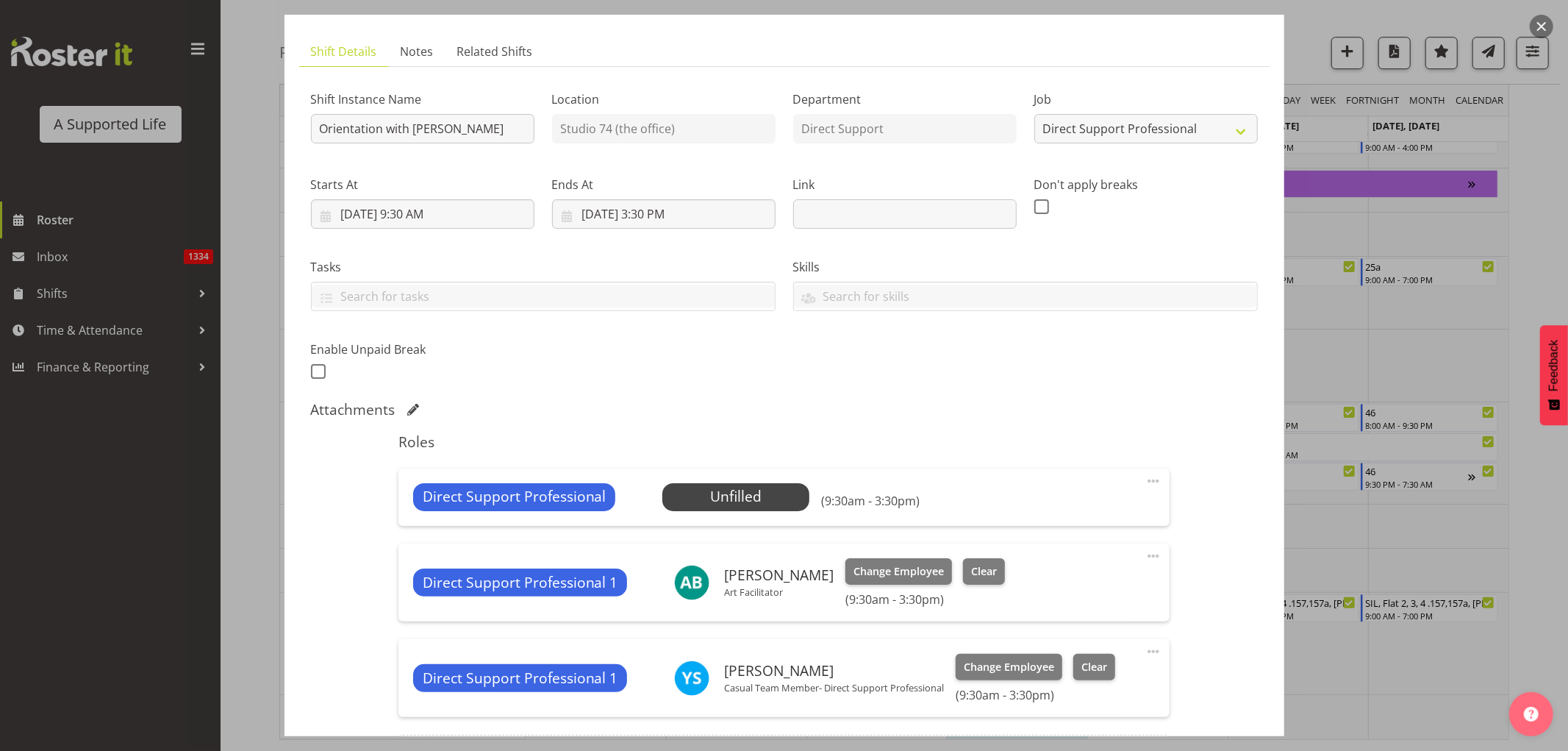
scroll to position [163, 0]
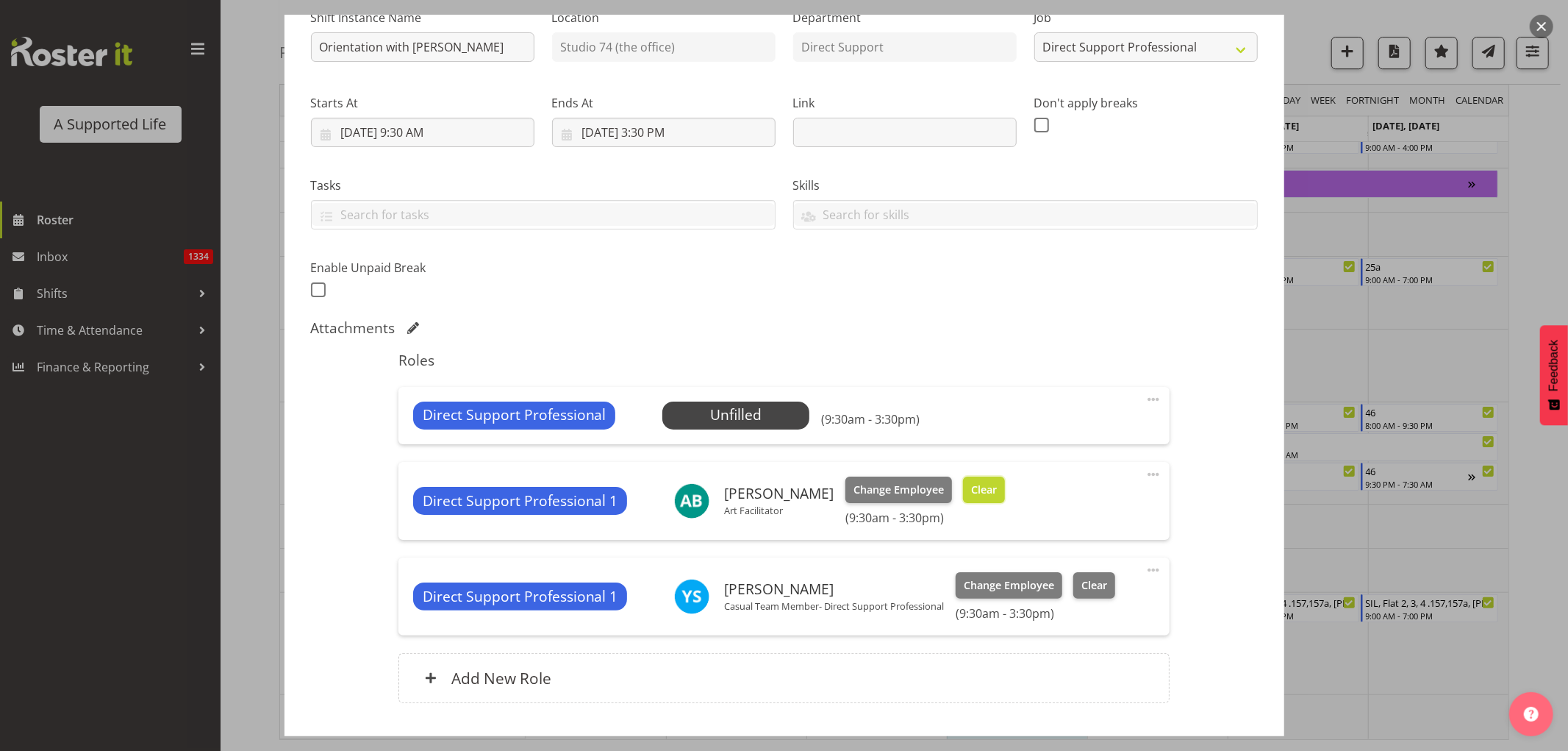
click at [972, 486] on span "Clear" at bounding box center [984, 489] width 25 height 17
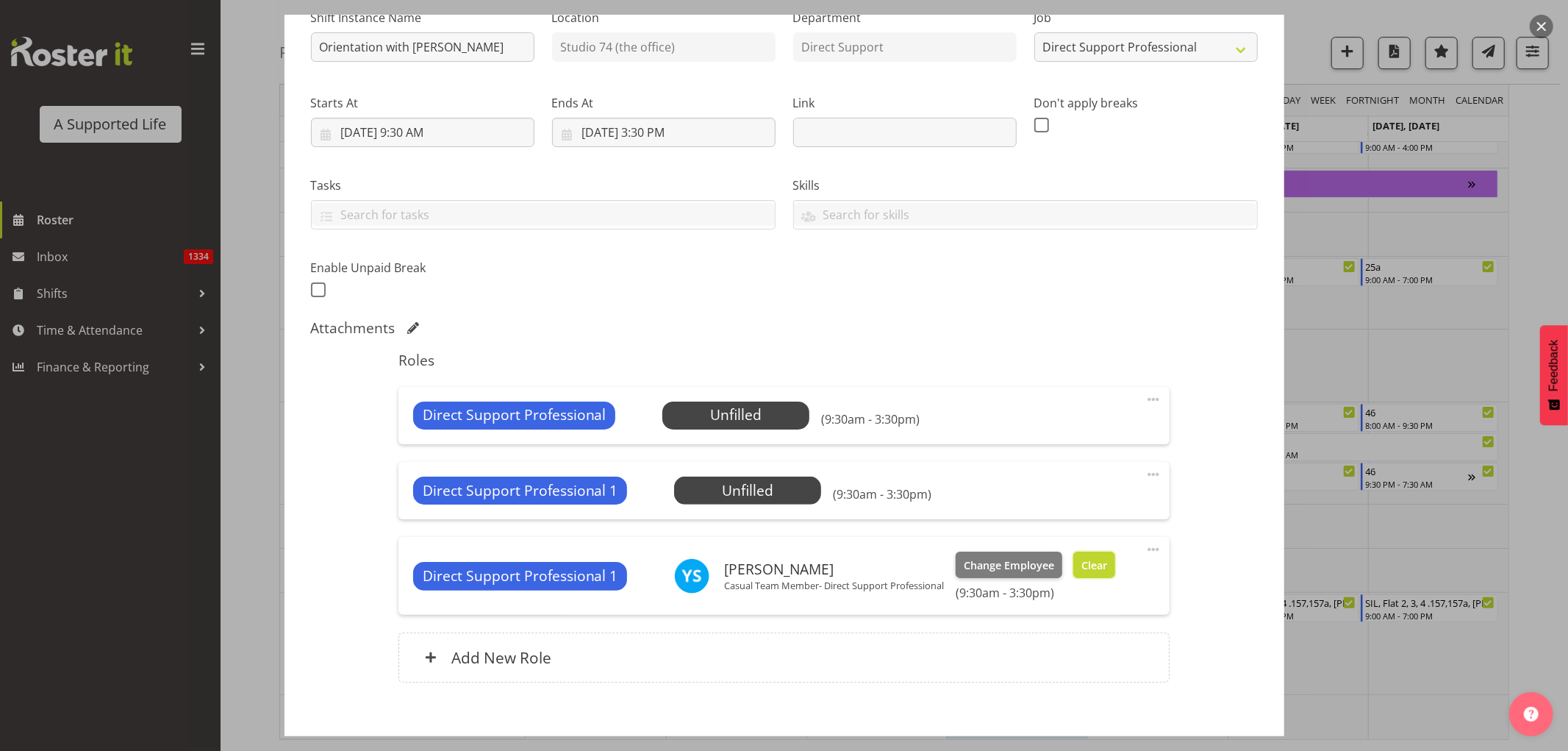
click at [1097, 561] on span "Clear" at bounding box center [1094, 565] width 25 height 17
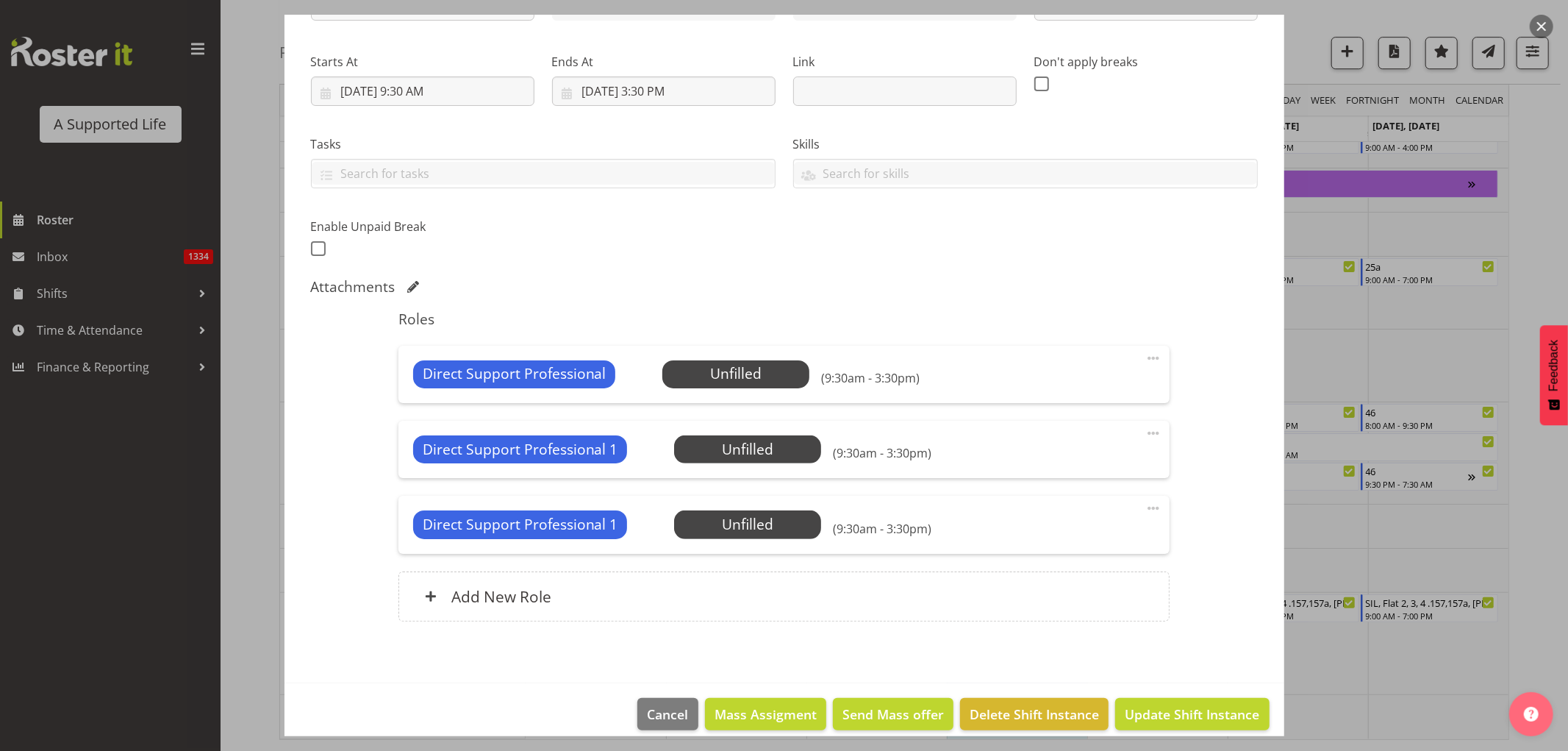
scroll to position [221, 0]
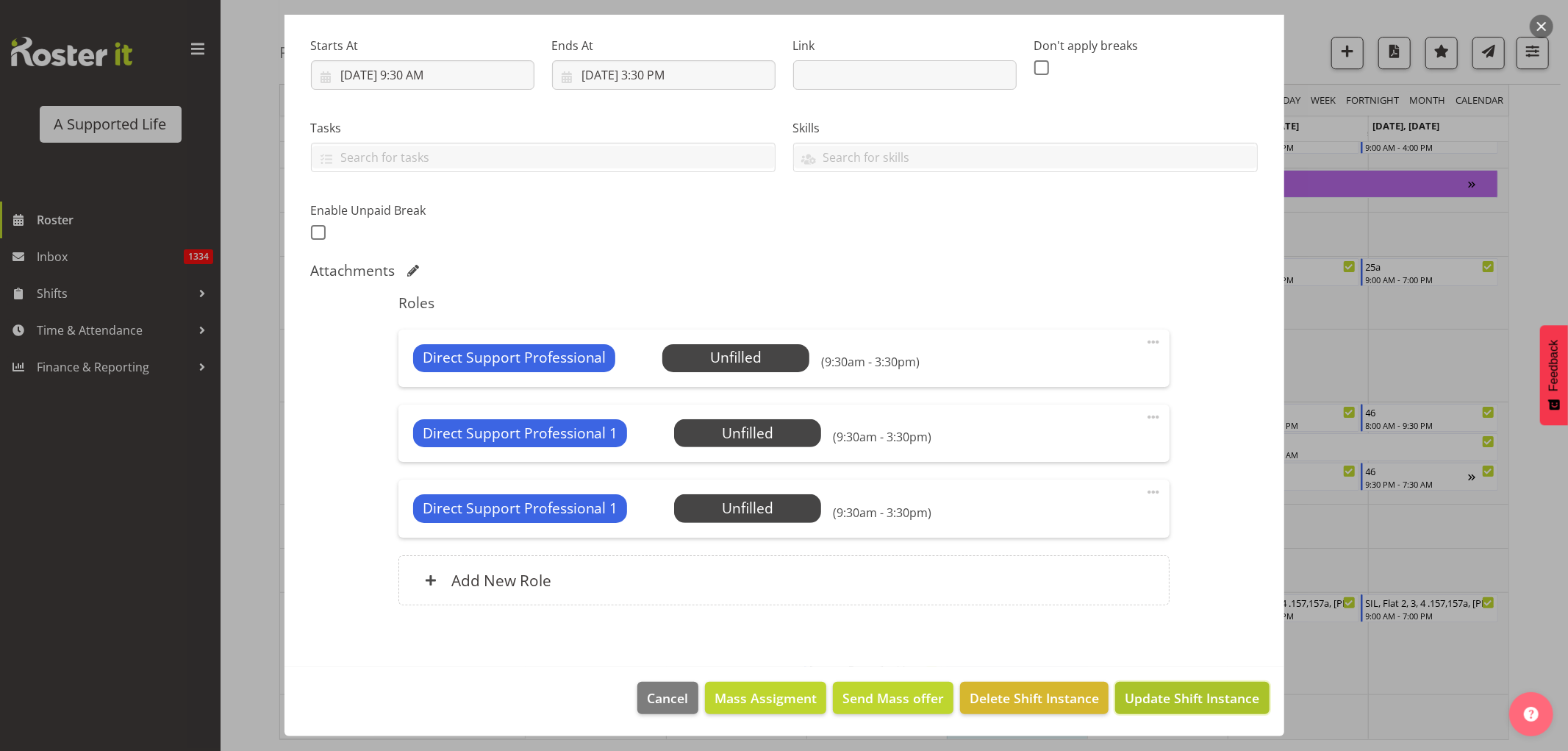
click at [1160, 700] on span "Update Shift Instance" at bounding box center [1192, 697] width 134 height 19
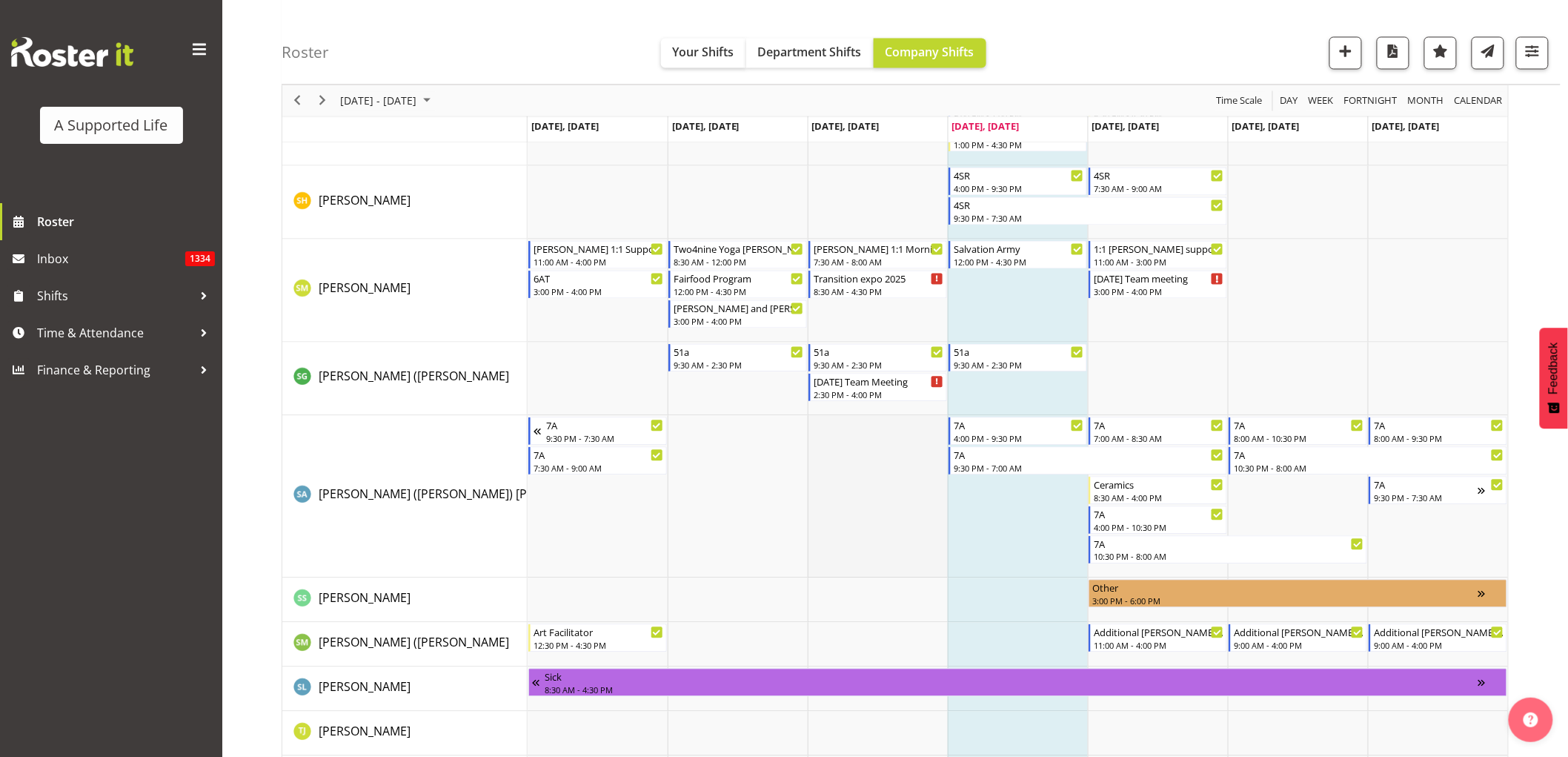
scroll to position [8096, 0]
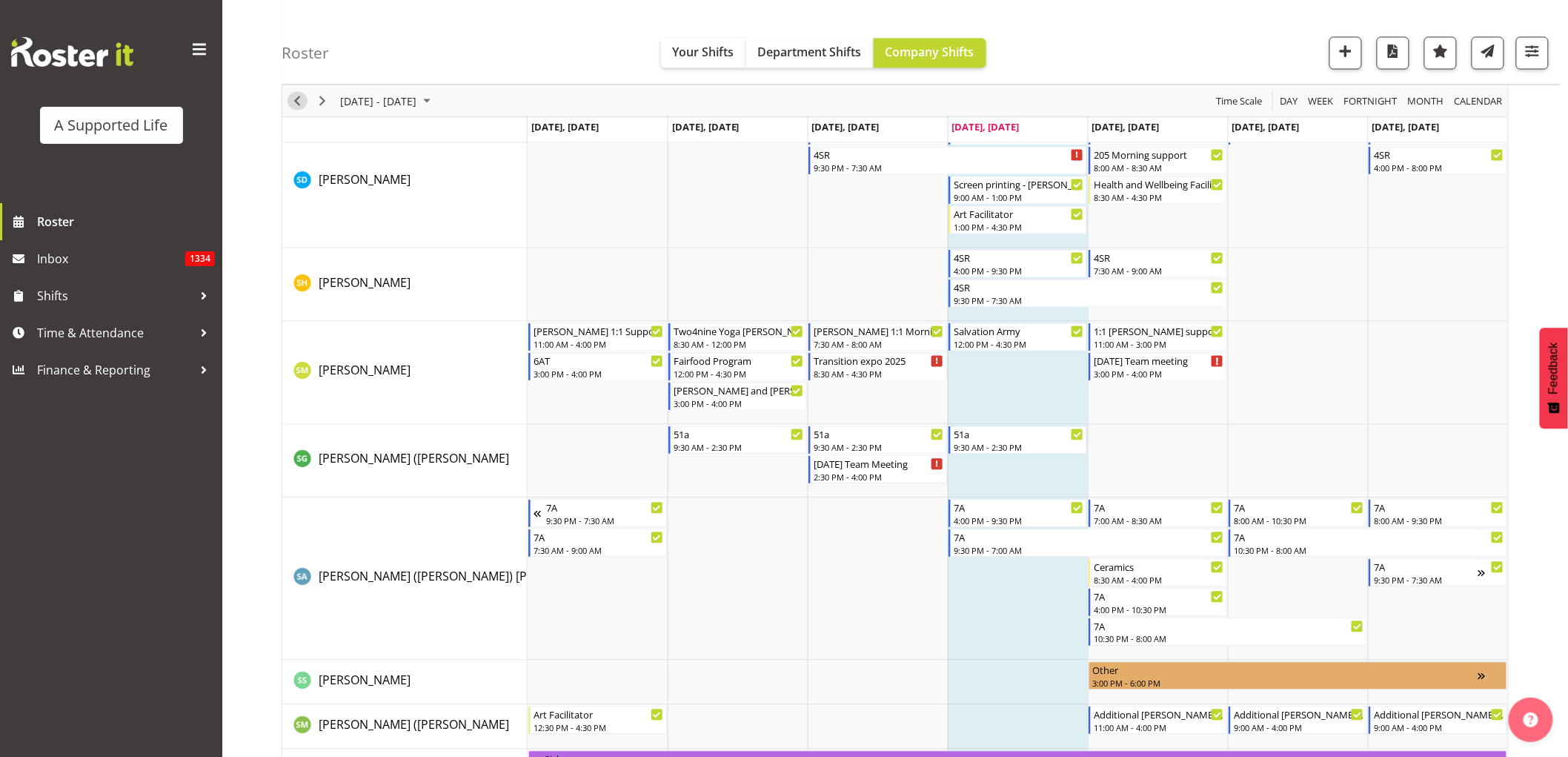
click at [293, 97] on span "Previous" at bounding box center [297, 101] width 18 height 19
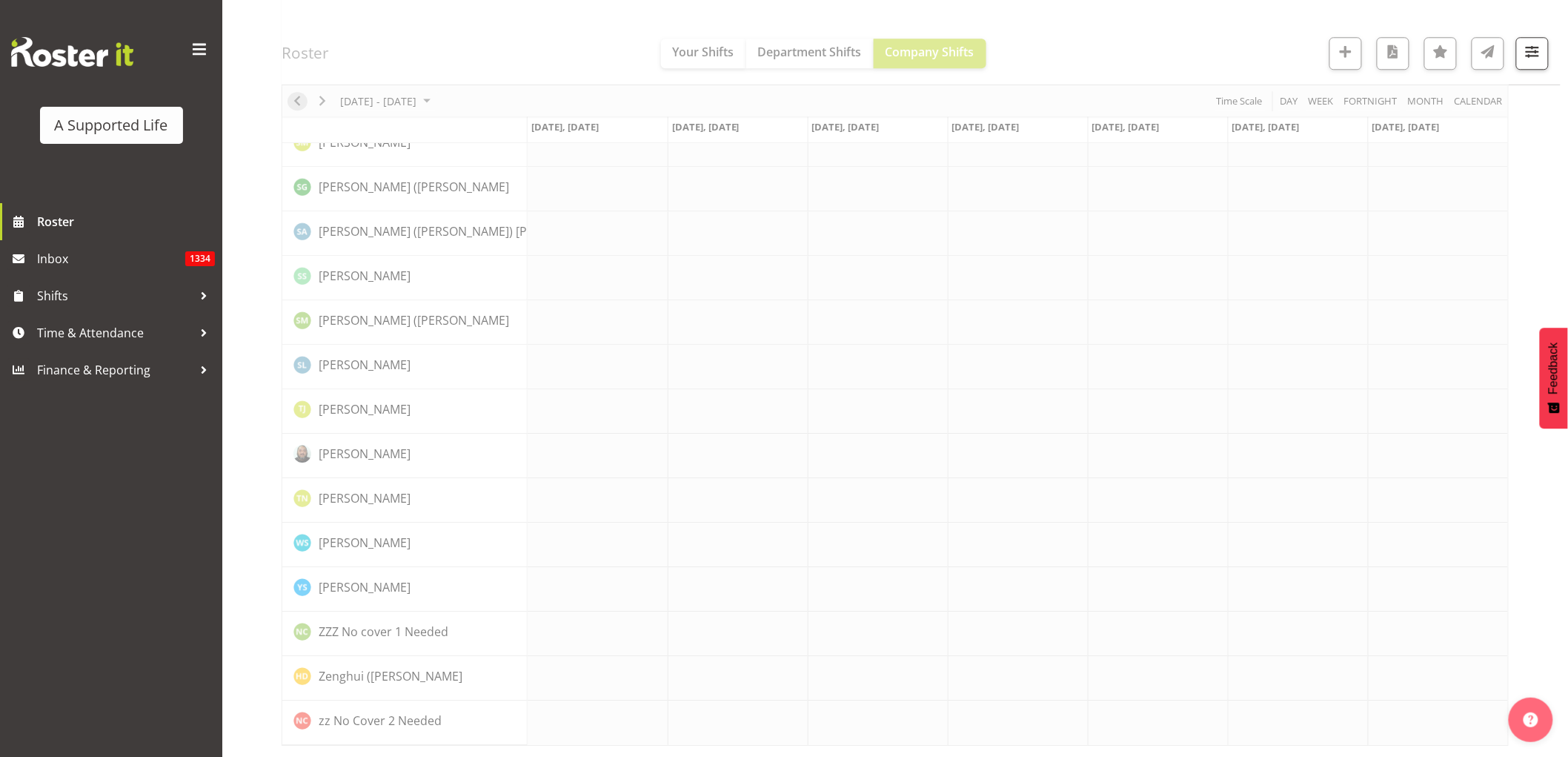
scroll to position [0, 0]
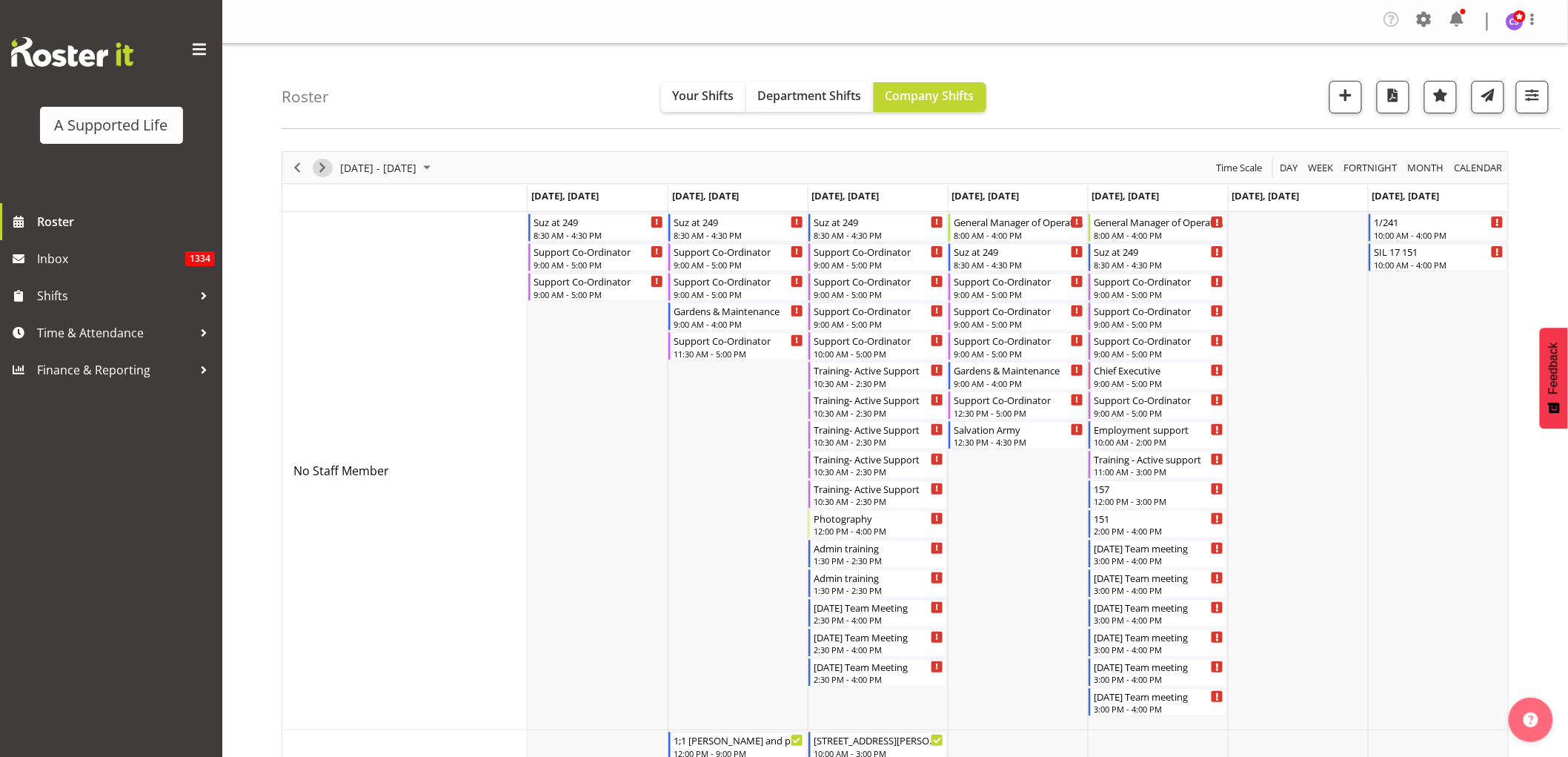
click at [318, 164] on span "Next" at bounding box center [323, 168] width 18 height 19
